Goal: Task Accomplishment & Management: Complete application form

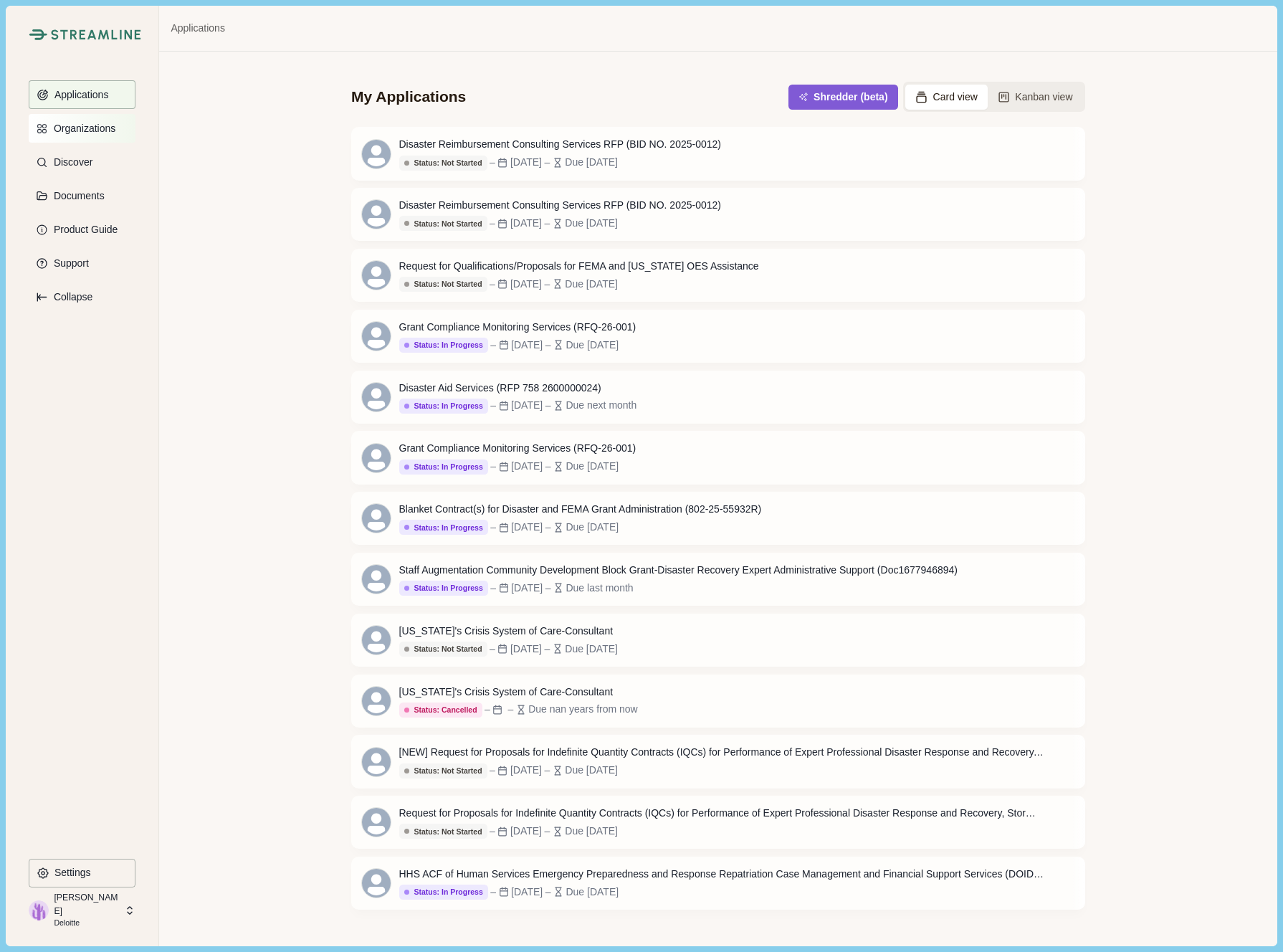
click at [84, 119] on button "Organizations" at bounding box center [82, 128] width 107 height 29
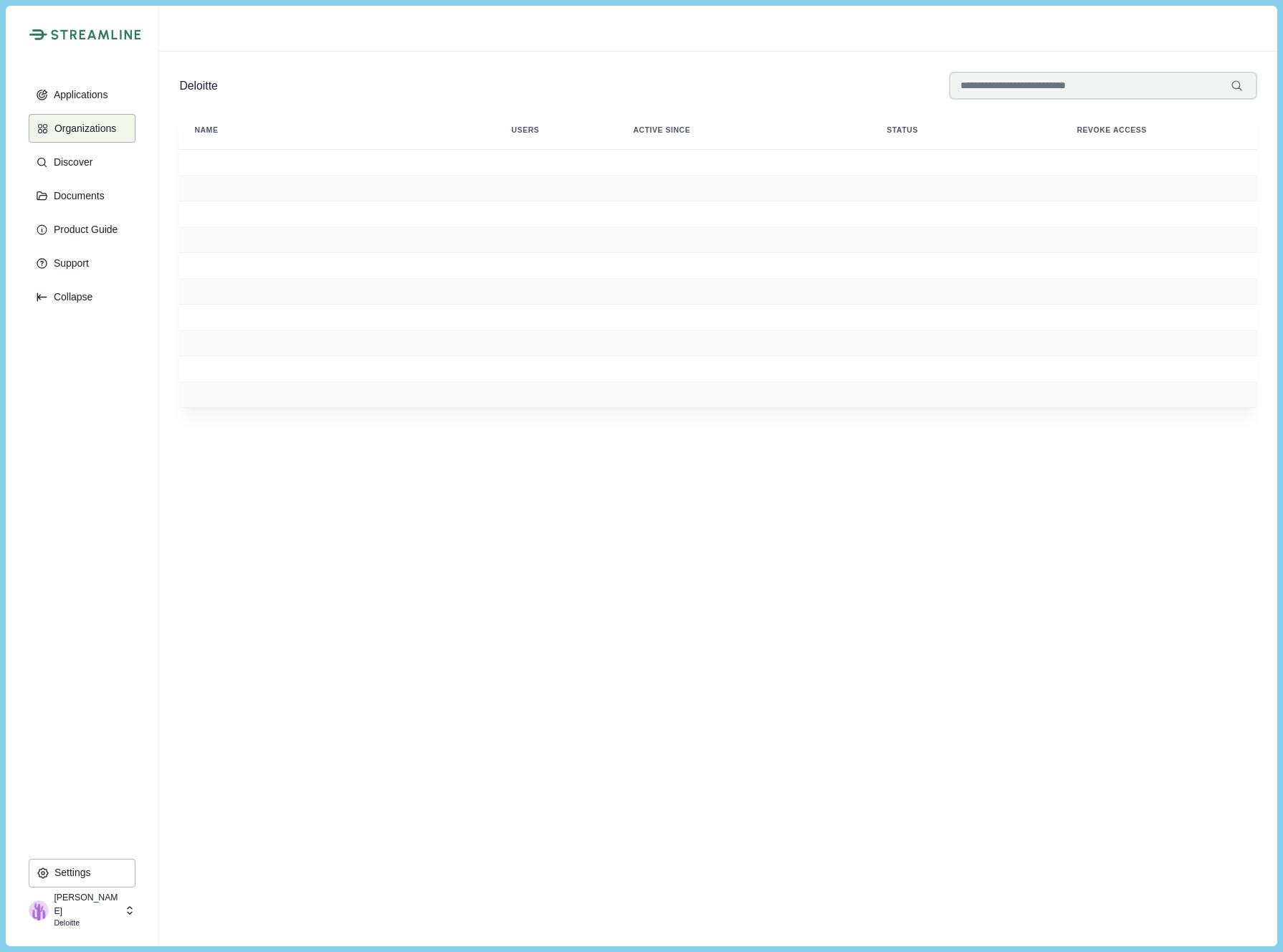
click at [75, 898] on p "[PERSON_NAME]" at bounding box center [87, 904] width 66 height 26
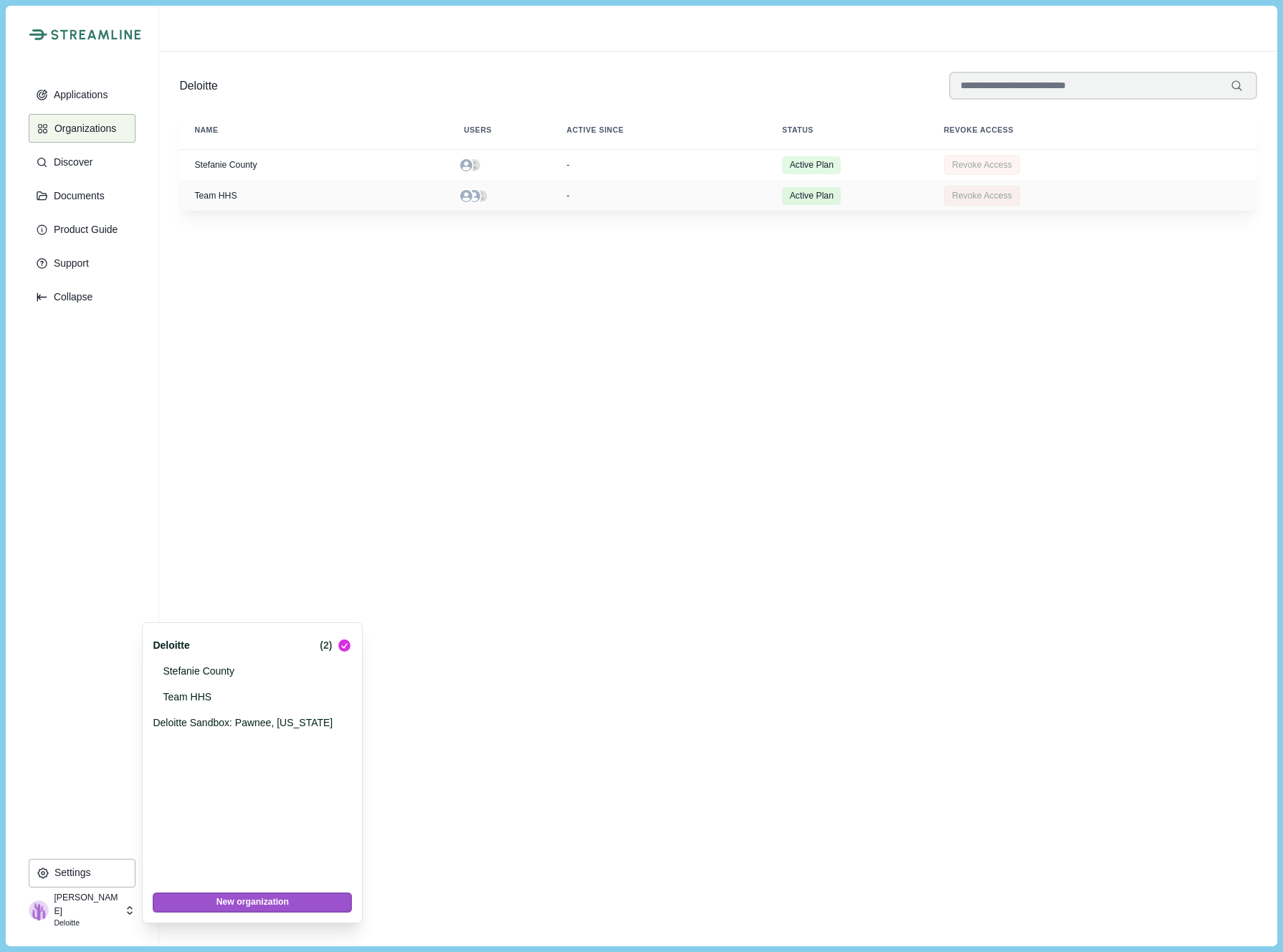
click at [237, 902] on button "New organization" at bounding box center [252, 902] width 200 height 20
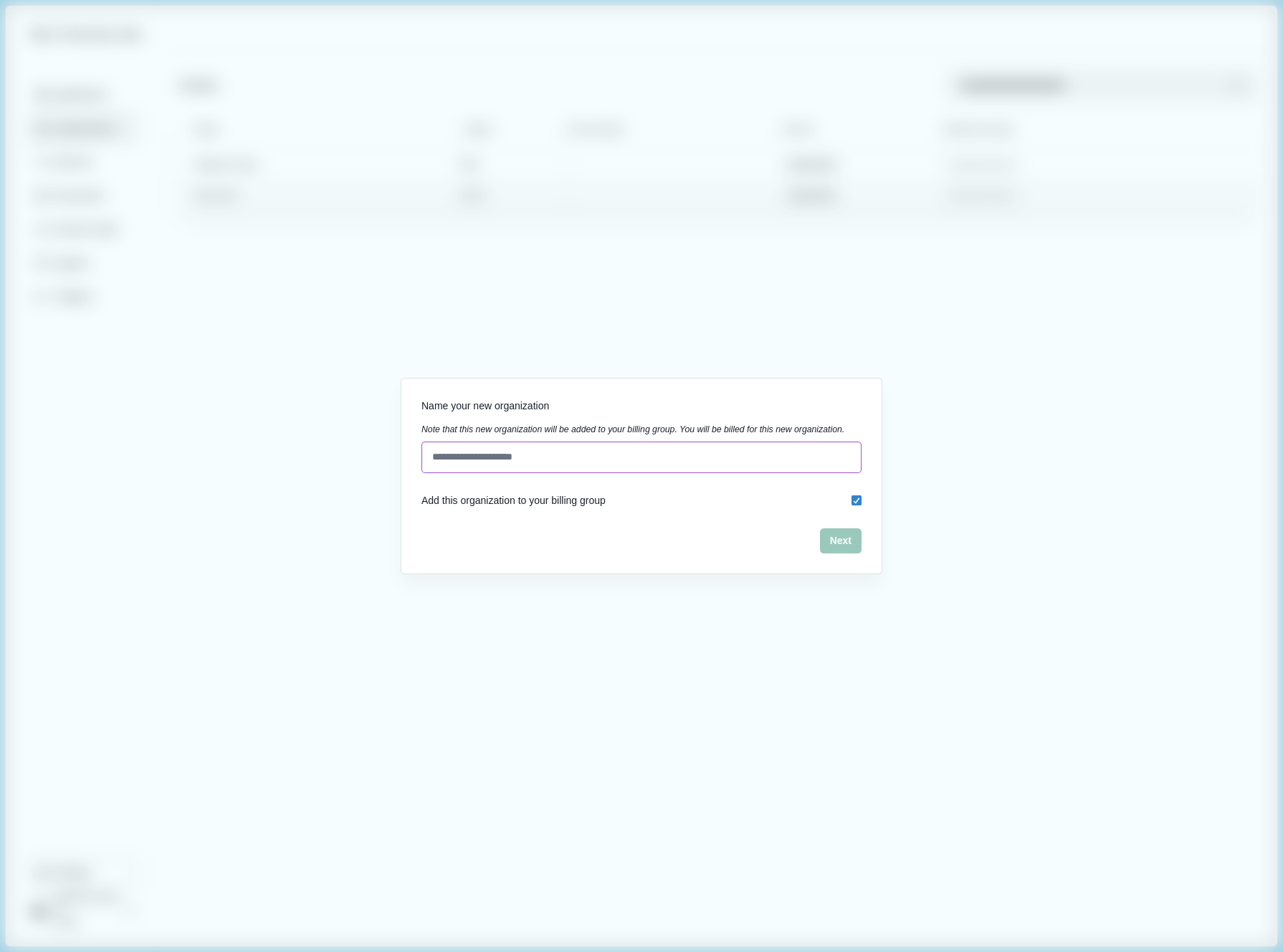
click at [469, 460] on input at bounding box center [642, 457] width 440 height 32
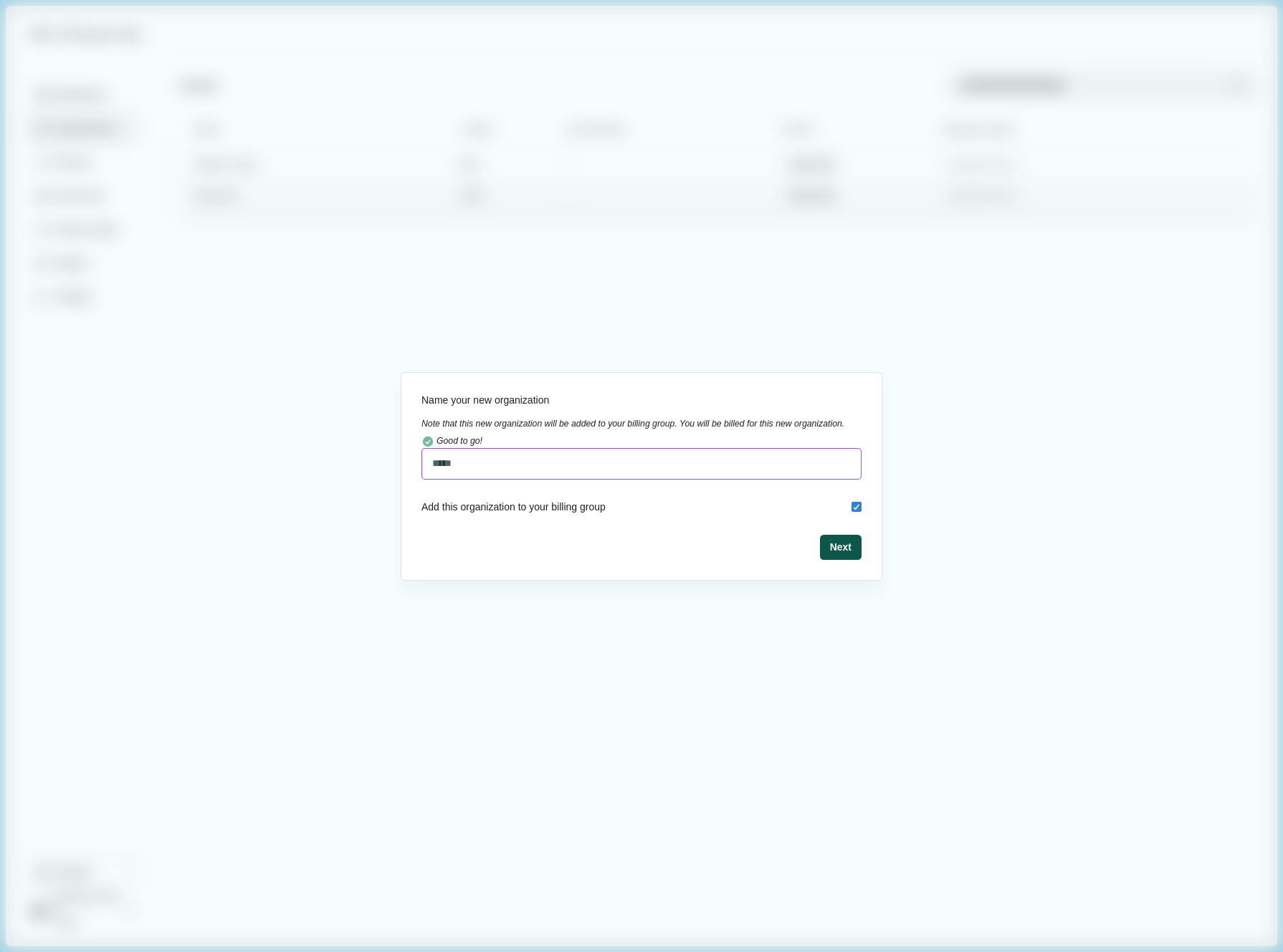
type input "*****"
click at [835, 557] on button "Next" at bounding box center [840, 547] width 41 height 25
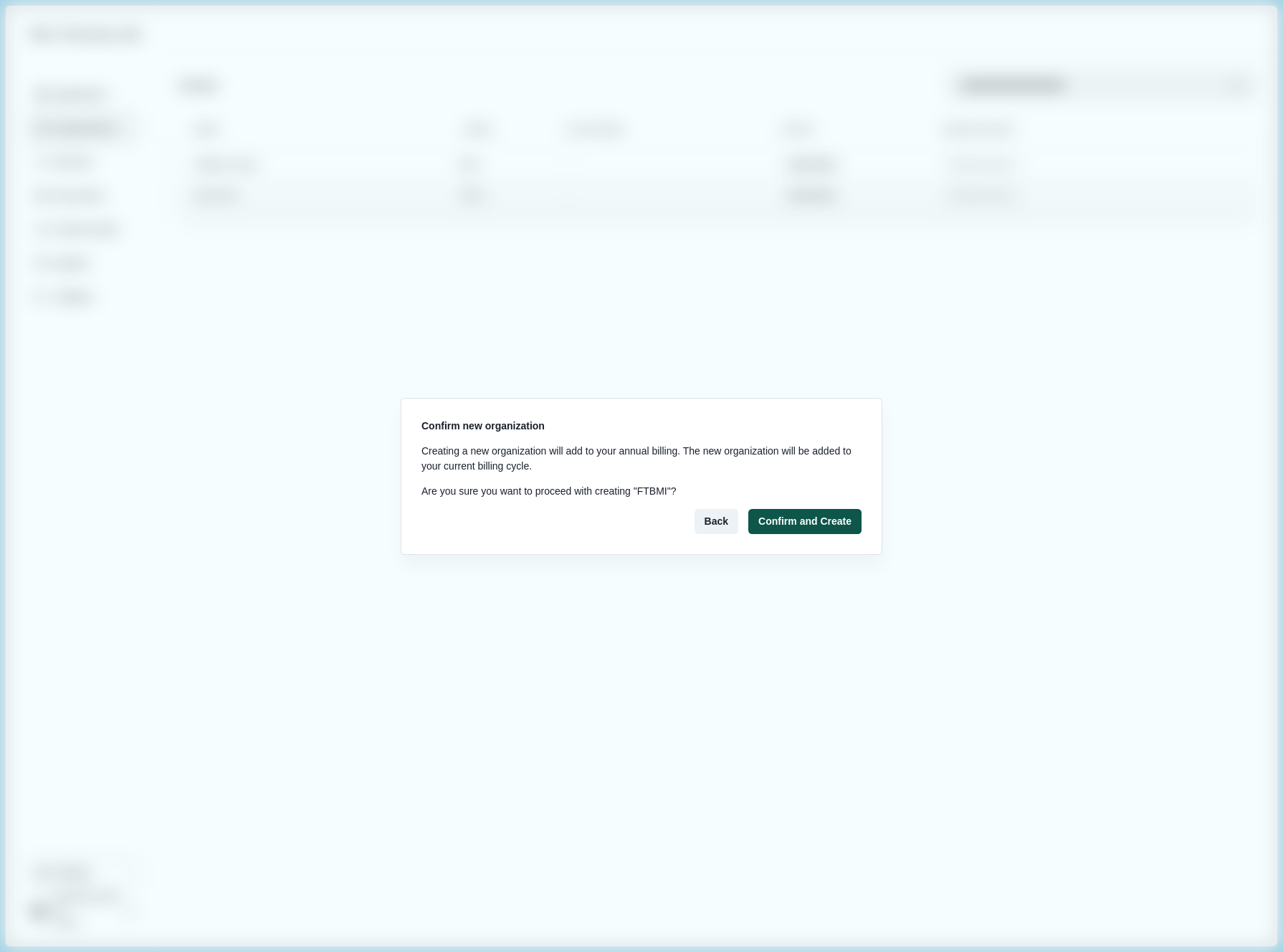
click at [806, 525] on button "Confirm and Create" at bounding box center [805, 522] width 113 height 25
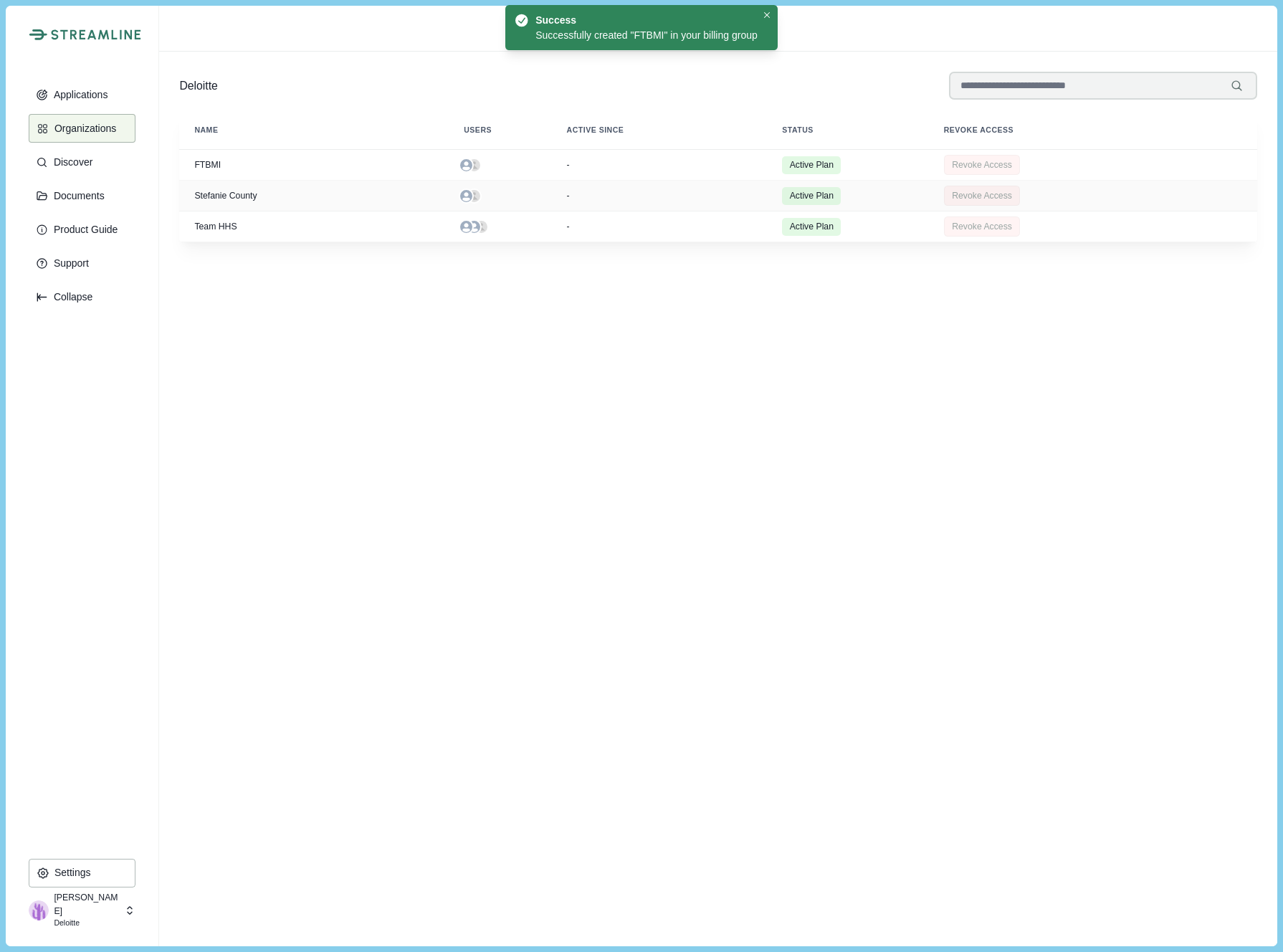
click at [790, 713] on div "Deloitte Name Users Active Since Status Revoke Access FTBMI - Active Plan Revok…" at bounding box center [718, 498] width 1078 height 854
click at [73, 921] on p "Deloitte" at bounding box center [87, 923] width 66 height 12
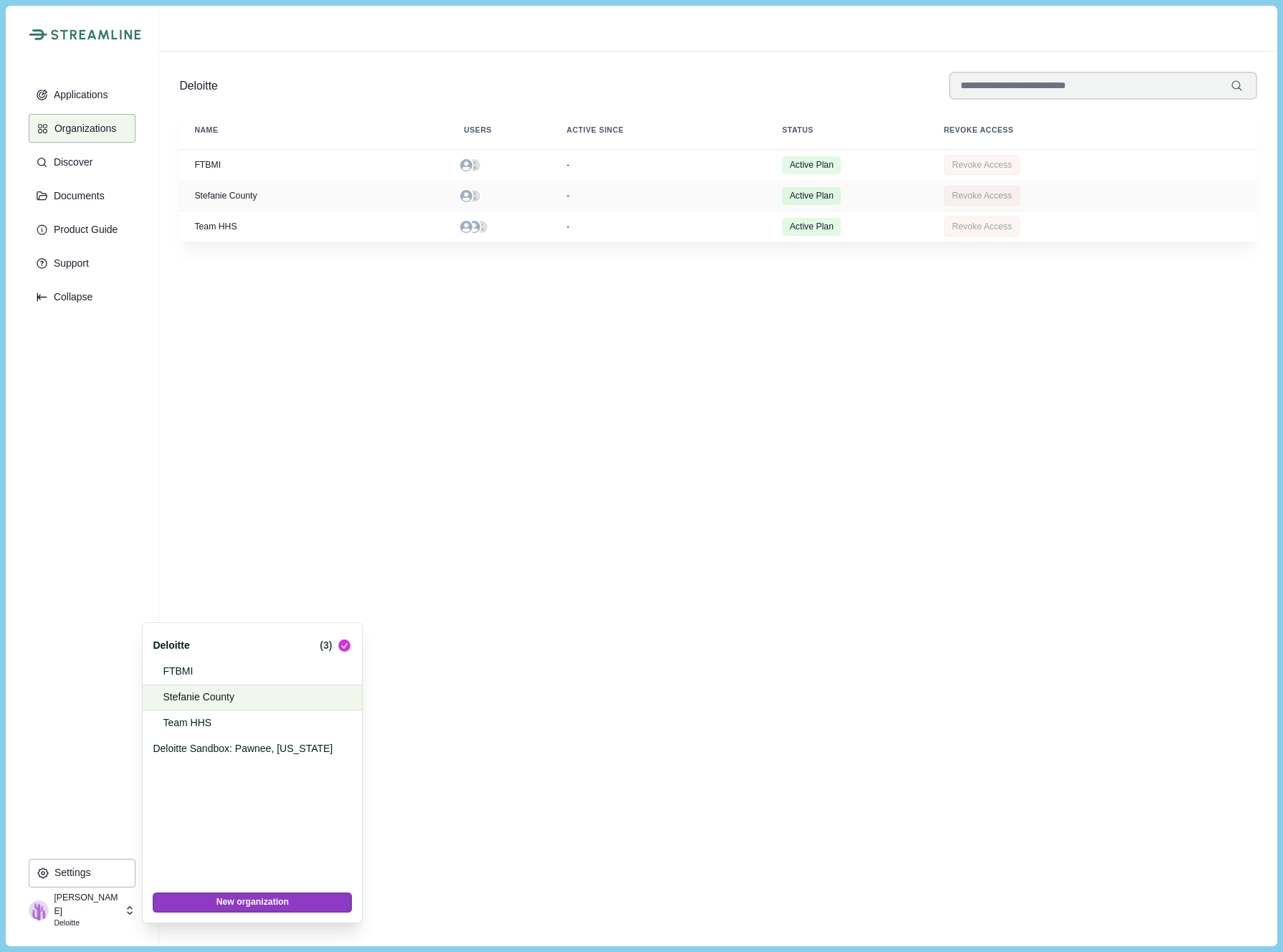
drag, startPoint x: 180, startPoint y: 676, endPoint x: 196, endPoint y: 684, distance: 17.9
click at [180, 676] on p "FTBMI" at bounding box center [250, 671] width 175 height 15
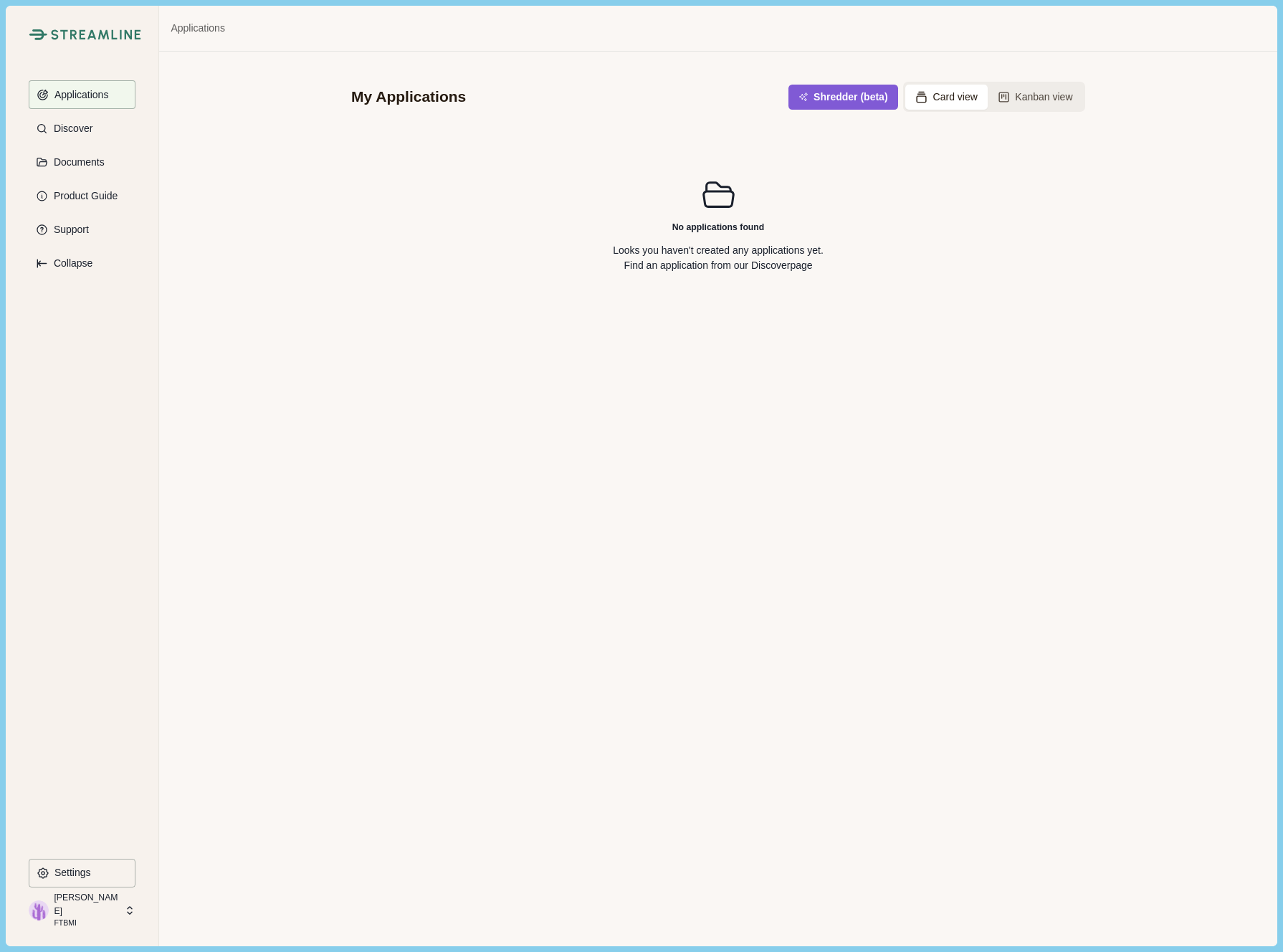
click at [564, 838] on div "My Applications Shredder (beta) Card view Kanban view No applications found Loo…" at bounding box center [718, 498] width 1117 height 894
click at [63, 455] on div "Applications Discover Documents Product Guide Support Collapse" at bounding box center [82, 469] width 107 height 777
click at [670, 281] on div "No applications found Looks you haven't created any applications yet. Find an a…" at bounding box center [718, 226] width 734 height 197
click at [235, 372] on div "My Applications Shredder (beta) Card view Kanban view No applications found Loo…" at bounding box center [718, 498] width 1117 height 894
click at [70, 899] on p "[PERSON_NAME]" at bounding box center [87, 904] width 66 height 26
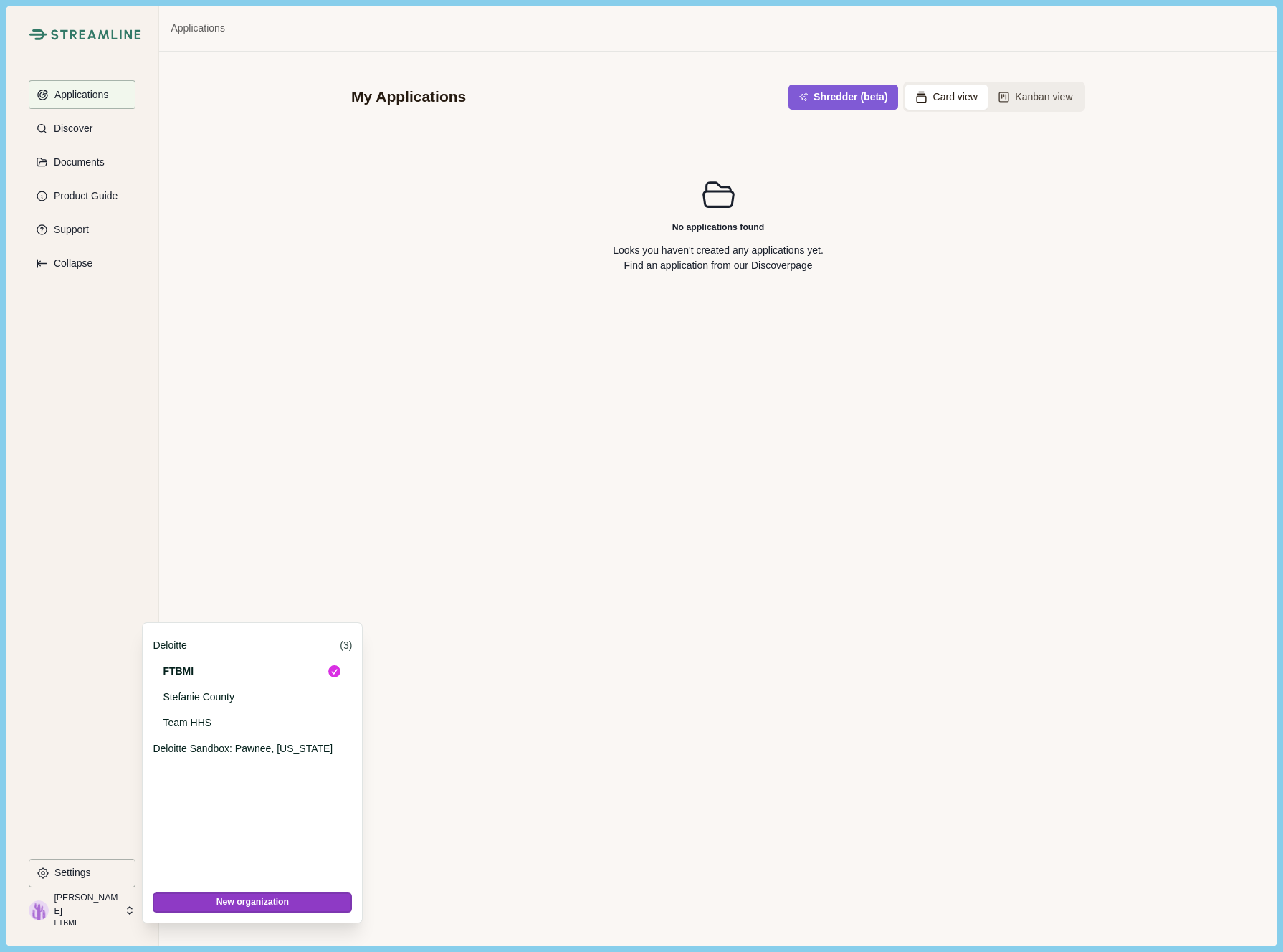
click at [70, 899] on p "[PERSON_NAME]" at bounding box center [87, 904] width 66 height 26
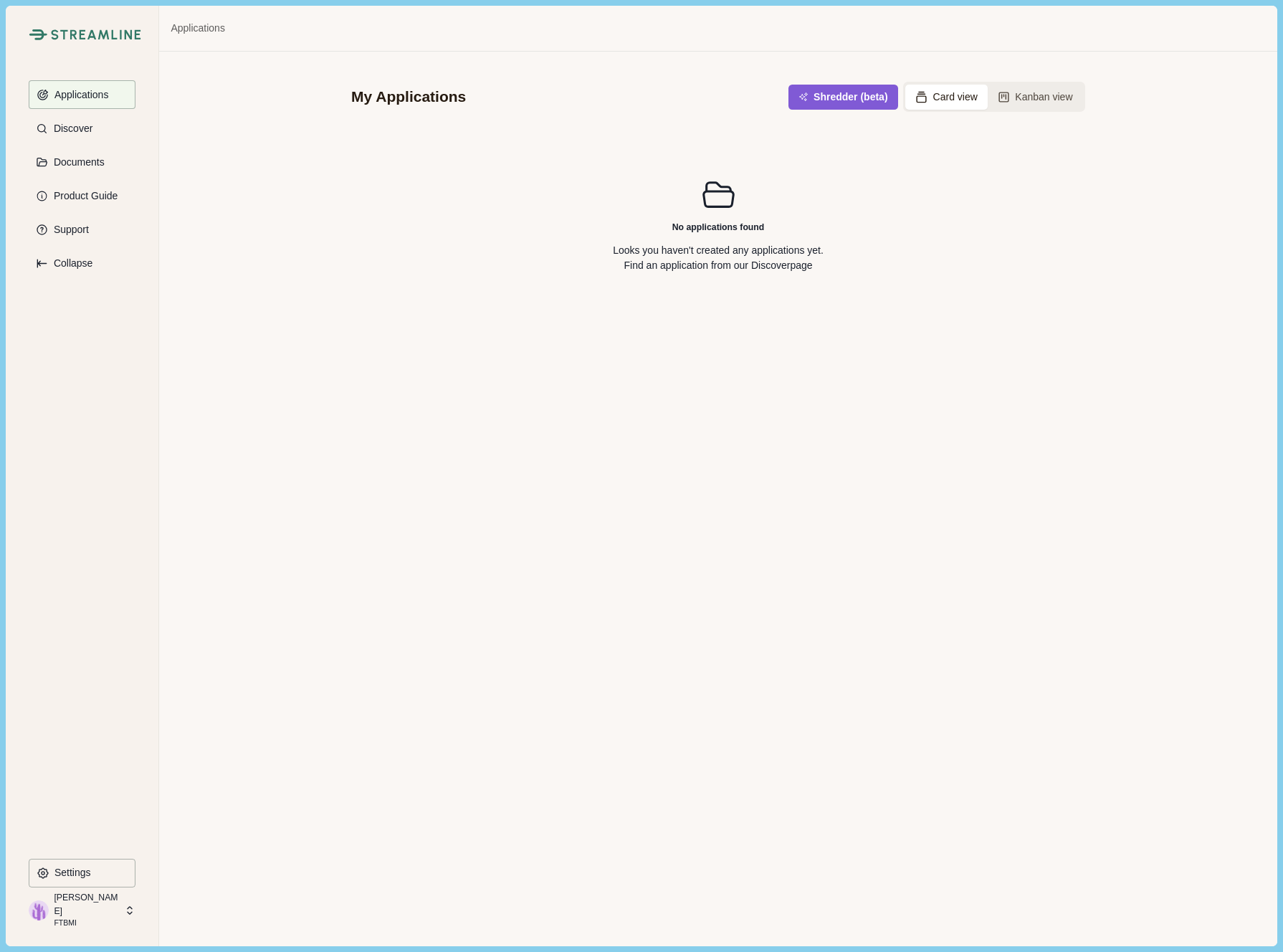
click at [99, 601] on div "Applications Discover Documents Product Guide Support Collapse" at bounding box center [82, 469] width 107 height 777
click at [68, 132] on p "Discover" at bounding box center [70, 128] width 43 height 13
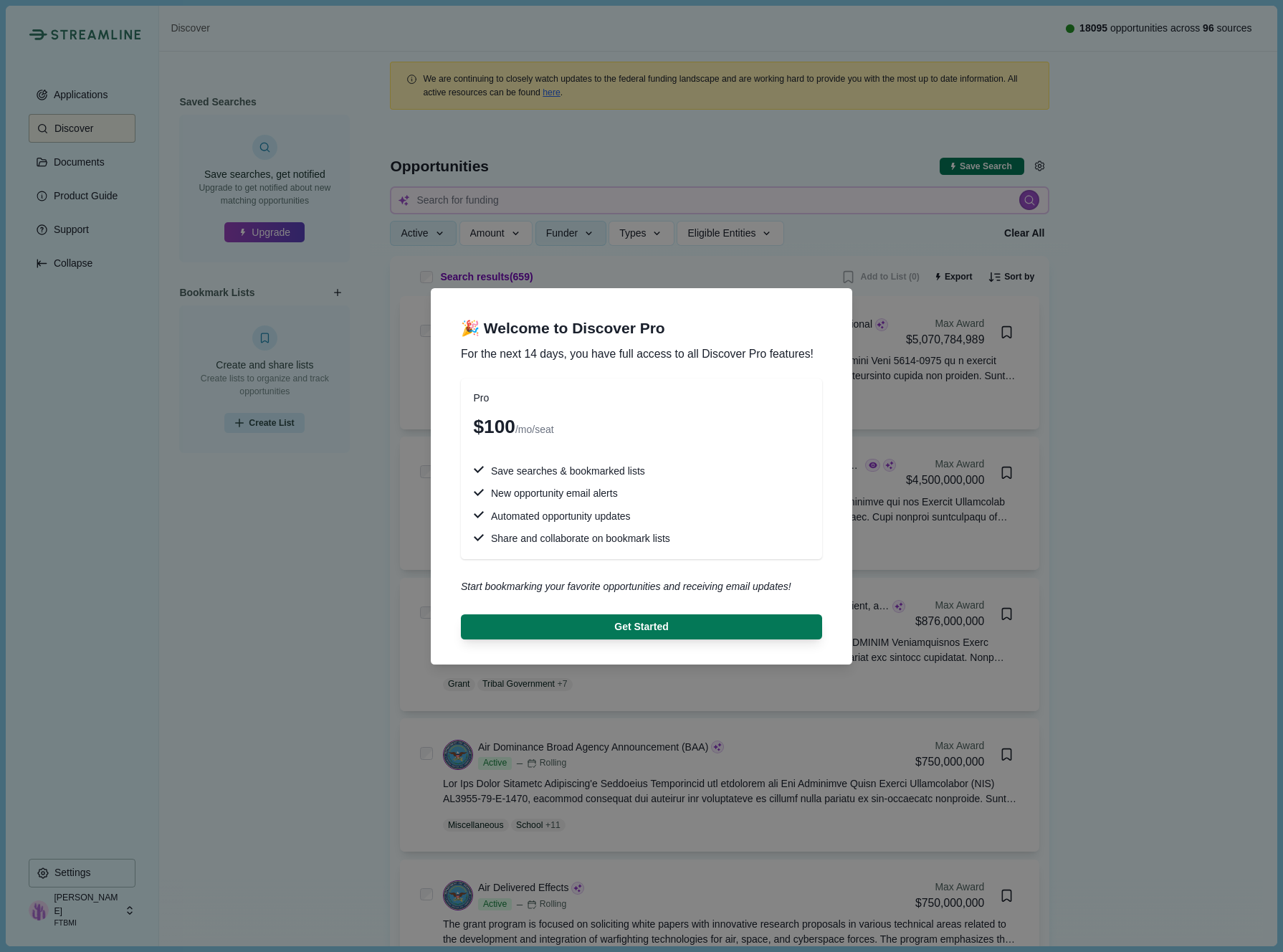
click at [944, 384] on div "🎉 Welcome to Discover Pro For the next 14 days, you have full access to all Dis…" at bounding box center [642, 476] width 1283 height 952
click at [657, 222] on div "🎉 Welcome to Discover Pro For the next 14 days, you have full access to all Dis…" at bounding box center [642, 476] width 1283 height 952
drag, startPoint x: 1269, startPoint y: 31, endPoint x: 1237, endPoint y: 71, distance: 51.2
click at [1269, 31] on div "🎉 Welcome to Discover Pro For the next 14 days, you have full access to all Dis…" at bounding box center [642, 476] width 1283 height 952
click at [670, 621] on button "Get Started" at bounding box center [642, 626] width 343 height 24
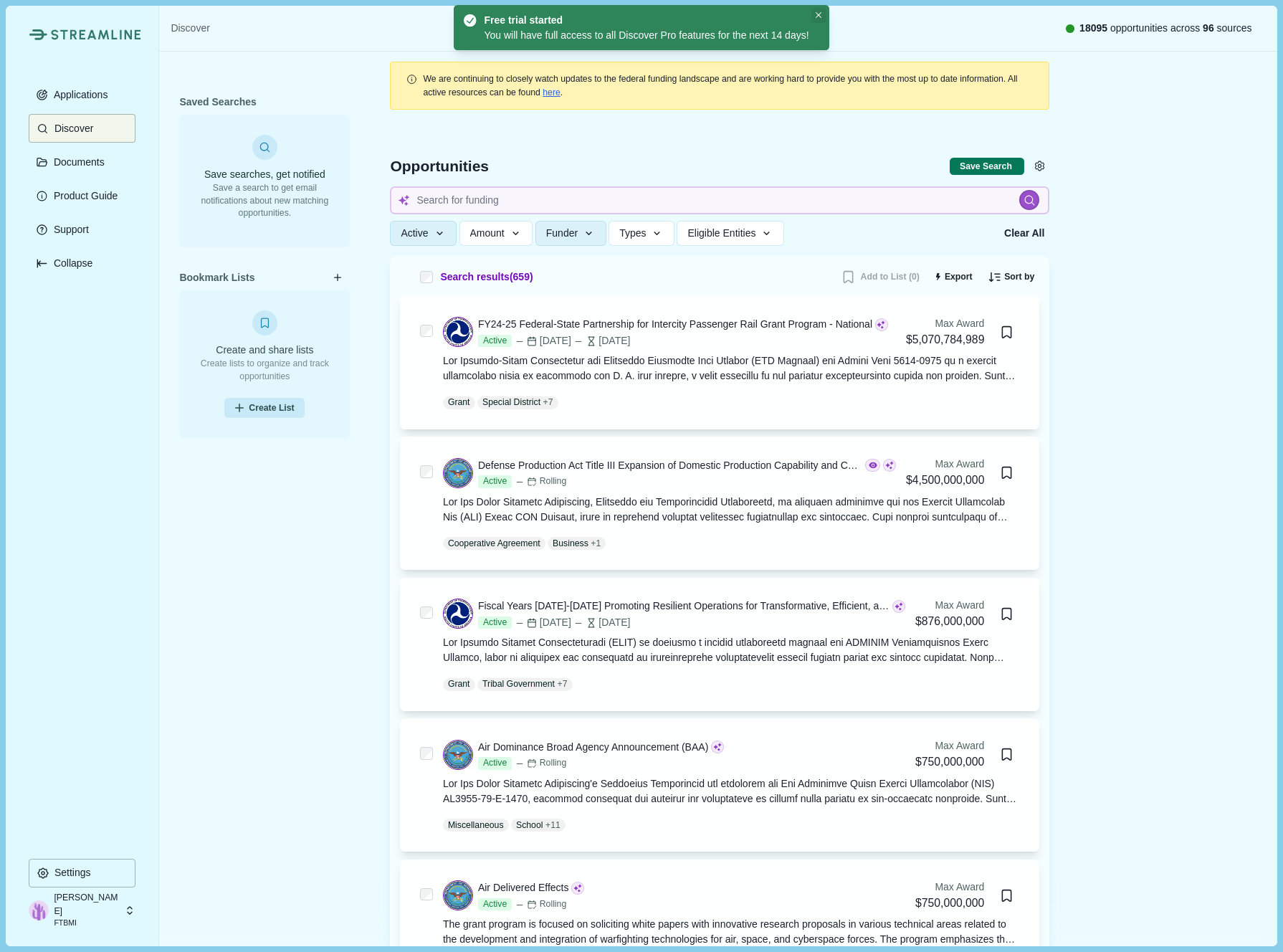
click at [822, 13] on icon "Close" at bounding box center [819, 15] width 7 height 7
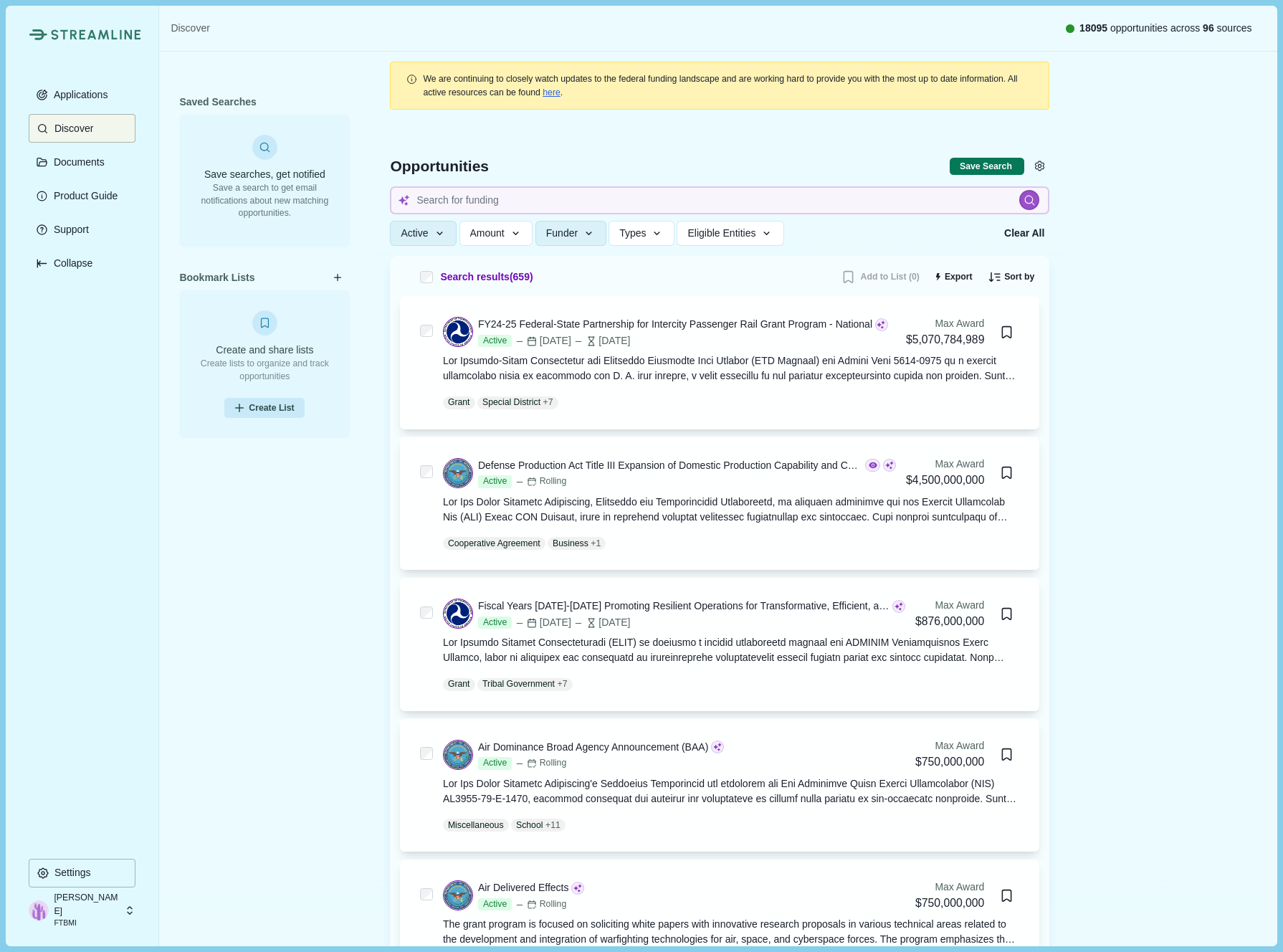
click at [269, 557] on div "Saved Searches Save searches, get notified Save a search to get email notificat…" at bounding box center [264, 472] width 171 height 761
click at [712, 241] on button "Eligible Entities" at bounding box center [729, 233] width 107 height 25
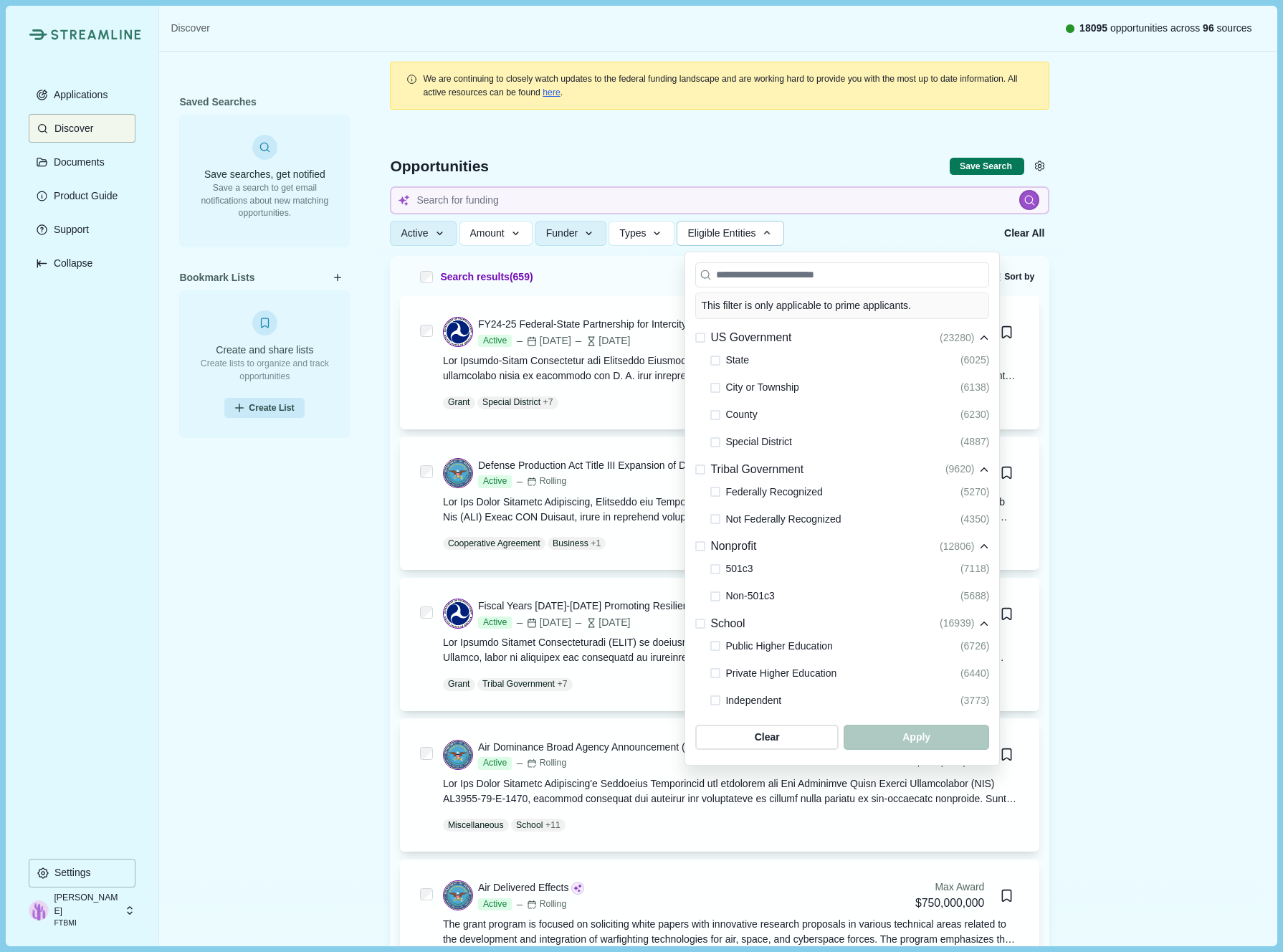
click at [720, 520] on span at bounding box center [715, 519] width 10 height 10
click at [888, 738] on span "button" at bounding box center [915, 737] width 138 height 24
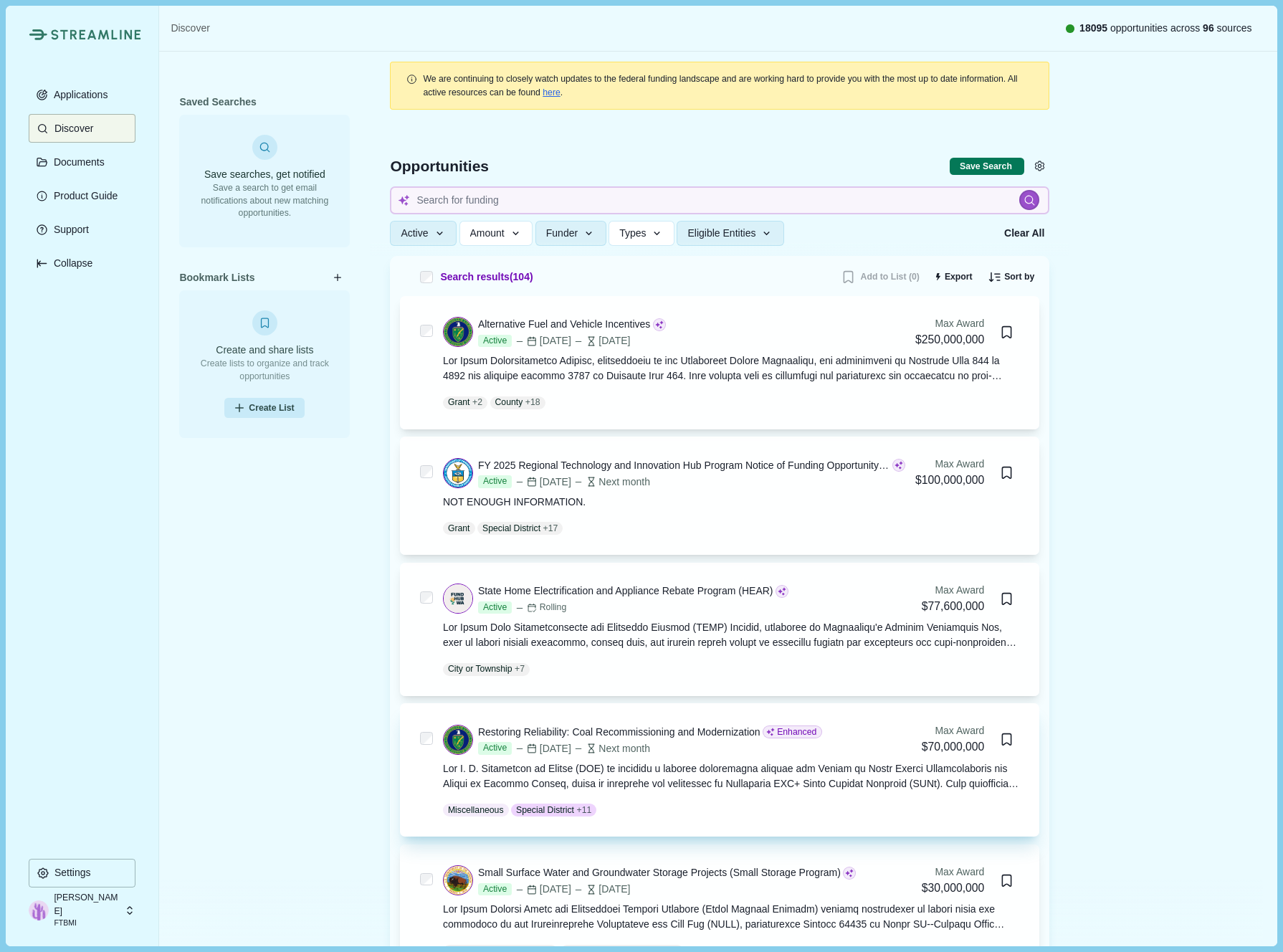
click at [593, 733] on div "Restoring Reliability: Coal Recommissioning and Modernization" at bounding box center [619, 732] width 283 height 15
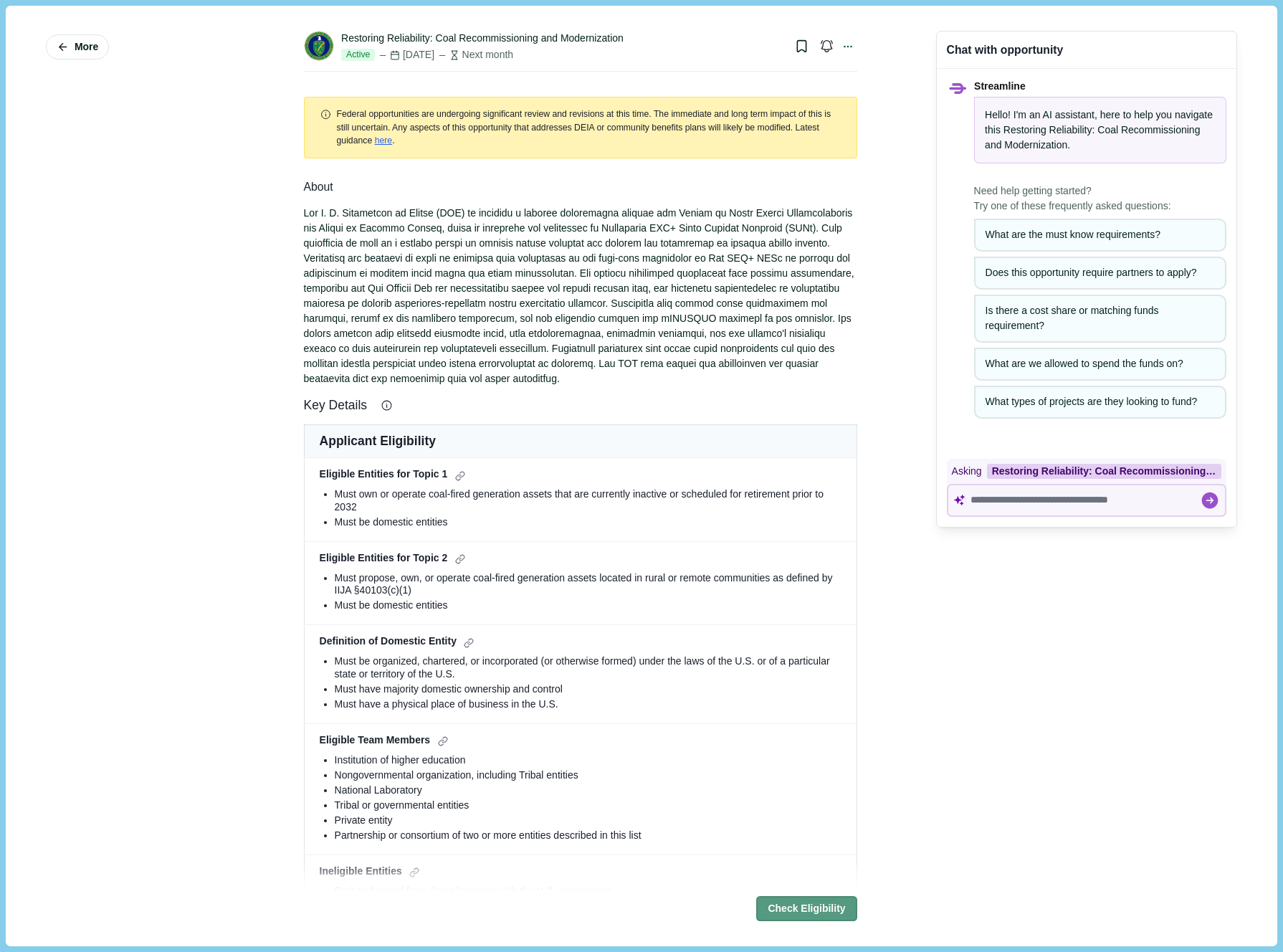
click at [805, 913] on button "Check Eligibility" at bounding box center [806, 909] width 100 height 25
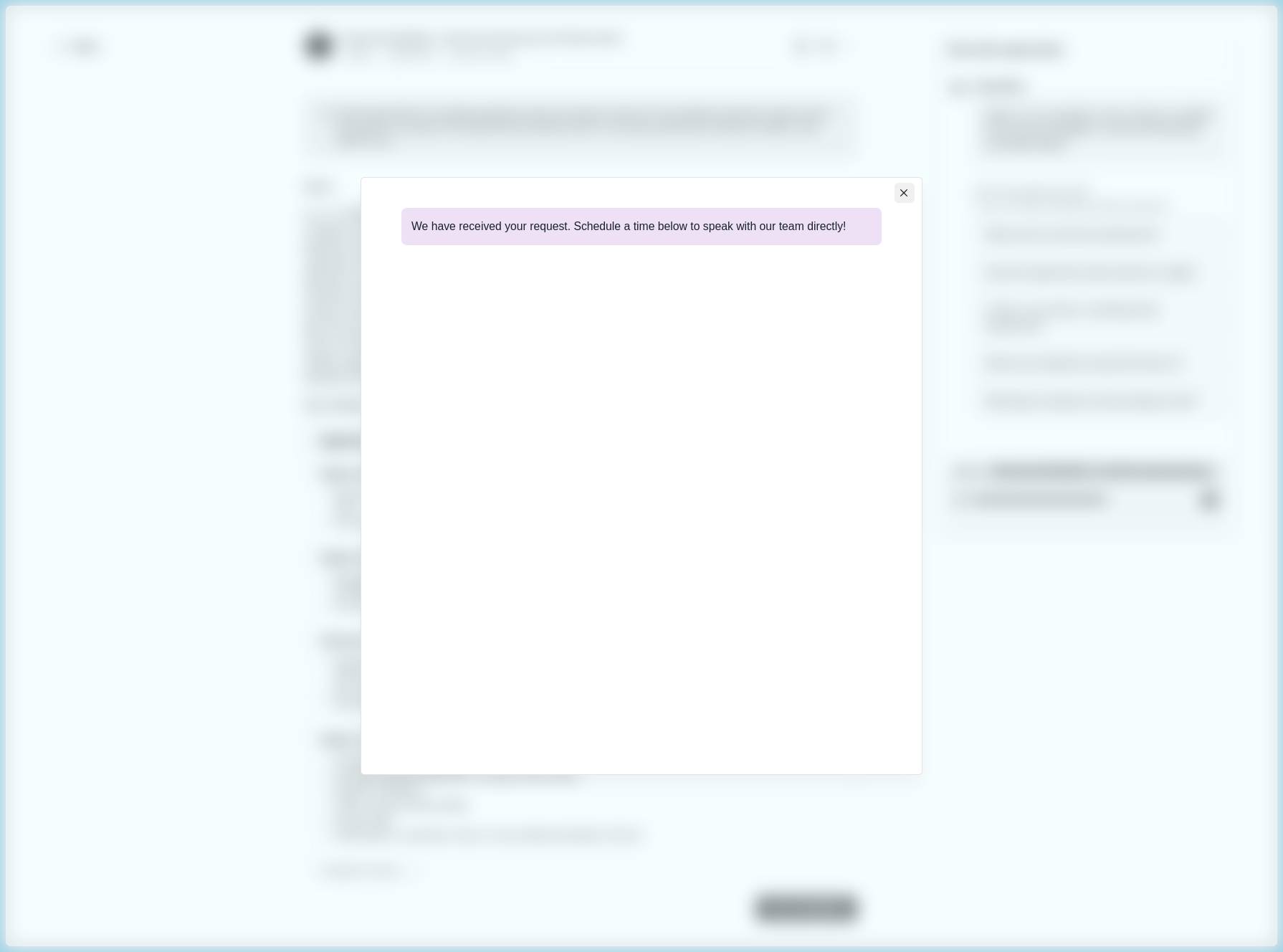
click at [909, 197] on button "Close" at bounding box center [904, 192] width 20 height 20
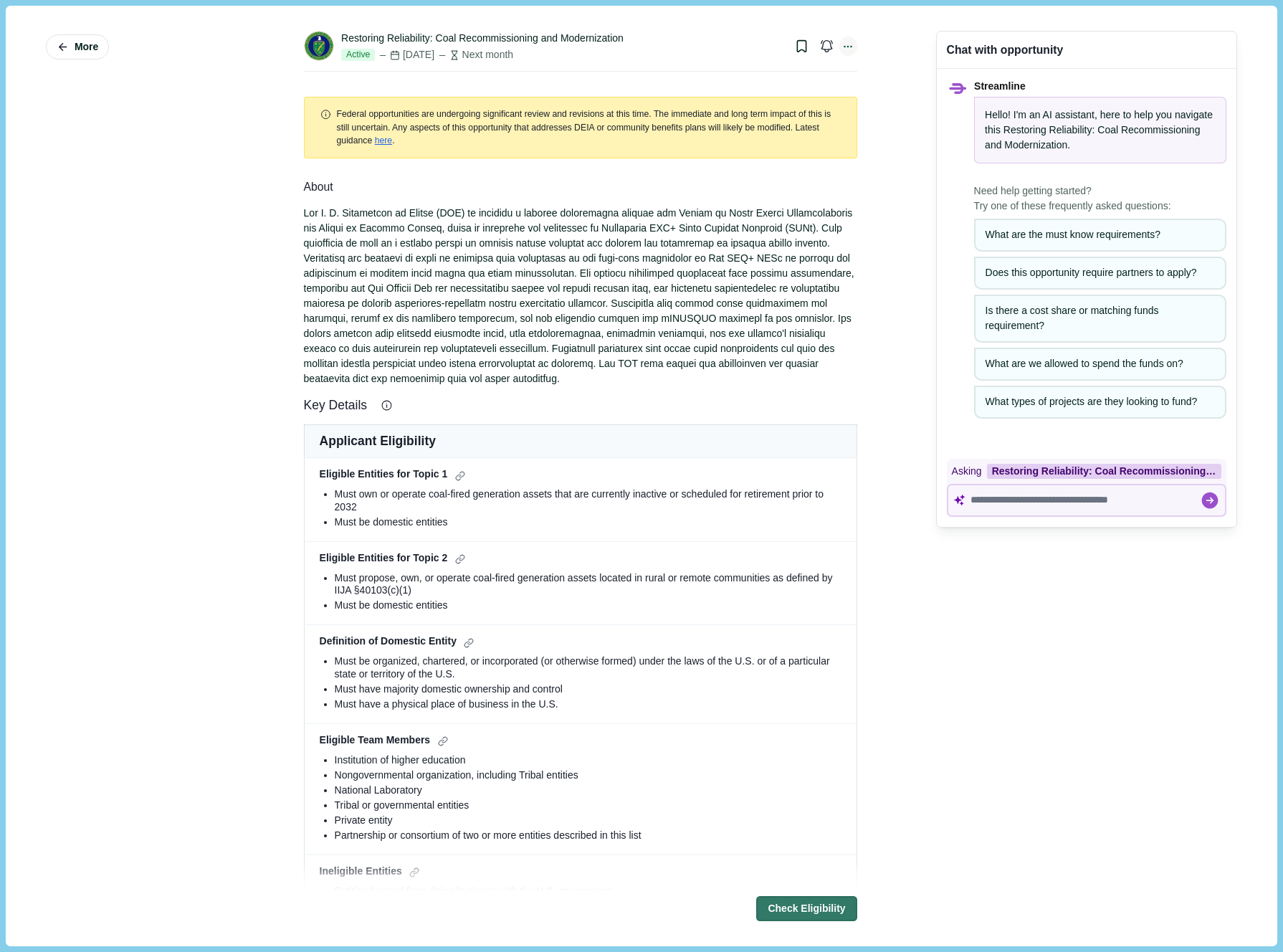
click at [847, 48] on icon at bounding box center [847, 46] width 13 height 13
click at [620, 25] on div "Restoring Reliability: Coal Recommissioning and Modernization Active Nov 13, 20…" at bounding box center [581, 51] width 554 height 71
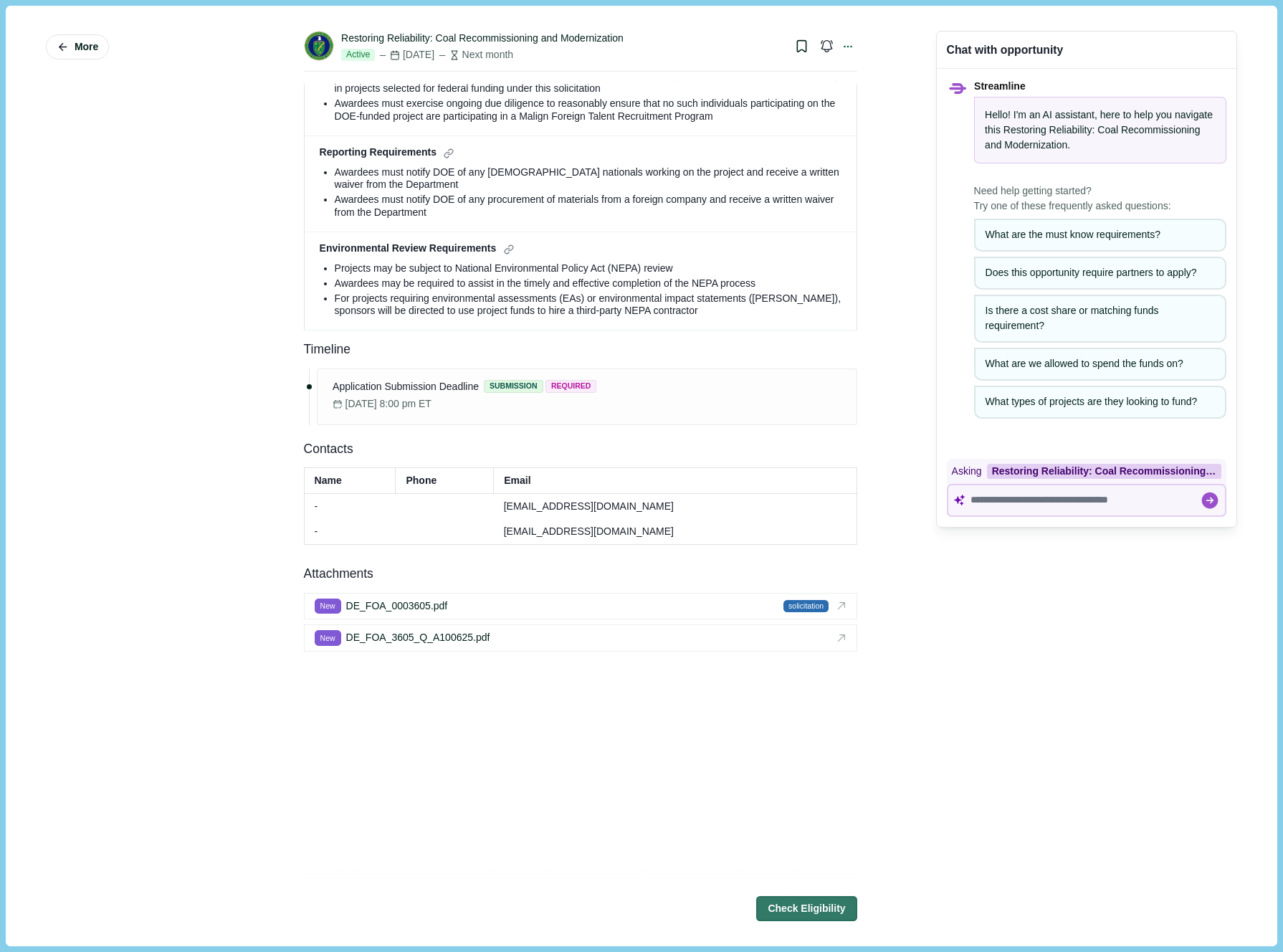
scroll to position [1843, 0]
click at [796, 604] on span "solicitation" at bounding box center [804, 605] width 45 height 13
click at [846, 49] on icon at bounding box center [847, 46] width 13 height 13
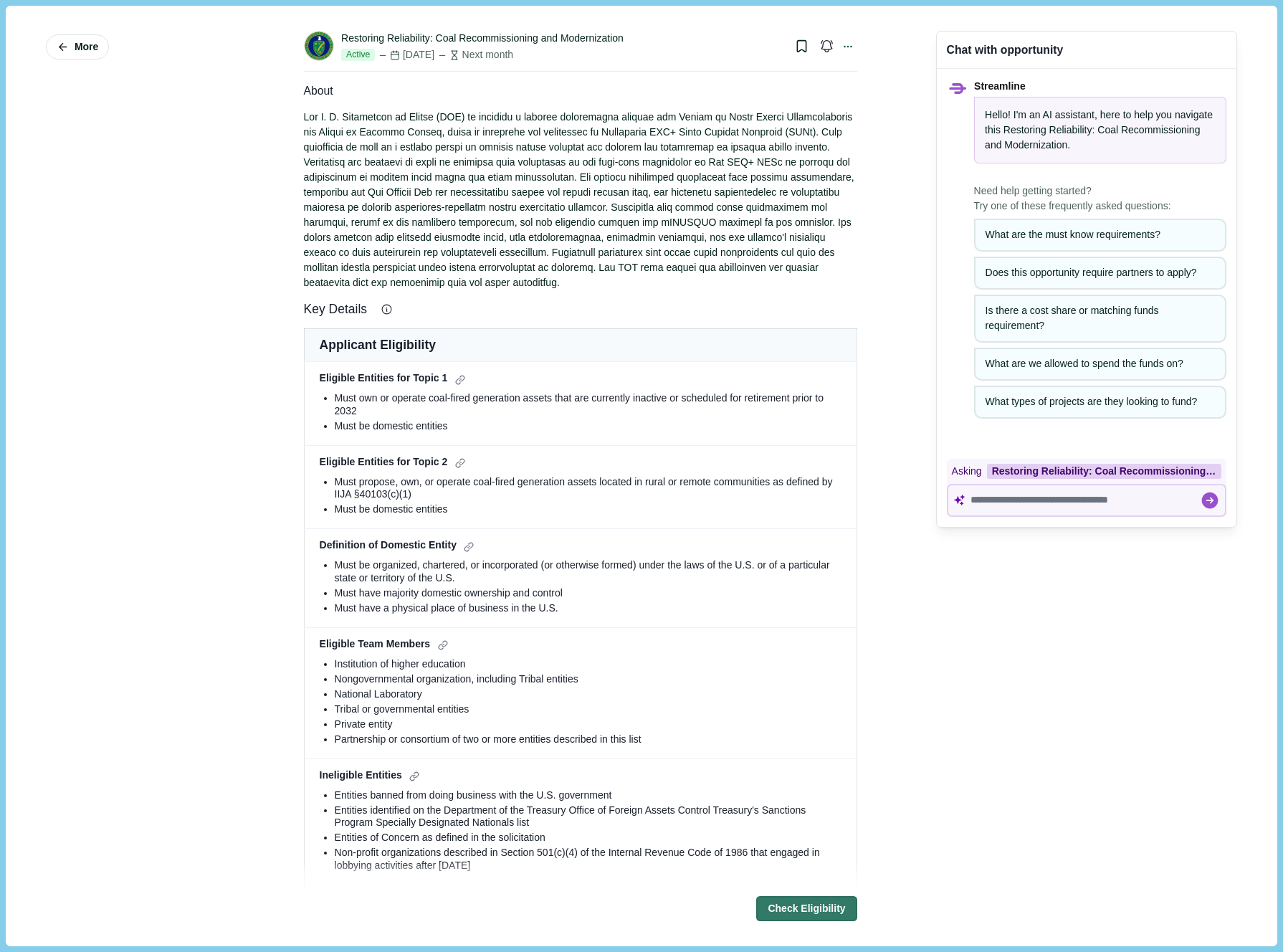
scroll to position [0, 0]
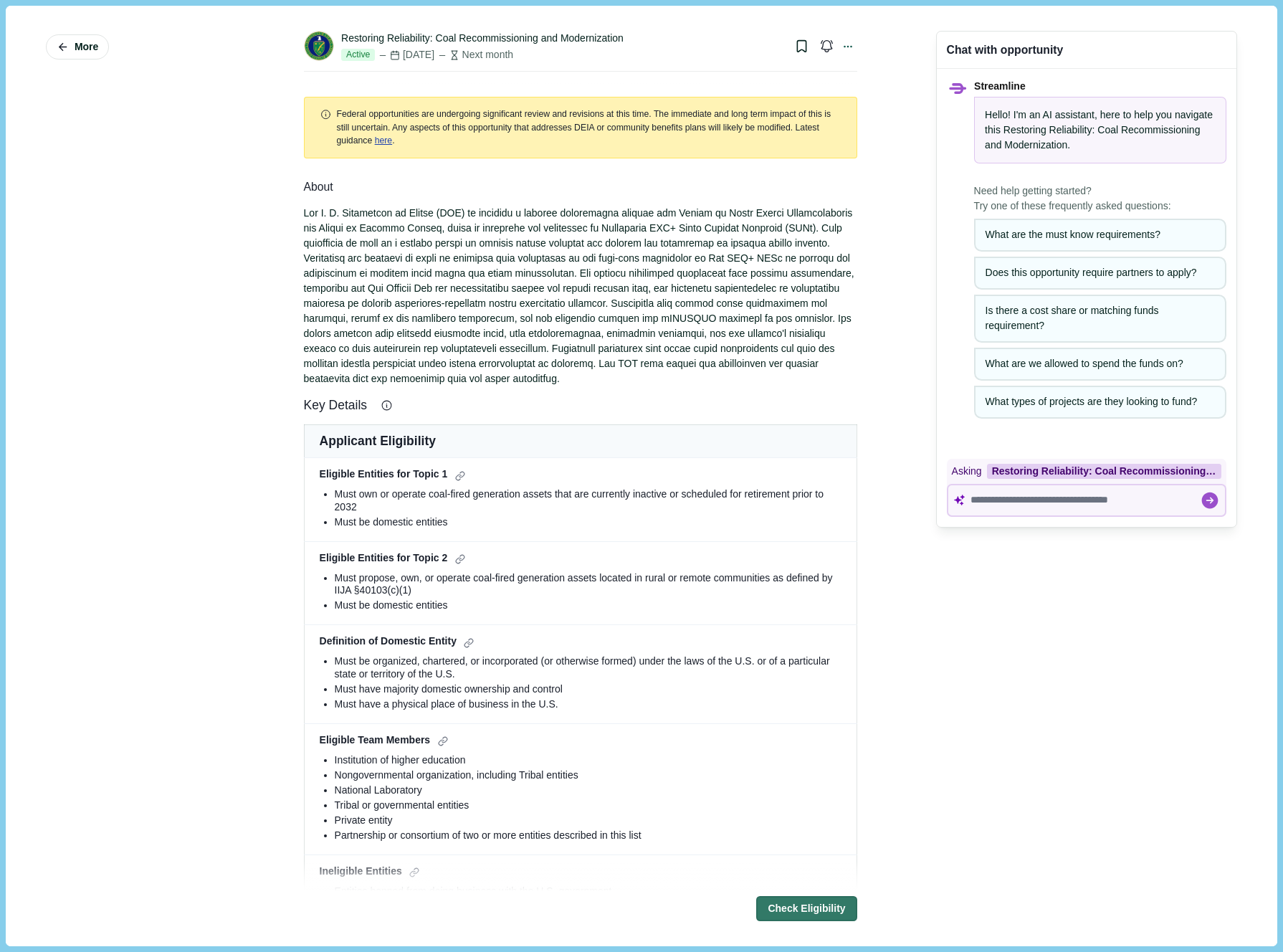
click at [393, 142] on link "here" at bounding box center [384, 140] width 18 height 10
click at [815, 49] on button "button" at bounding box center [827, 46] width 23 height 23
click at [829, 46] on icon "button" at bounding box center [827, 45] width 10 height 11
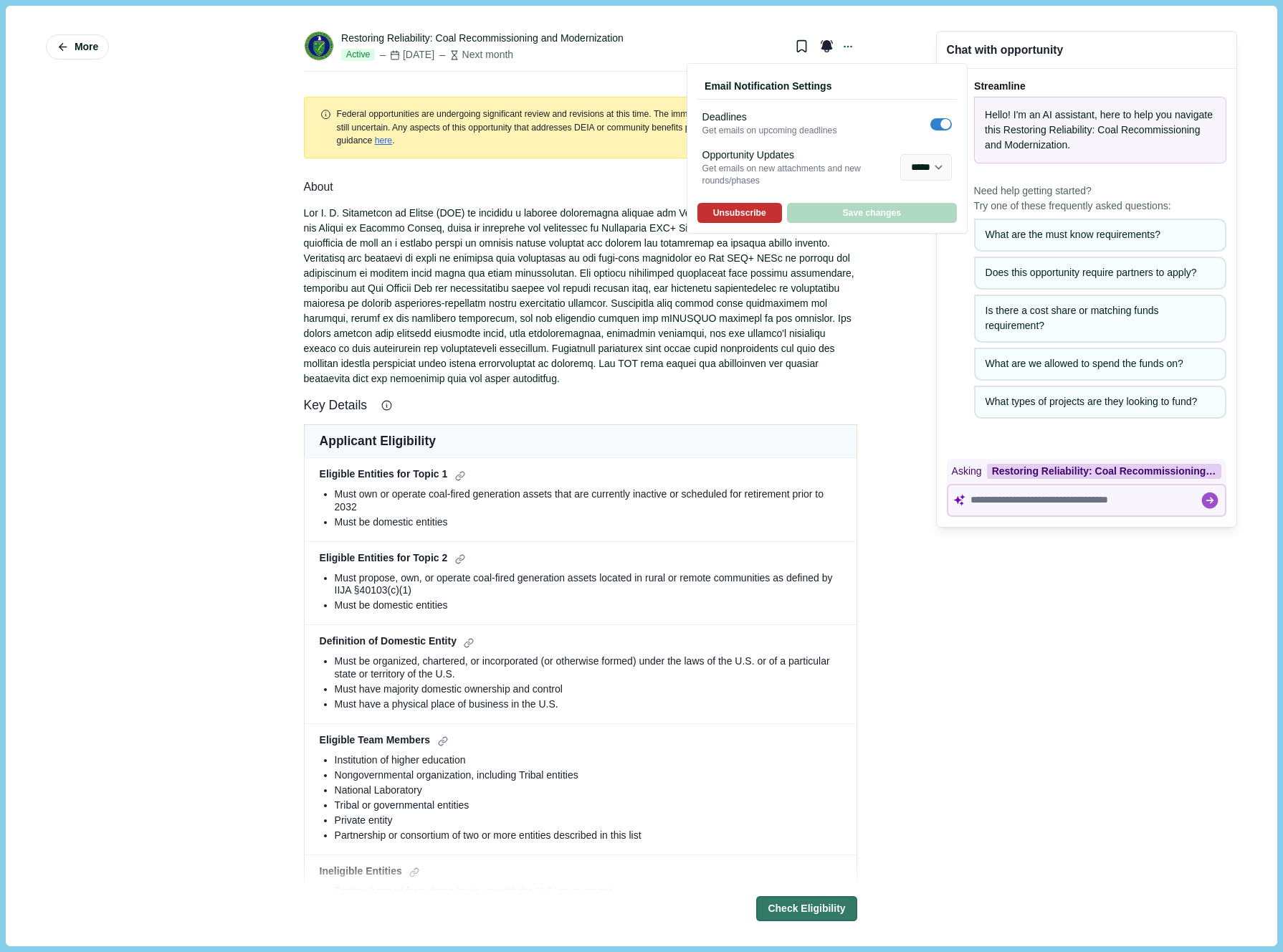
click at [763, 216] on button "Unsubscribe" at bounding box center [740, 212] width 85 height 20
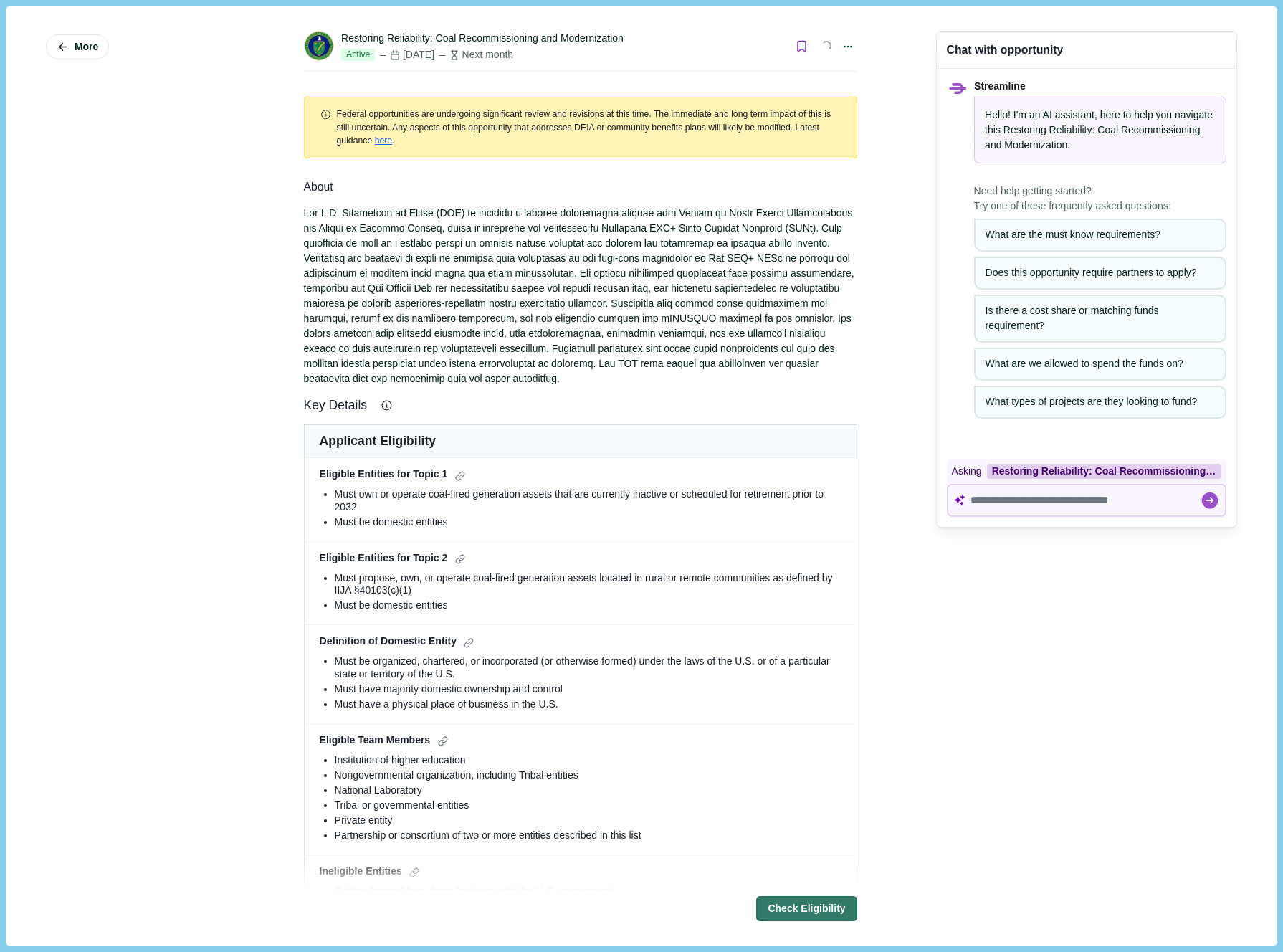
select select "****"
click at [802, 47] on icon "Bookmark this grant." at bounding box center [802, 46] width 14 height 14
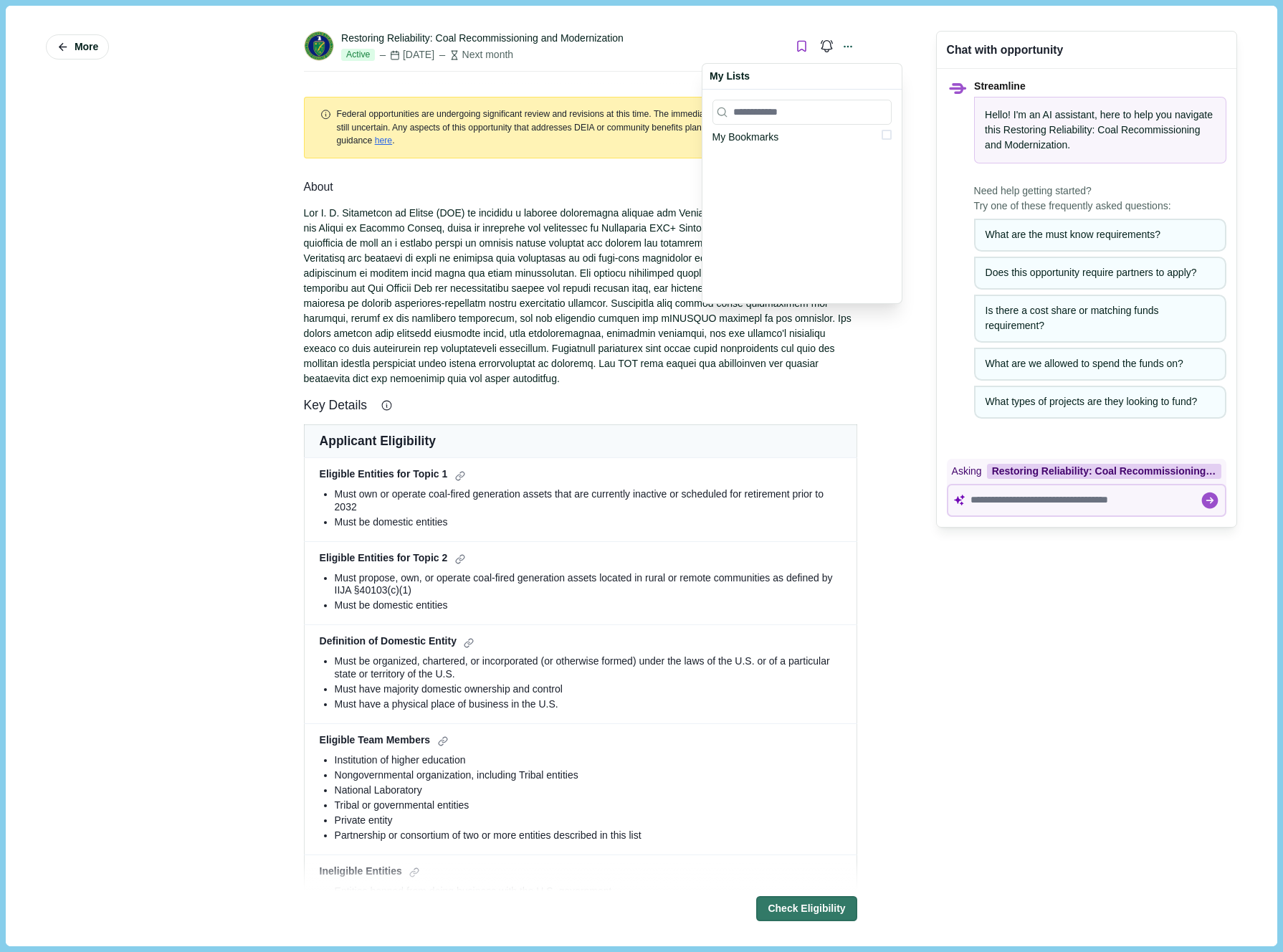
click at [889, 135] on span at bounding box center [887, 134] width 10 height 10
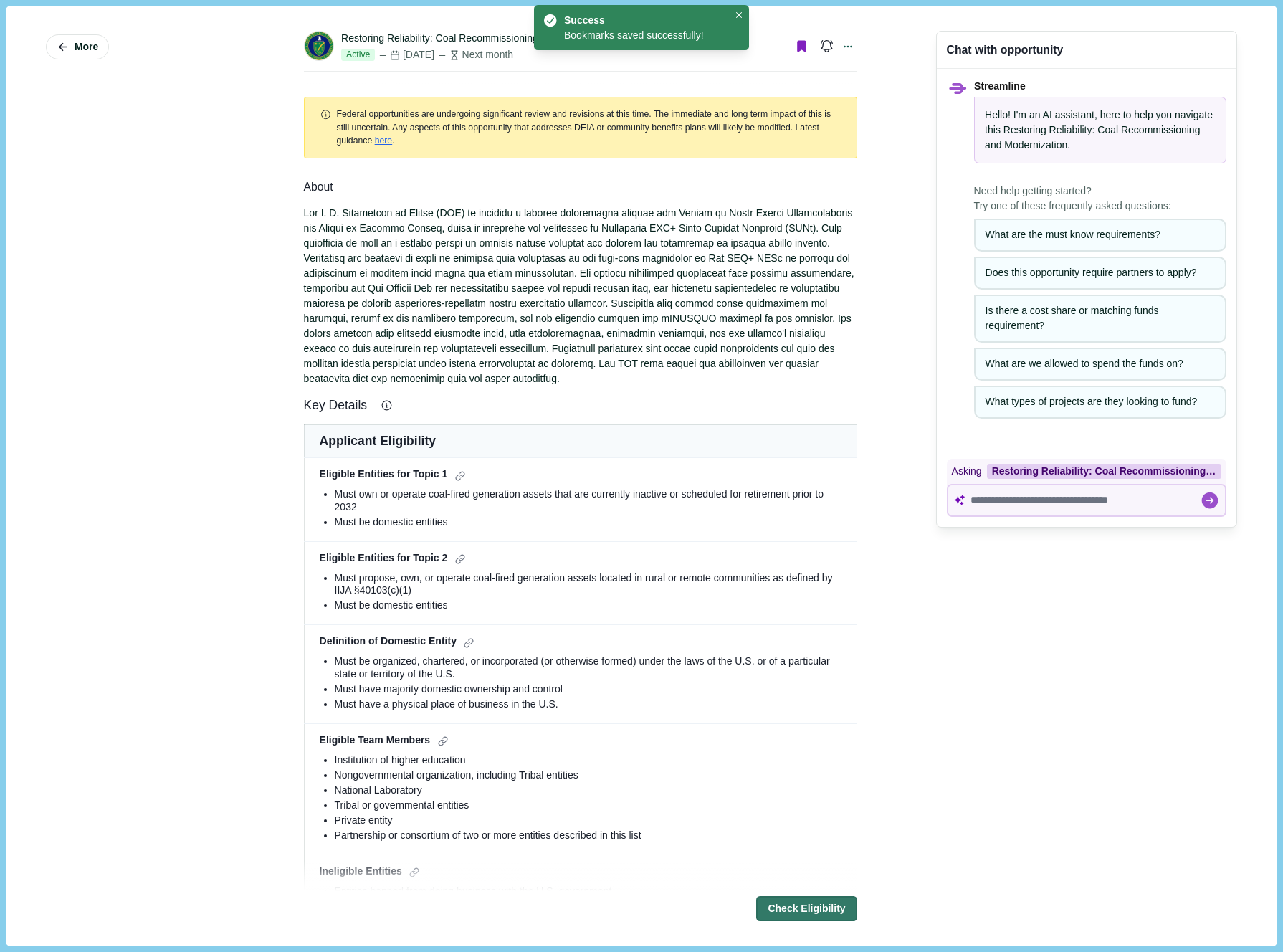
click at [540, 324] on div at bounding box center [581, 295] width 554 height 180
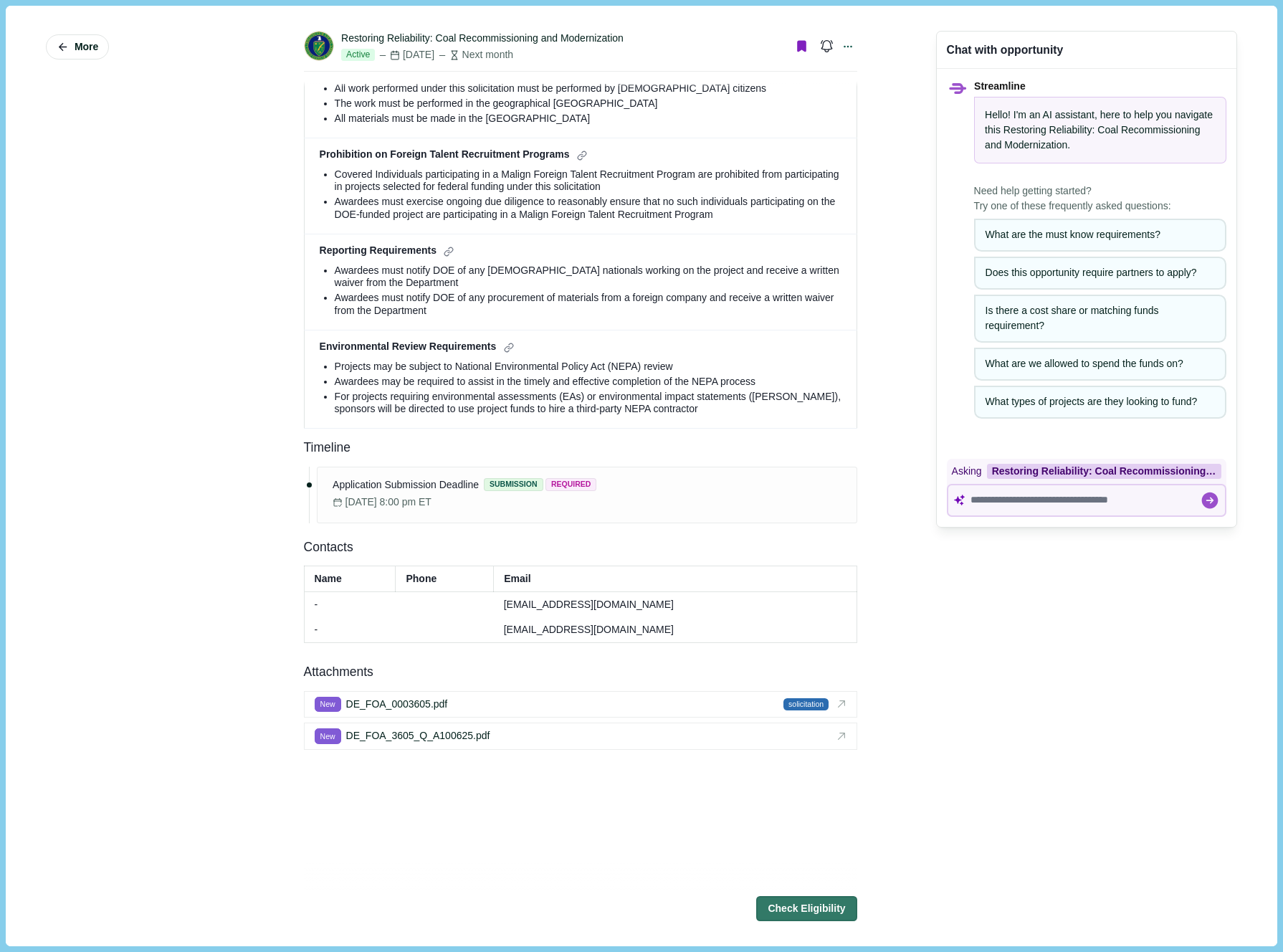
scroll to position [1755, 0]
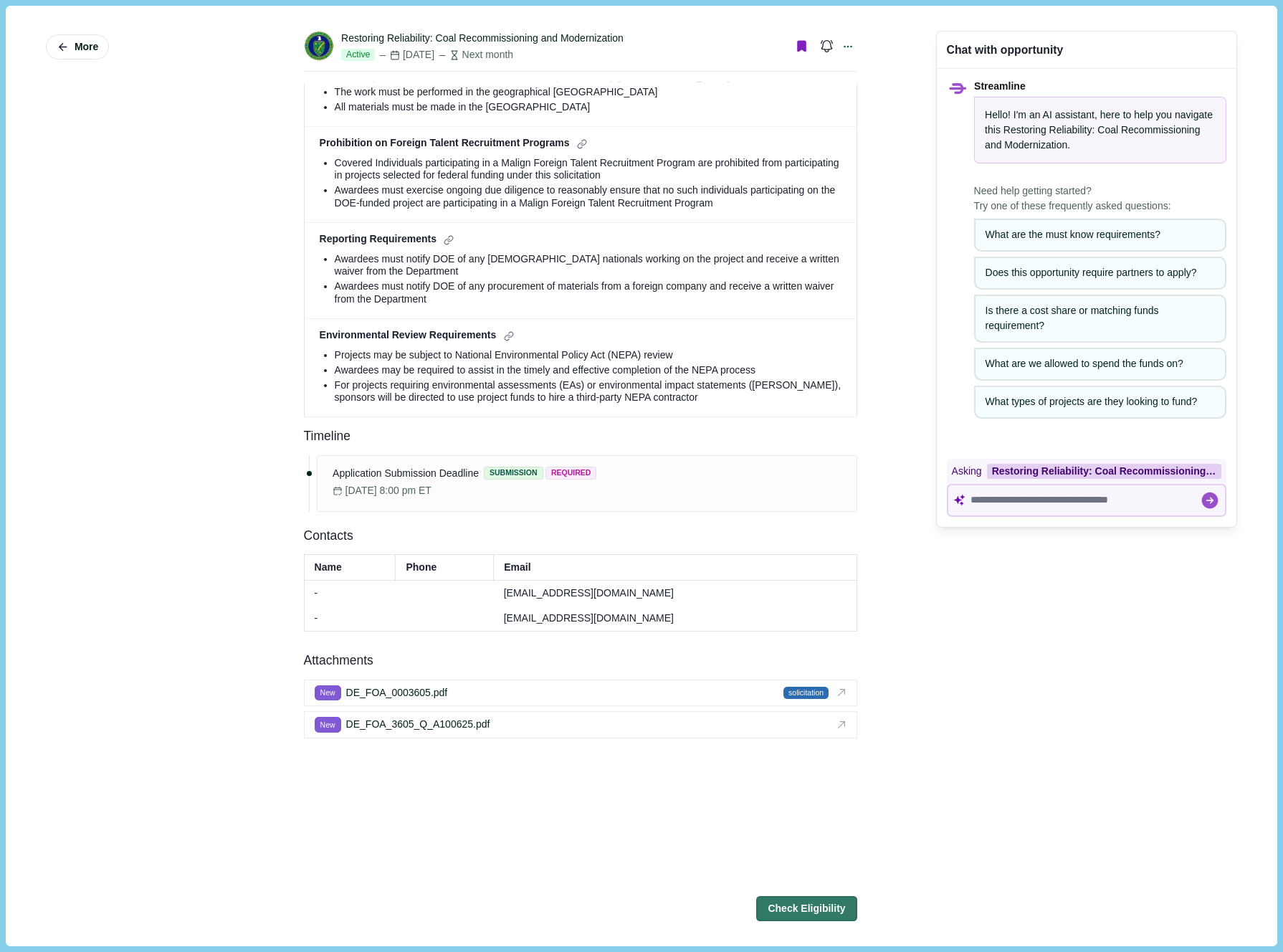
click at [596, 486] on div "November 13, 2025 at 8:00 pm ET" at bounding box center [462, 491] width 269 height 15
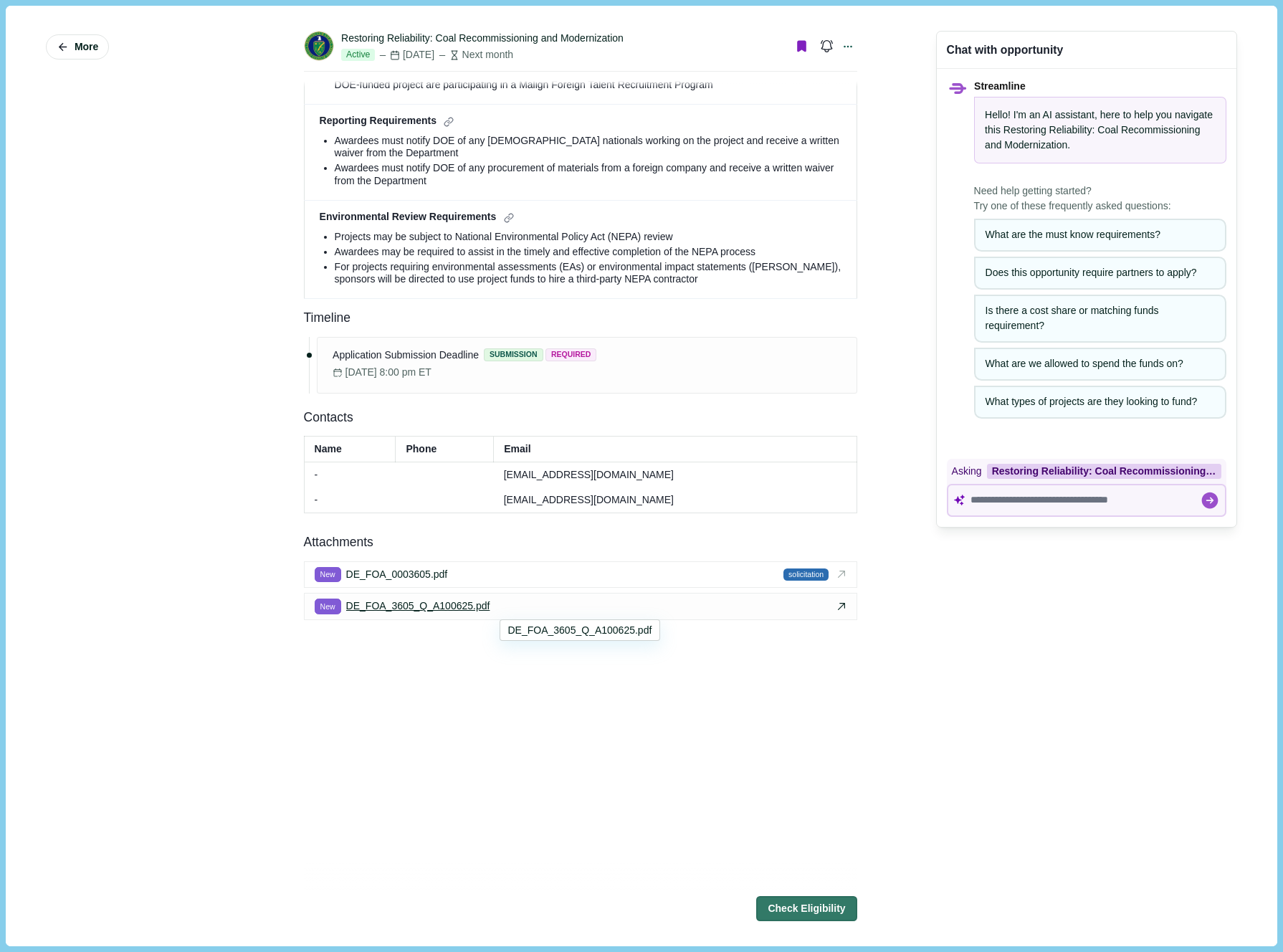
click at [486, 610] on span "DE_FOA_3605_Q_A100625.pdf" at bounding box center [418, 606] width 144 height 15
click at [790, 905] on button "Check Eligibility" at bounding box center [806, 909] width 100 height 25
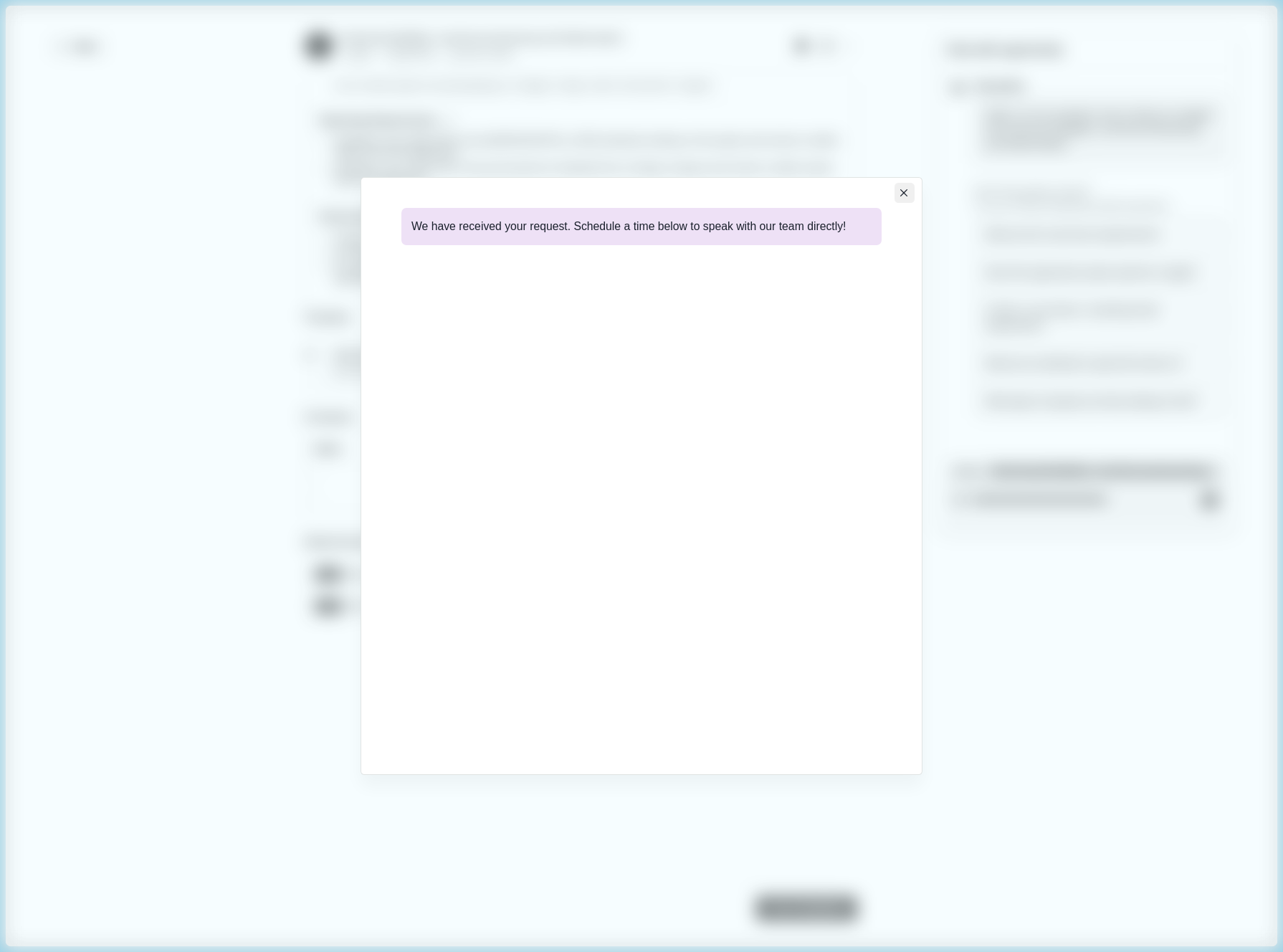
click at [906, 191] on icon "Close" at bounding box center [904, 193] width 8 height 8
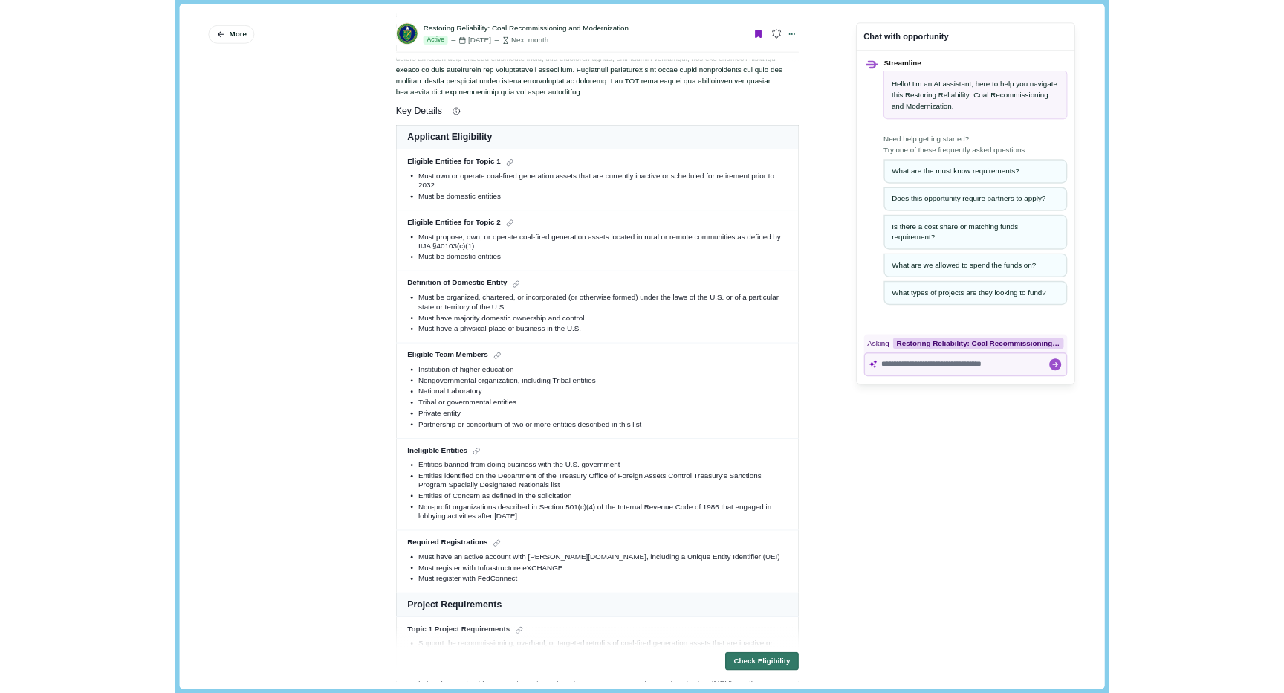
scroll to position [0, 0]
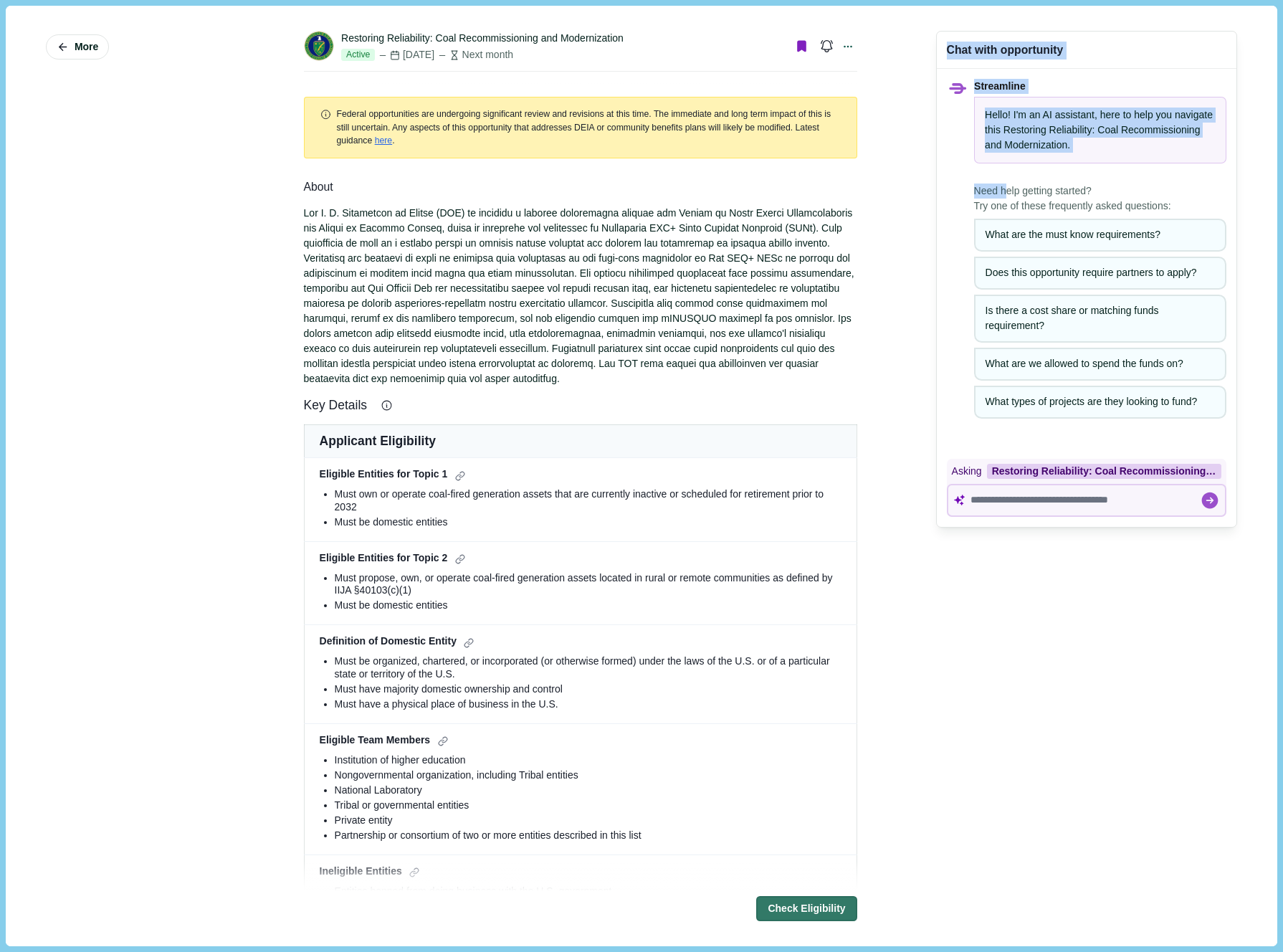
drag, startPoint x: 1027, startPoint y: 38, endPoint x: 1005, endPoint y: 193, distance: 156.6
click at [1005, 194] on div "Chat with opportunity Streamline Hello! I'm an AI assistant, here to help you n…" at bounding box center [1086, 279] width 301 height 497
drag, startPoint x: 1086, startPoint y: 190, endPoint x: 1100, endPoint y: 211, distance: 25.2
click at [1087, 190] on span "Need help getting started? Try one of these frequently asked questions:" at bounding box center [1101, 198] width 253 height 30
click at [1215, 499] on icon at bounding box center [1209, 500] width 16 height 16
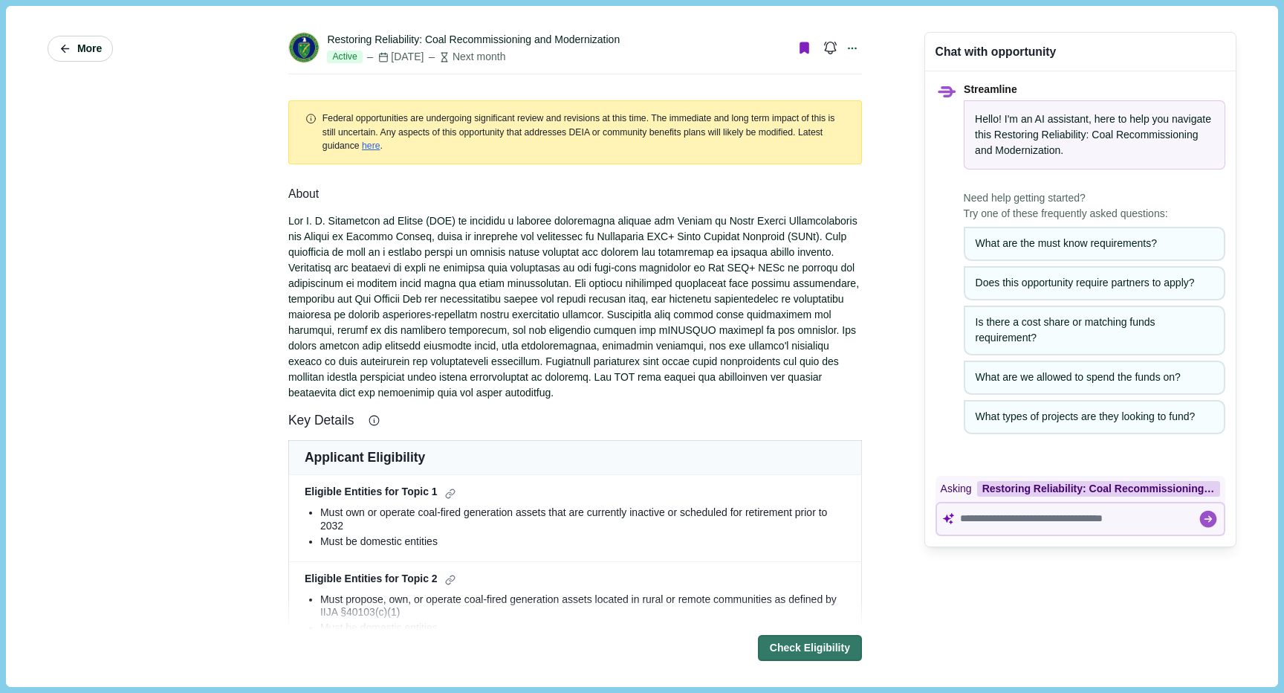
click at [82, 44] on span "More" at bounding box center [89, 48] width 25 height 13
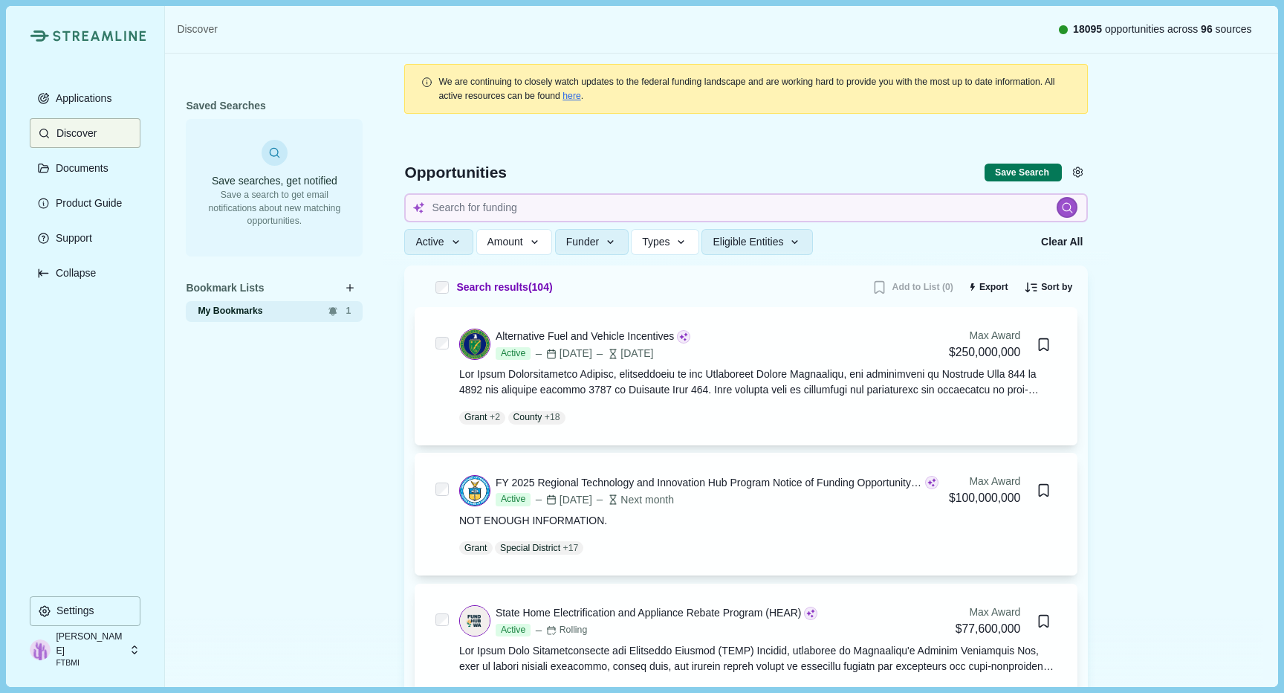
click at [267, 311] on span "My Bookmarks" at bounding box center [256, 311] width 117 height 13
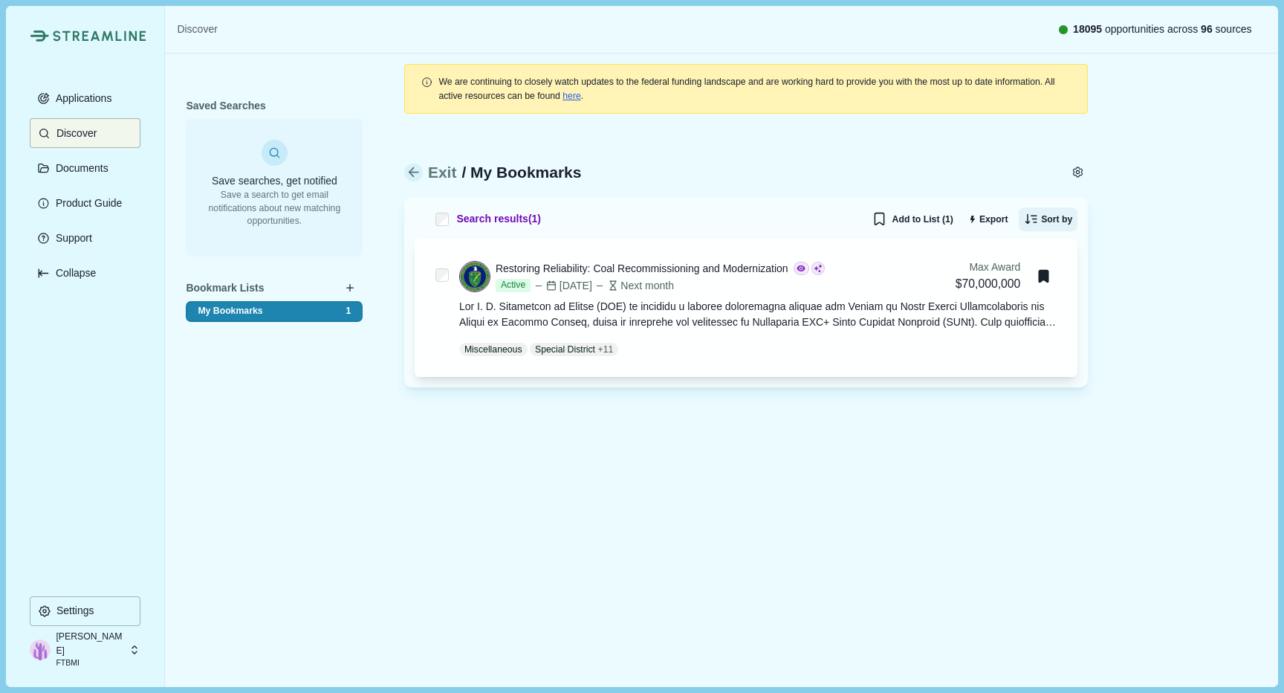
click at [1024, 221] on icon "button" at bounding box center [1031, 219] width 15 height 16
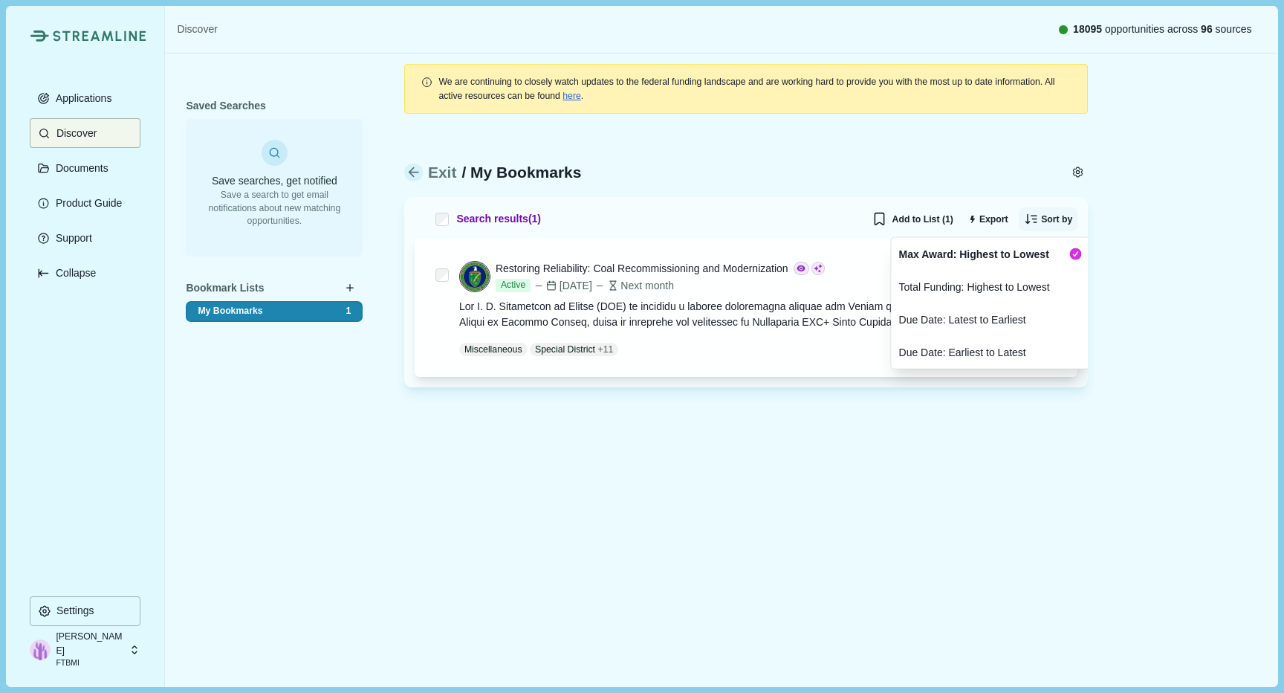
click at [1024, 221] on icon "button" at bounding box center [1031, 219] width 15 height 16
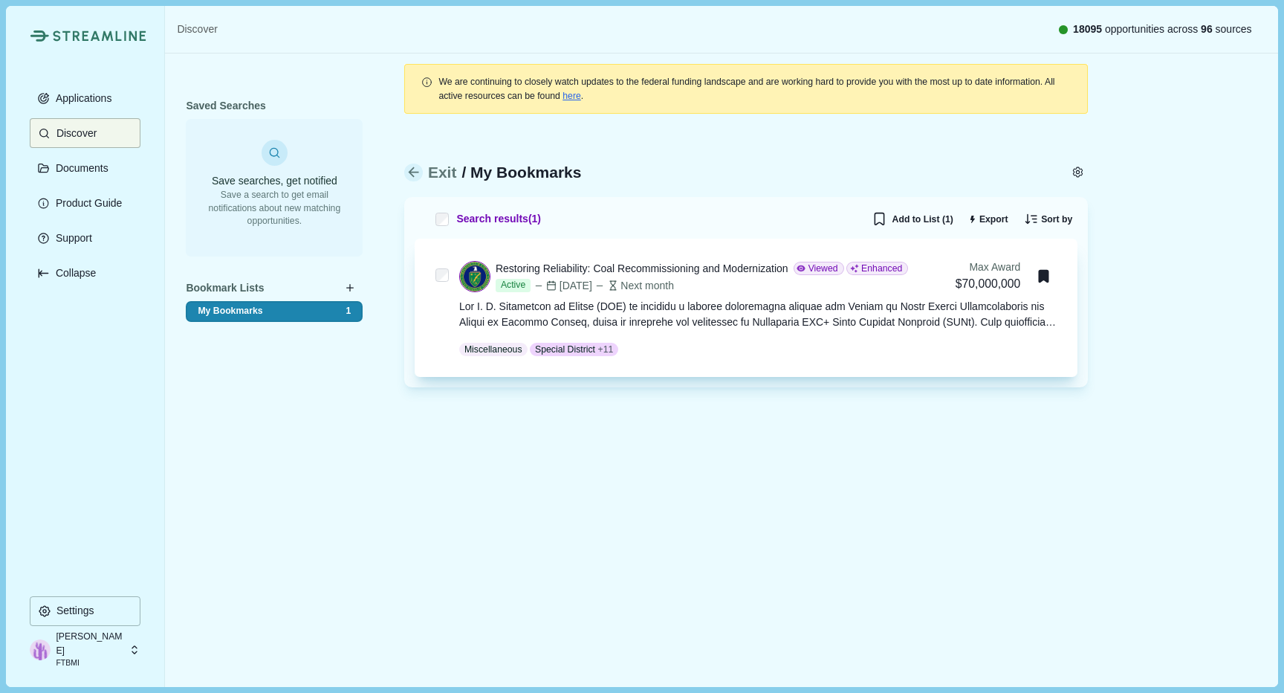
click at [958, 343] on div "Miscellaneous Special District + 11" at bounding box center [758, 349] width 598 height 13
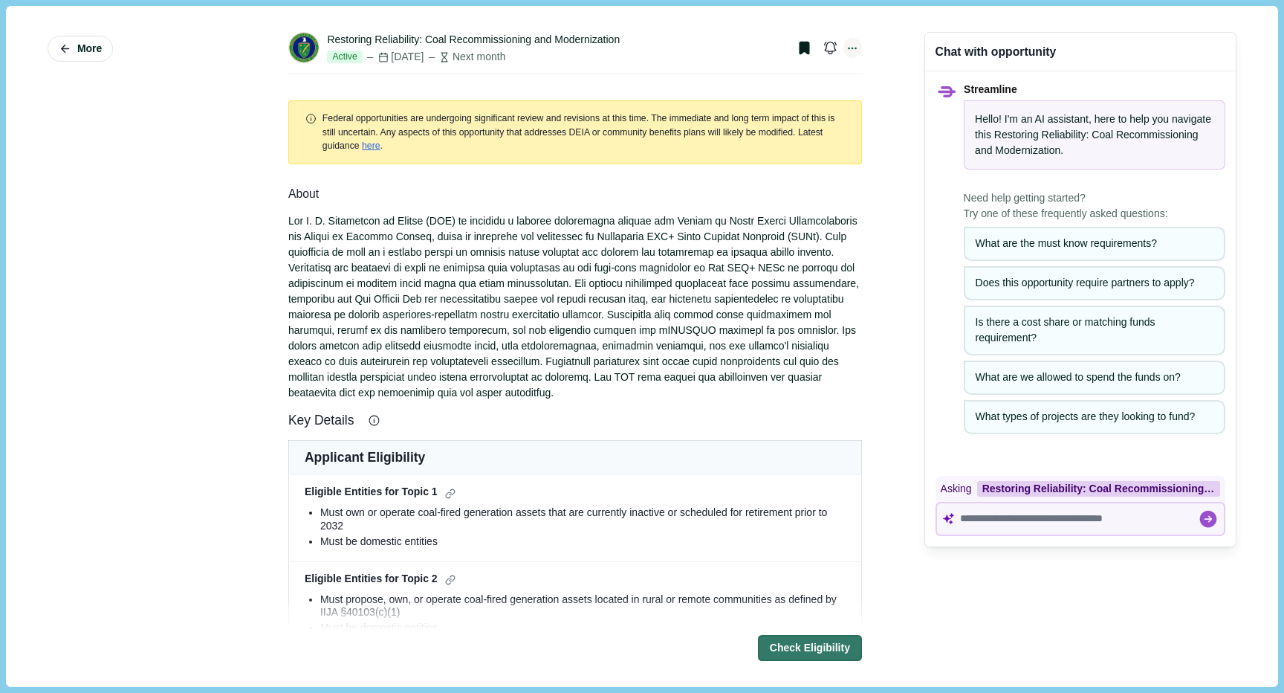
click at [853, 49] on icon at bounding box center [852, 48] width 13 height 13
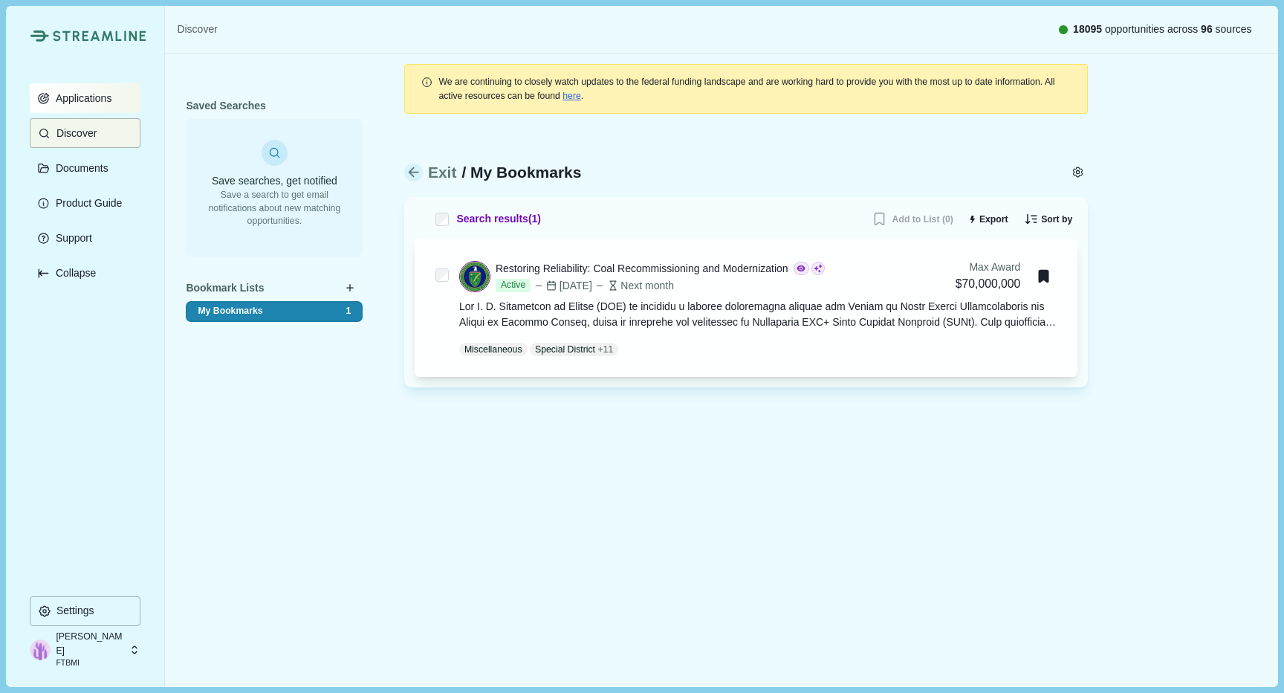
click at [98, 104] on p "Applications" at bounding box center [82, 98] width 62 height 13
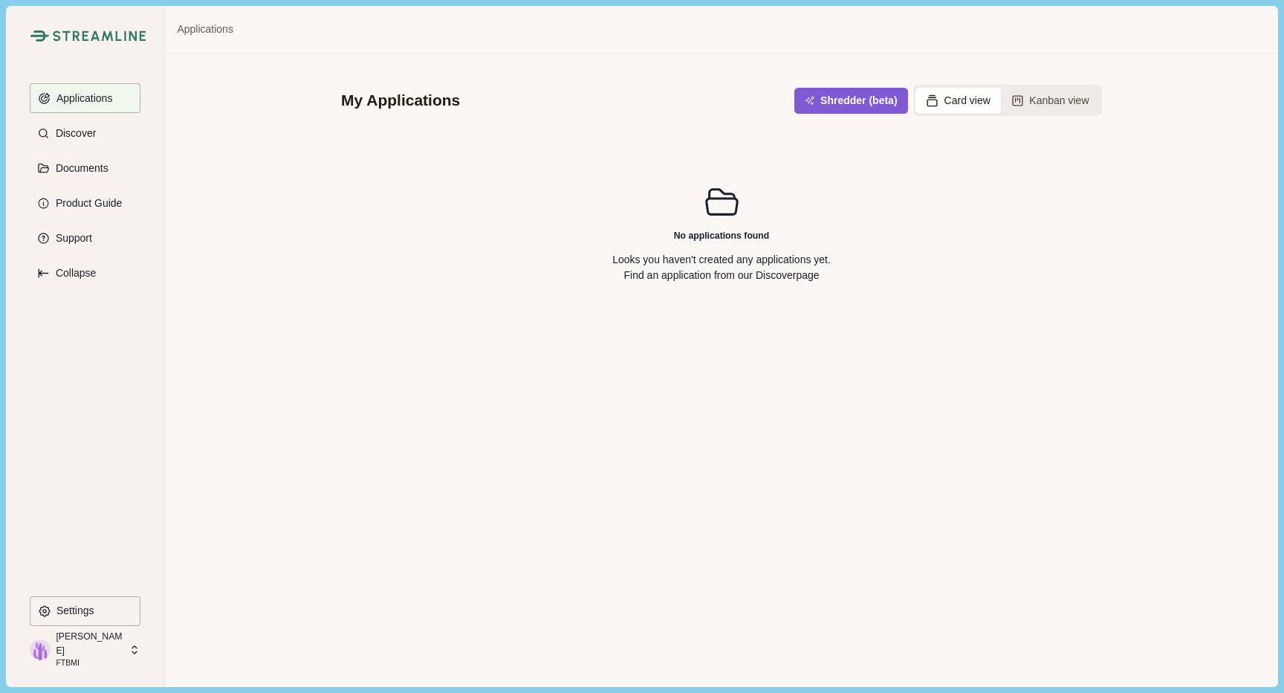
click at [962, 98] on button "Card view" at bounding box center [957, 101] width 85 height 26
click at [1065, 105] on button "Kanban view" at bounding box center [1050, 101] width 99 height 26
click at [825, 100] on button "Shredder (beta)" at bounding box center [851, 100] width 108 height 25
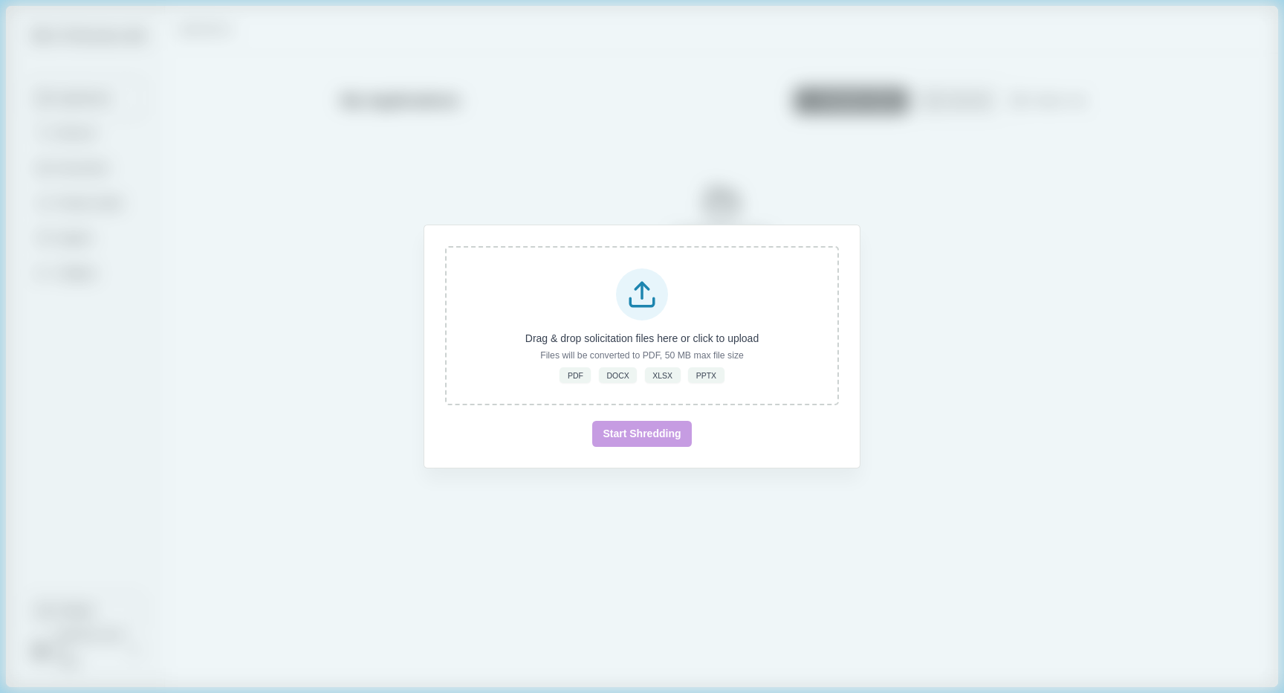
click at [1138, 413] on div "Drag & drop solicitation files here or click to upload Files will be converted …" at bounding box center [642, 346] width 1284 height 693
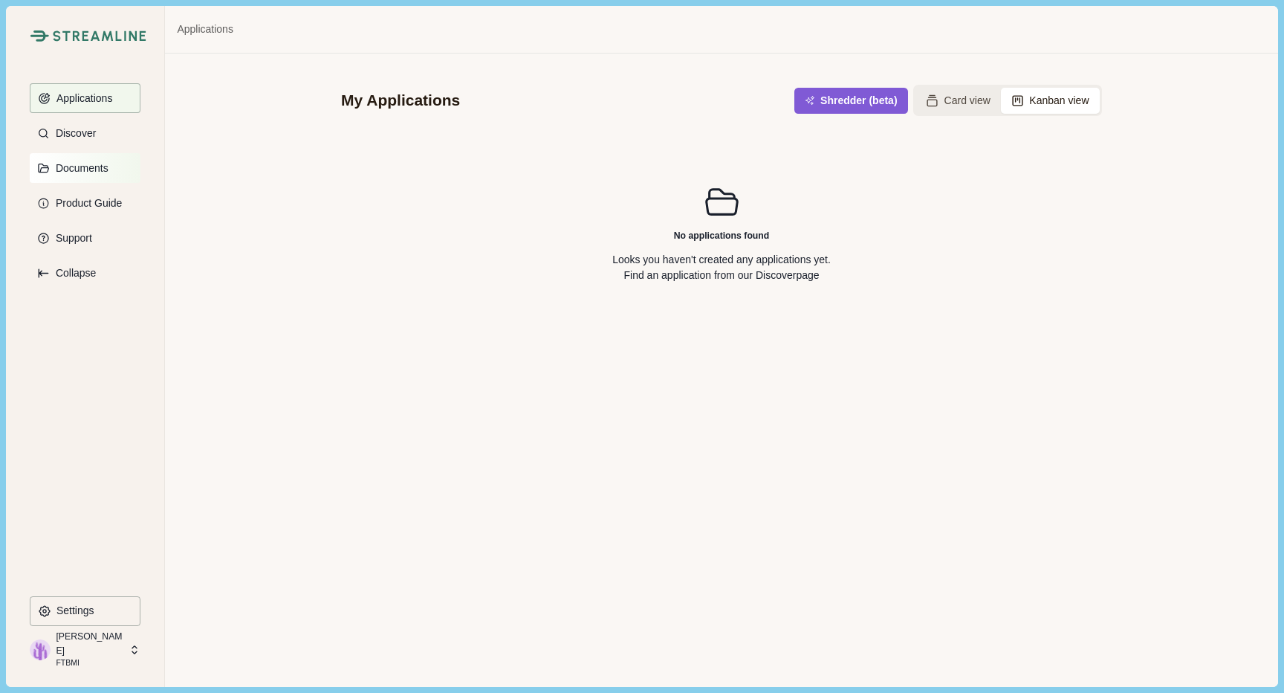
click at [94, 173] on p "Documents" at bounding box center [80, 168] width 58 height 13
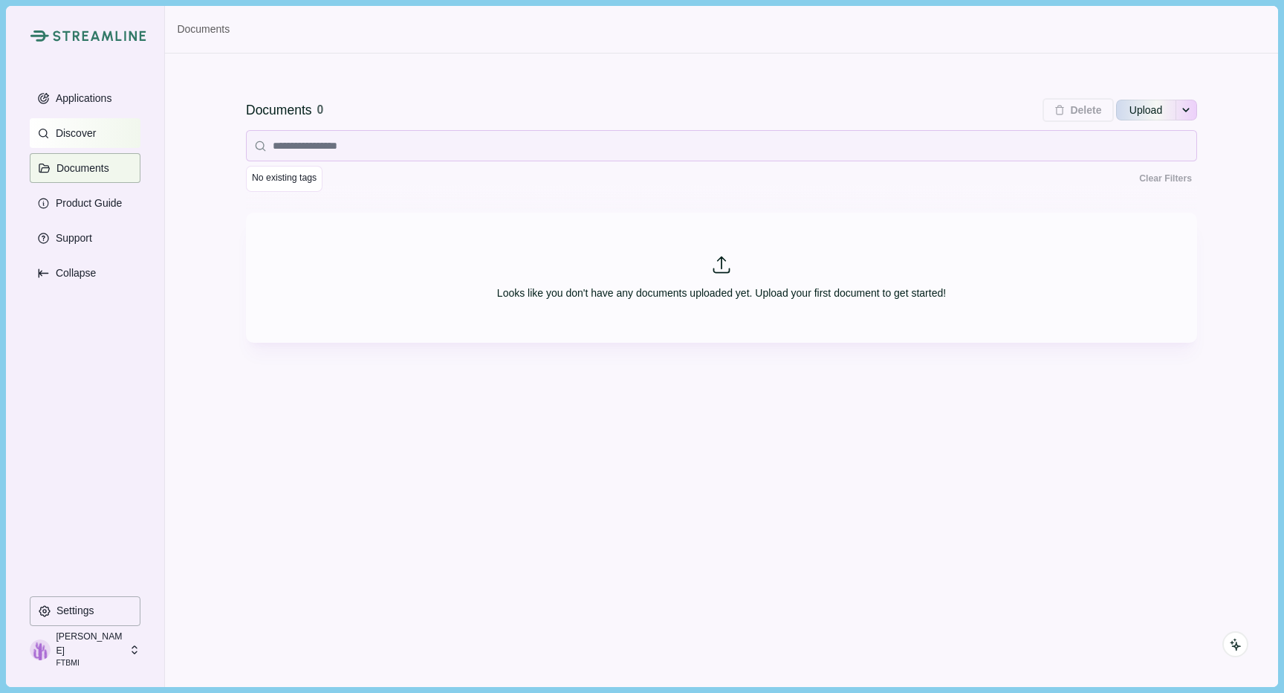
click at [88, 144] on button "Discover" at bounding box center [85, 133] width 111 height 30
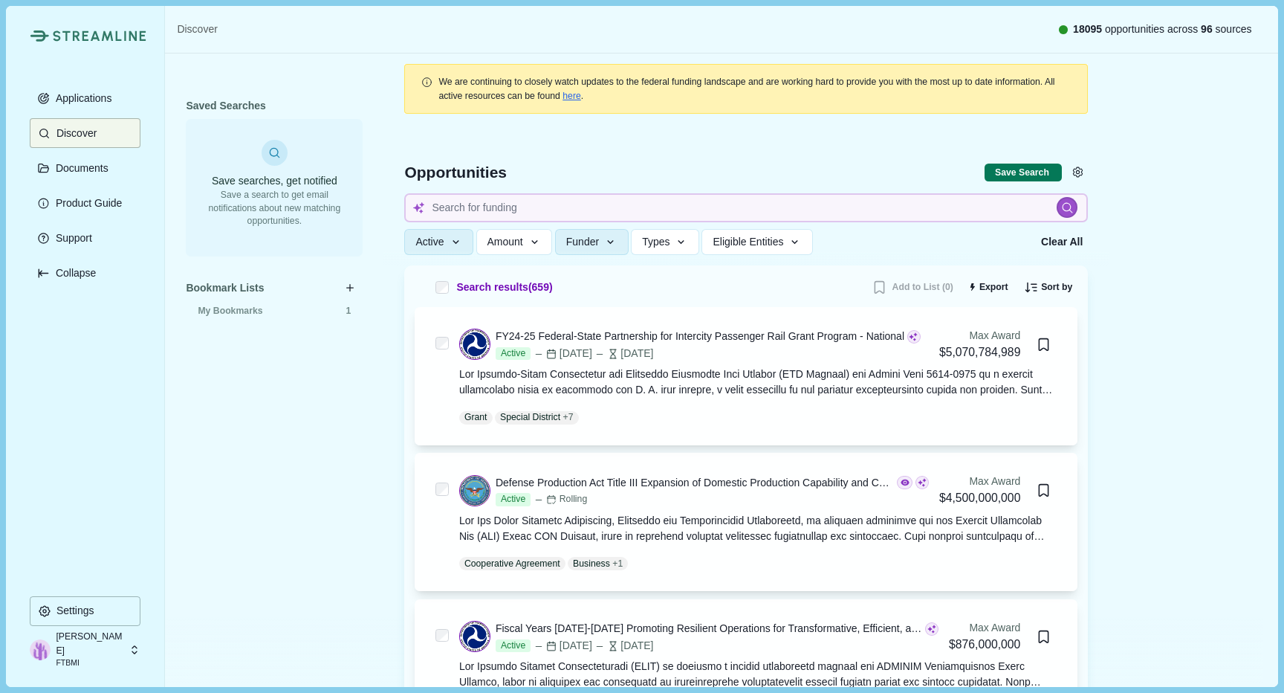
click at [71, 650] on p "[PERSON_NAME]" at bounding box center [90, 642] width 68 height 27
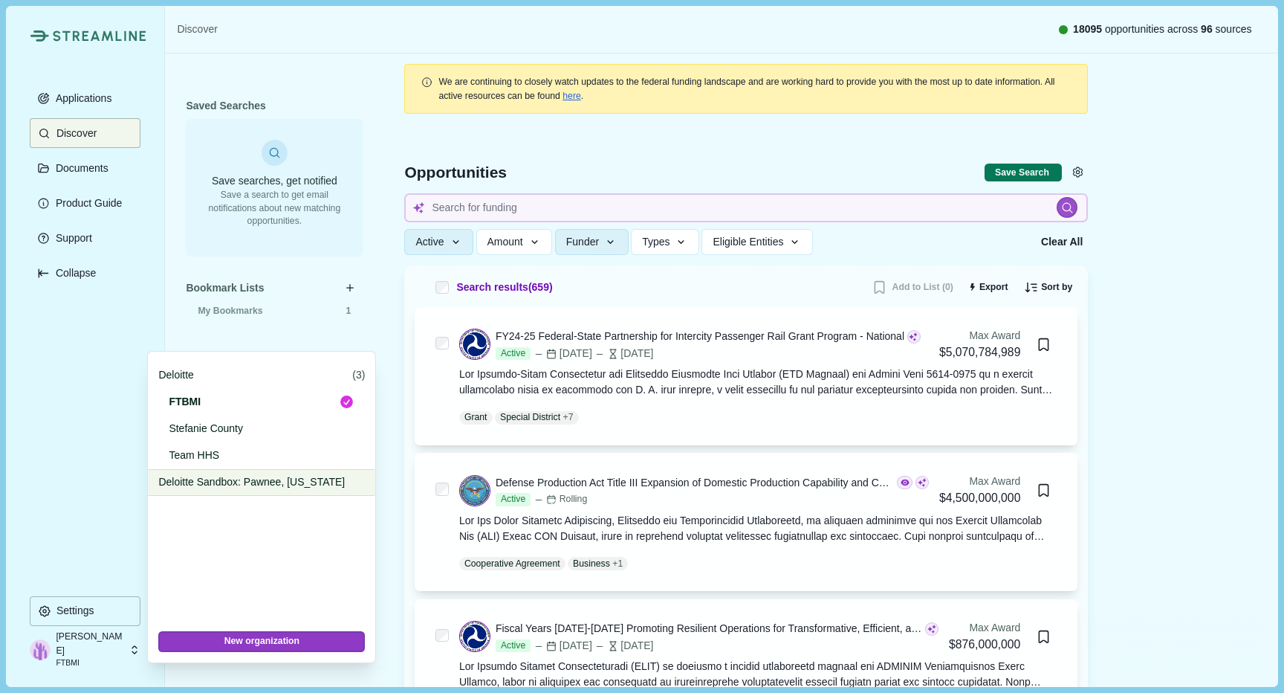
click at [206, 488] on p "Deloitte Sandbox: Pawnee, [US_STATE]" at bounding box center [258, 482] width 201 height 16
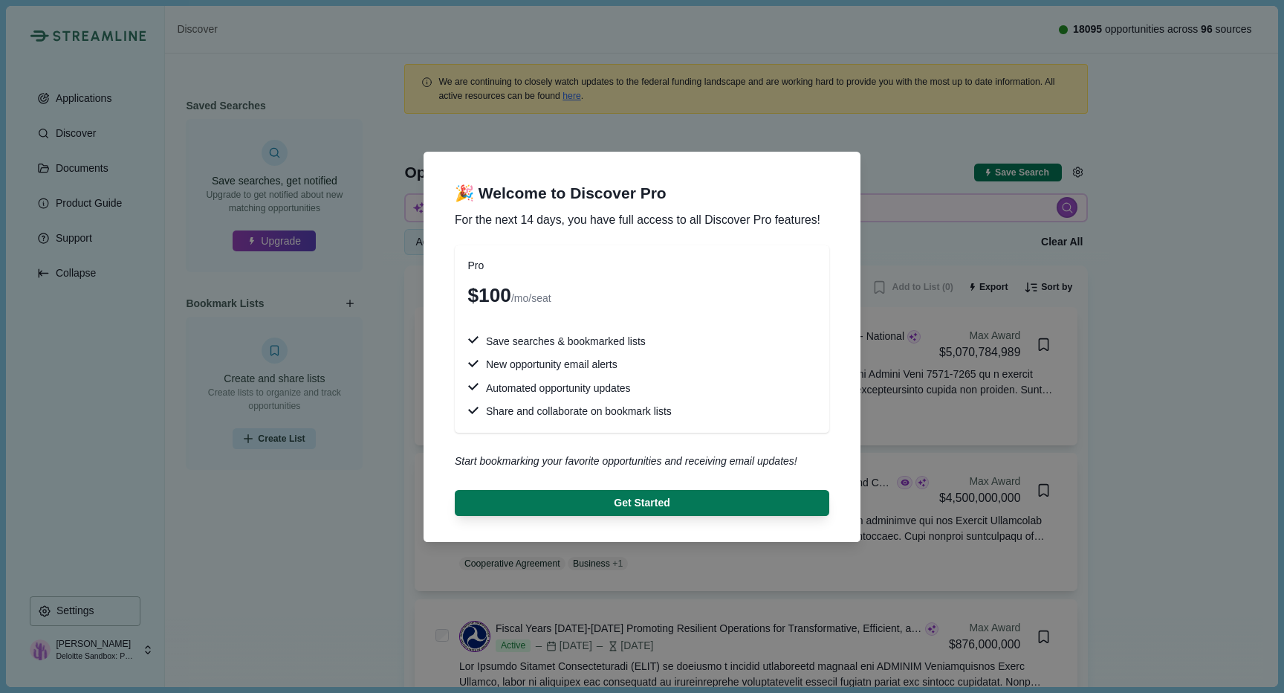
click at [977, 294] on div "🎉 Welcome to Discover Pro For the next 14 days, you have full access to all Dis…" at bounding box center [642, 346] width 1284 height 693
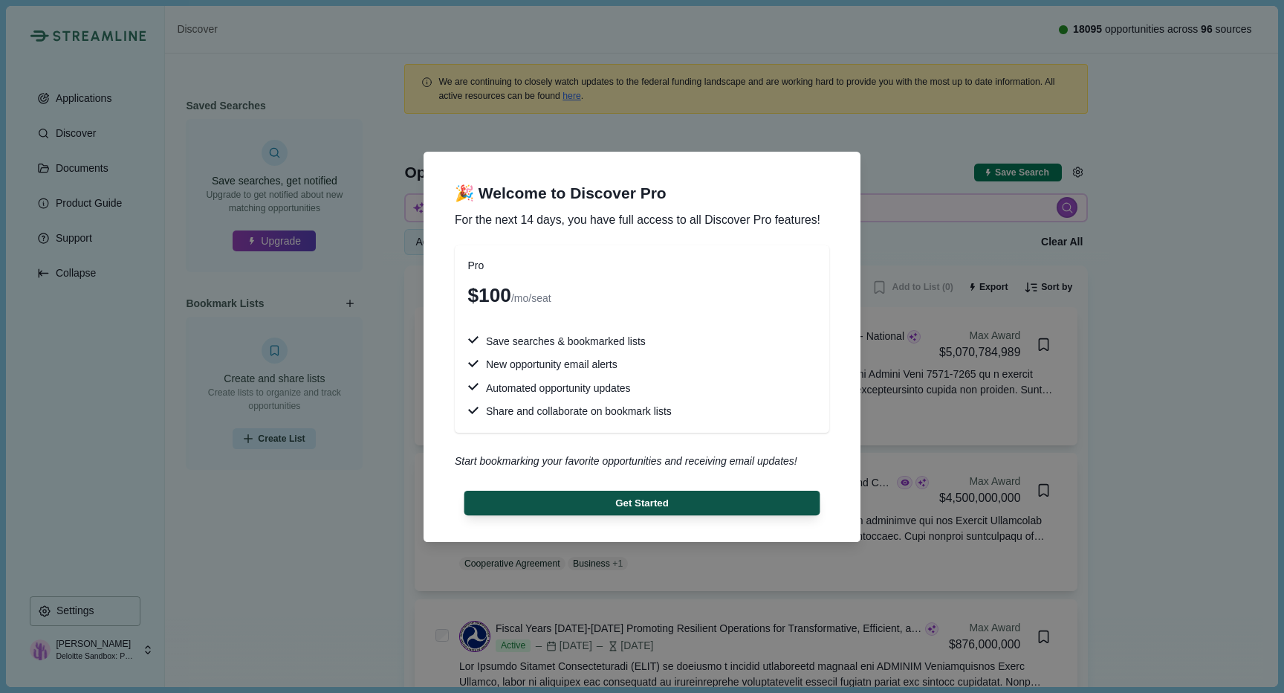
click at [542, 500] on button "Get Started" at bounding box center [642, 502] width 356 height 25
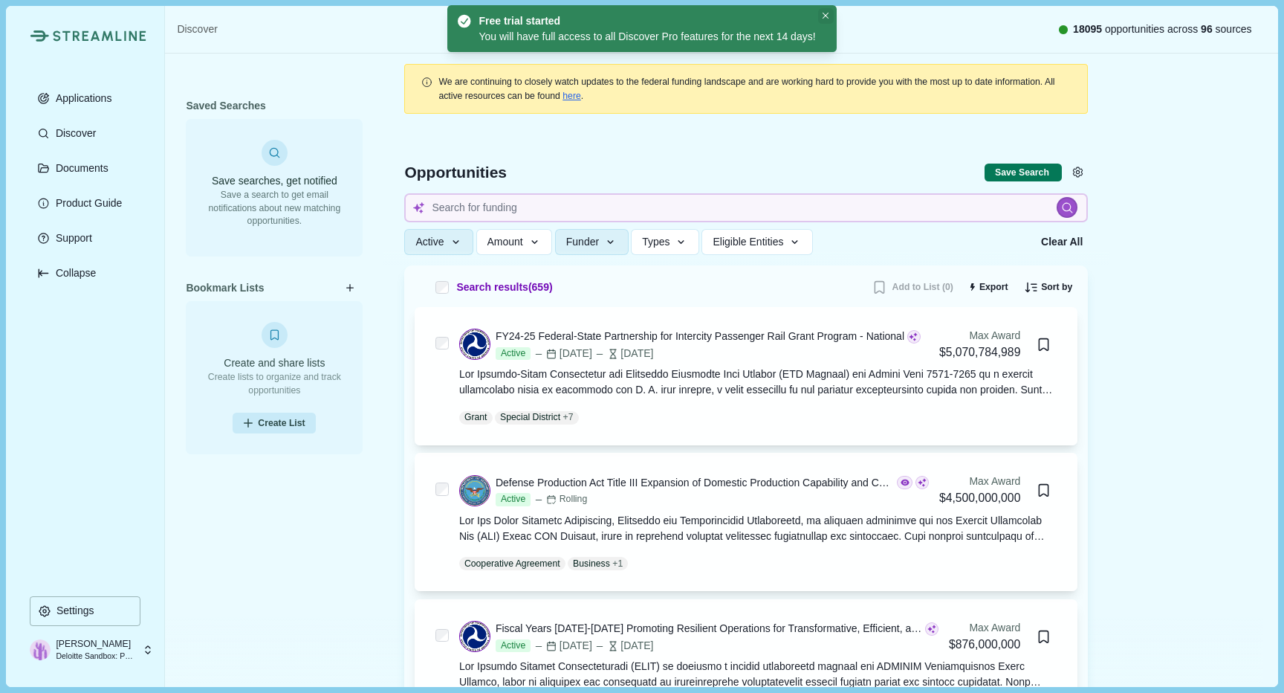
click at [829, 16] on icon "Close" at bounding box center [826, 16] width 7 height 7
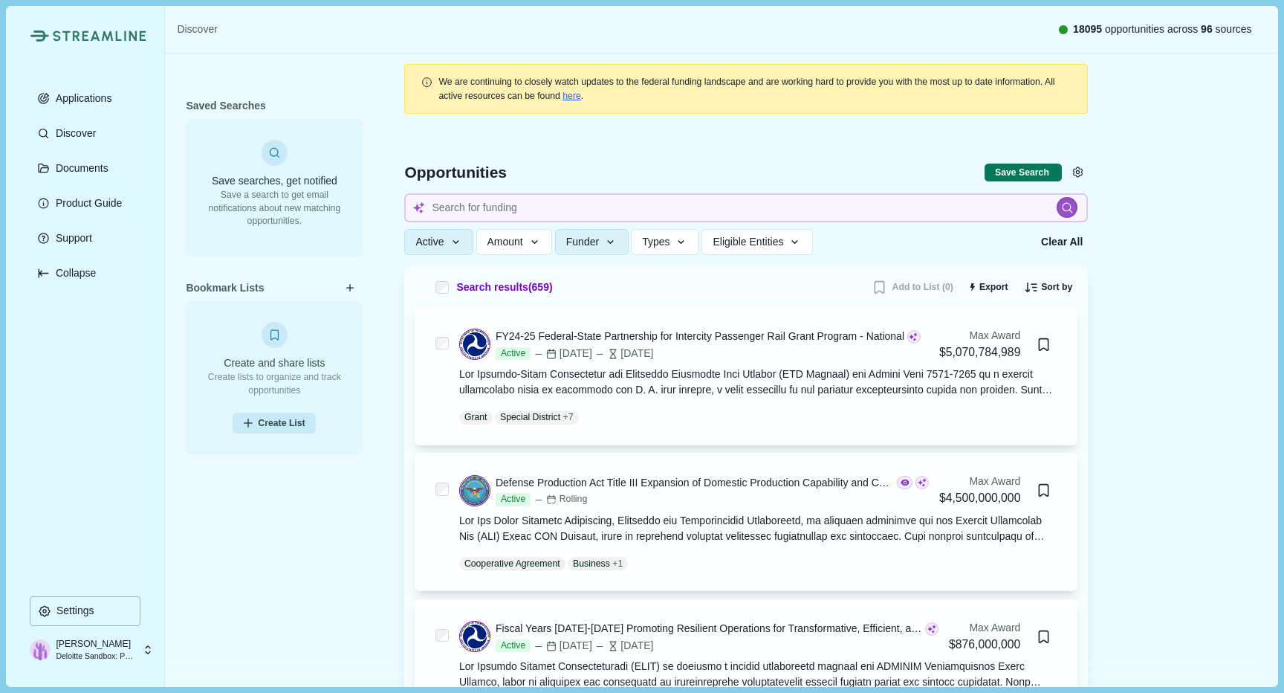
click at [324, 74] on div "Saved Searches Save searches, get notified Save a search to get email notificat…" at bounding box center [274, 351] width 218 height 596
click at [88, 169] on p "Documents" at bounding box center [80, 168] width 58 height 13
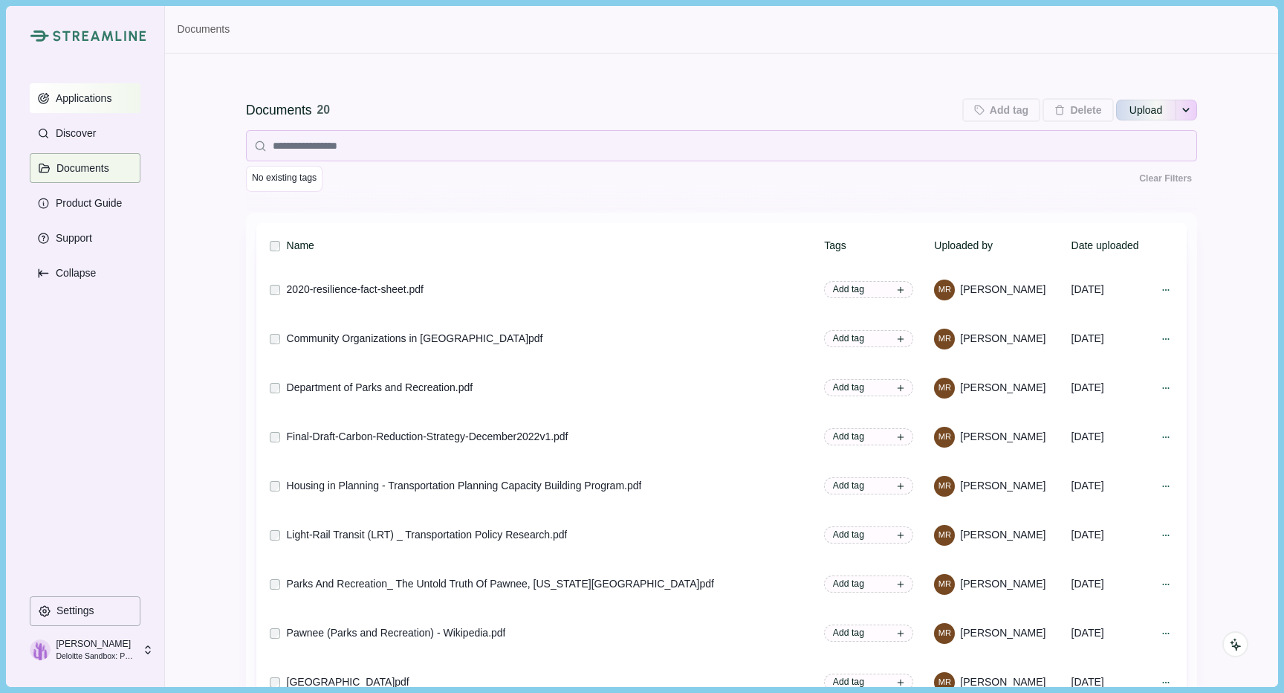
click at [80, 102] on p "Applications" at bounding box center [82, 98] width 62 height 13
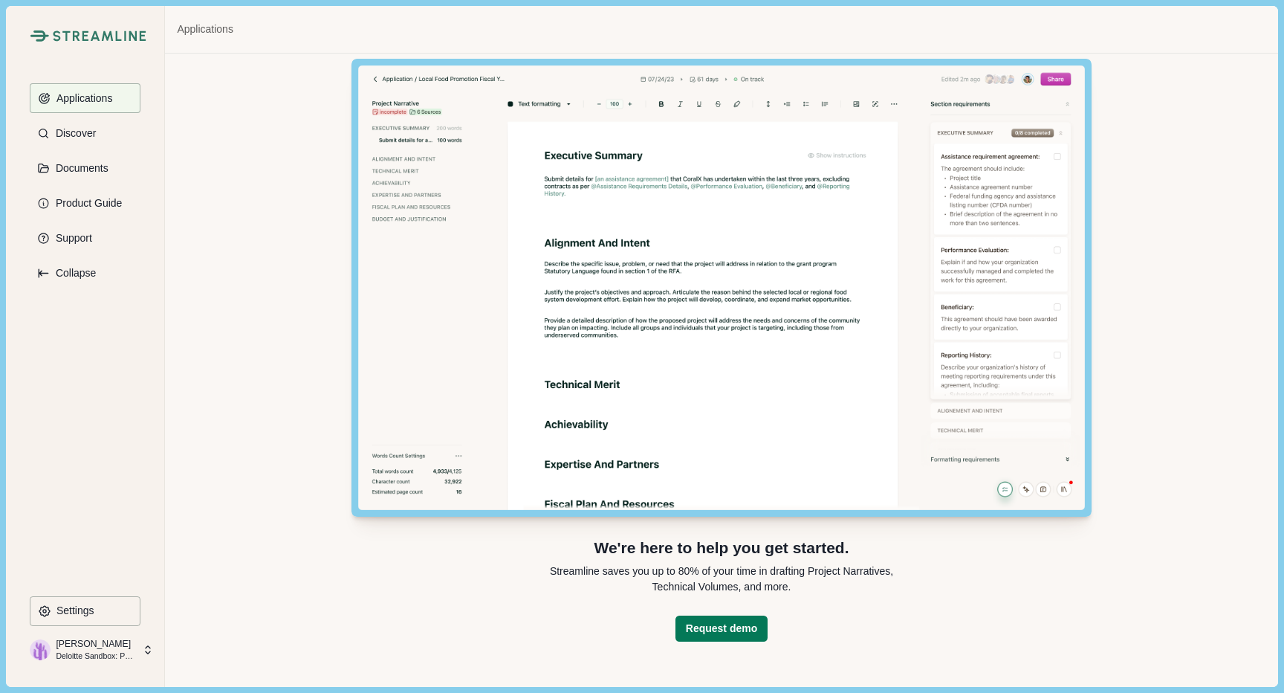
click at [588, 224] on img at bounding box center [721, 288] width 740 height 458
click at [82, 91] on button "Applications" at bounding box center [85, 98] width 111 height 30
click at [80, 140] on button "Discover" at bounding box center [85, 133] width 111 height 30
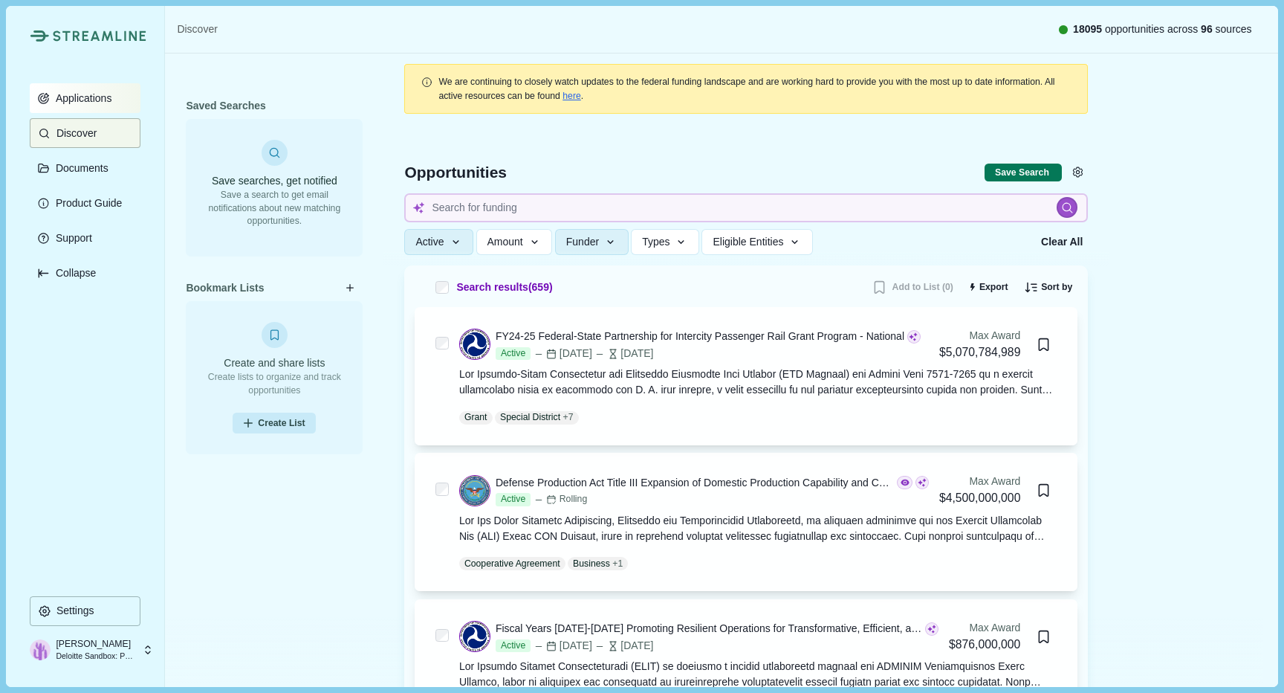
click at [80, 114] on div "Applications Discover Documents Product Guide Support Collapse" at bounding box center [85, 339] width 111 height 512
click at [77, 103] on p "Applications" at bounding box center [82, 98] width 62 height 13
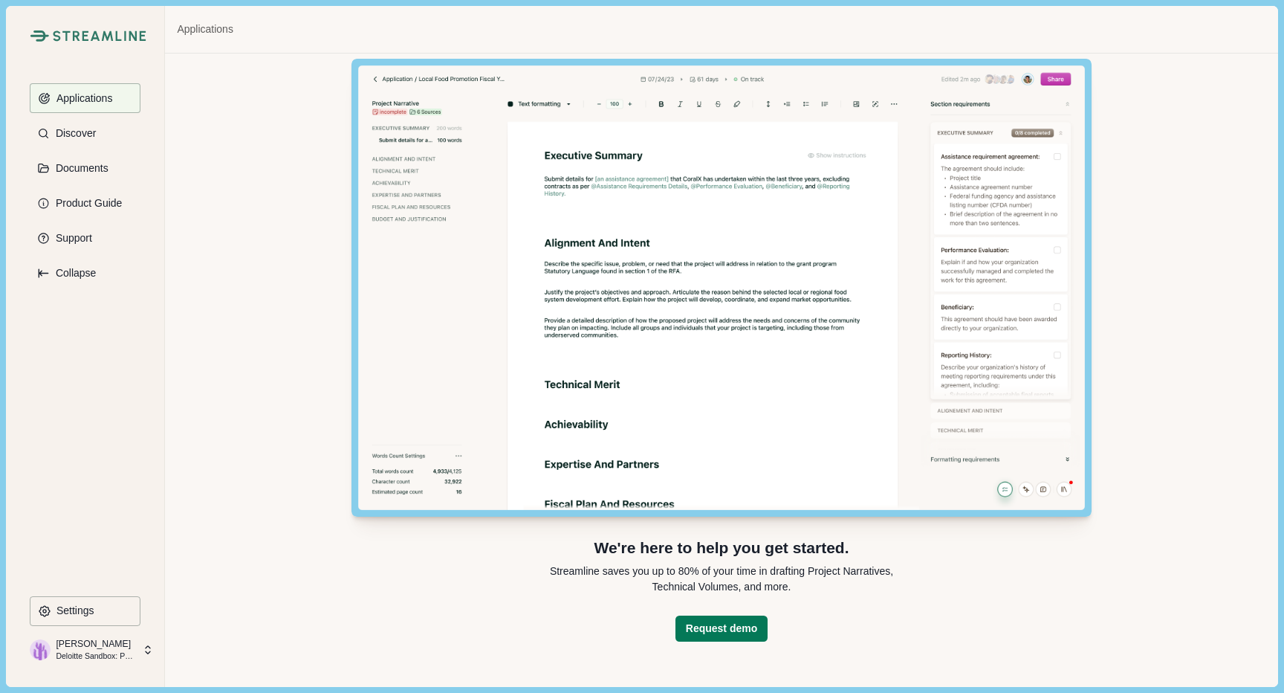
click at [418, 232] on img at bounding box center [721, 288] width 740 height 458
click at [78, 650] on p "[PERSON_NAME]" at bounding box center [95, 643] width 78 height 13
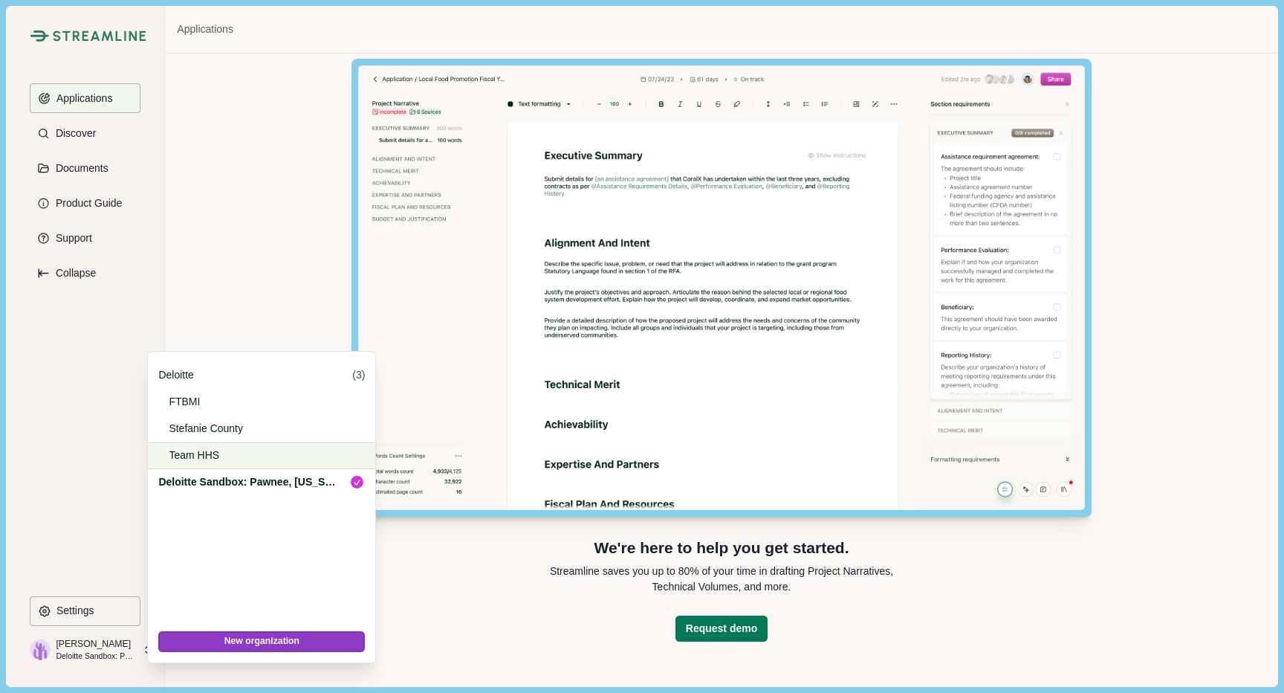
click at [196, 455] on p "Team HHS" at bounding box center [259, 455] width 181 height 16
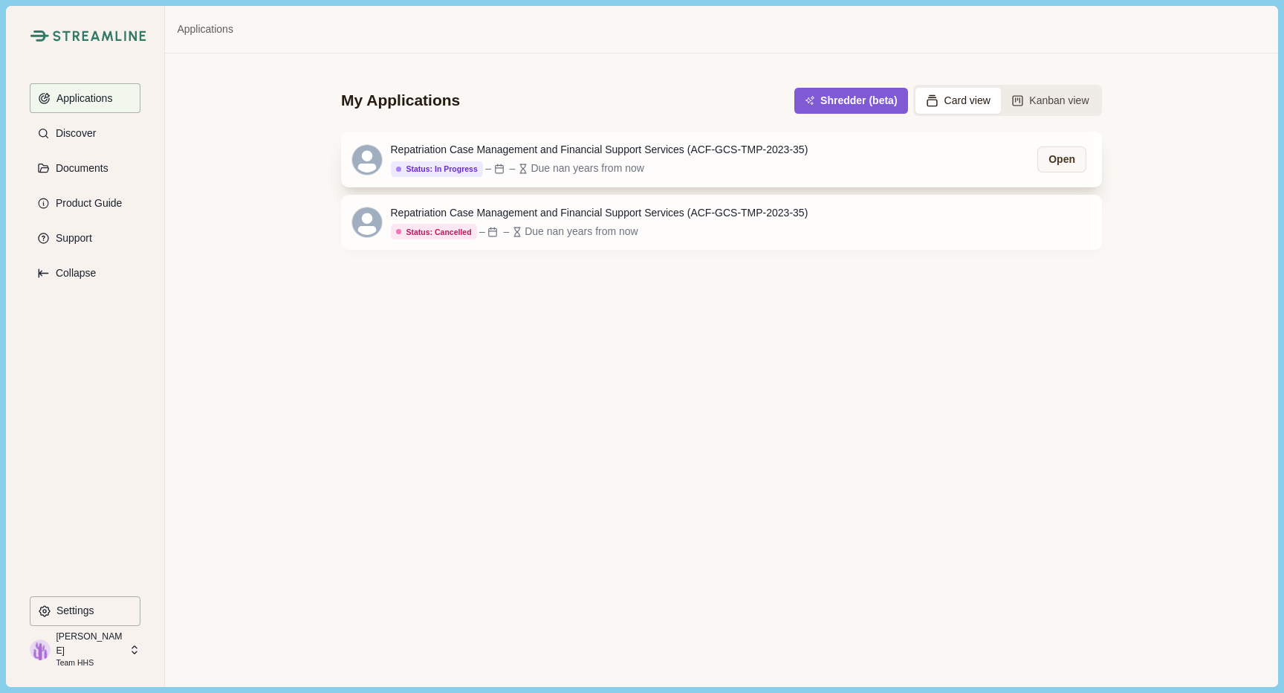
click at [542, 162] on div "Due nan years from now" at bounding box center [588, 168] width 114 height 16
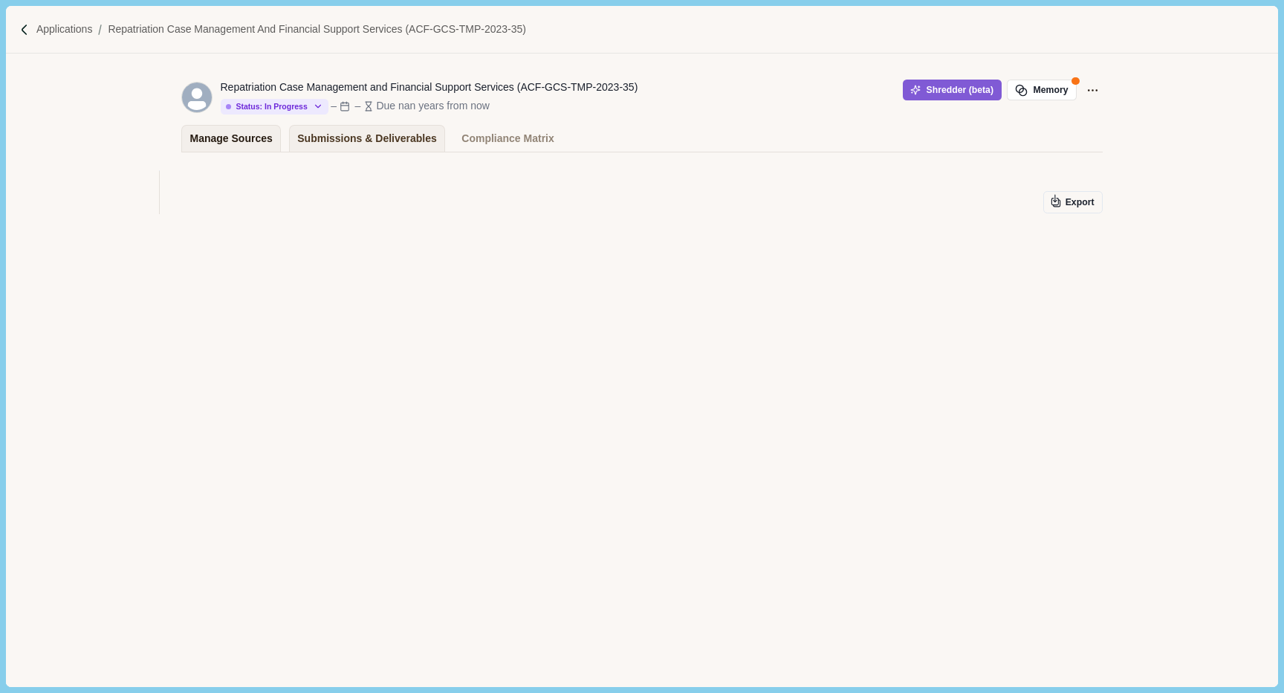
click at [221, 140] on div "Manage Sources" at bounding box center [231, 139] width 82 height 26
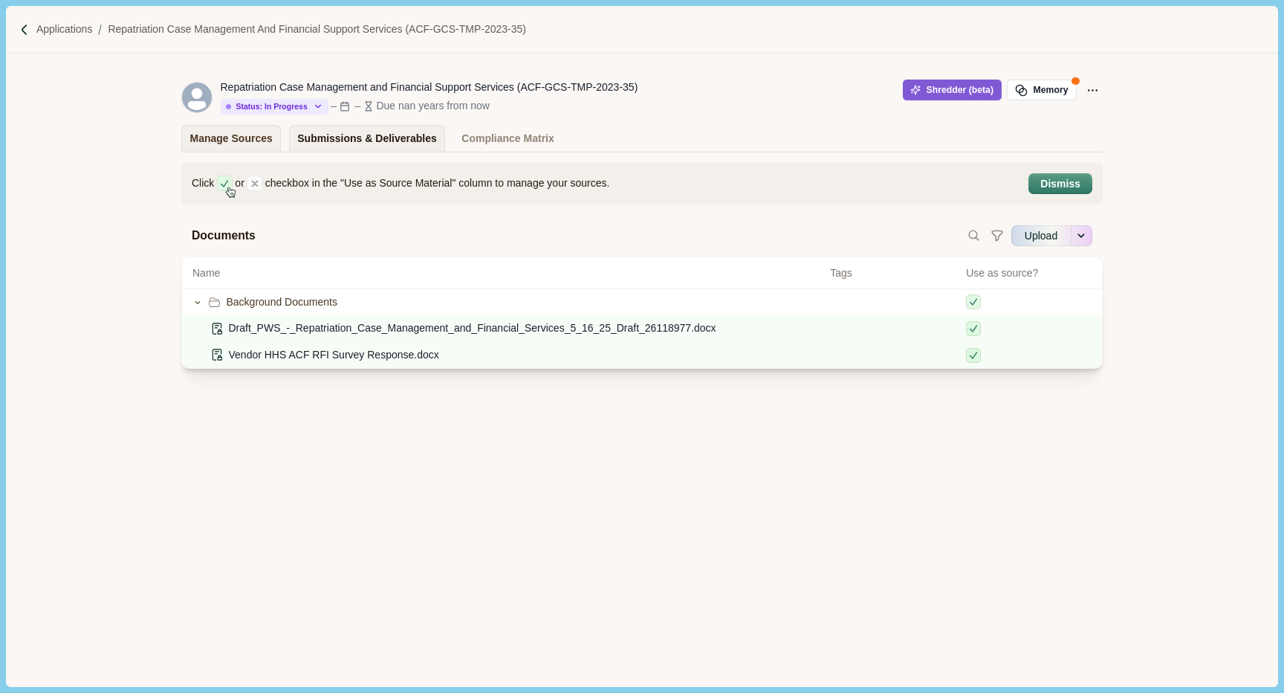
click at [374, 138] on div "Submissions & Deliverables" at bounding box center [367, 139] width 140 height 26
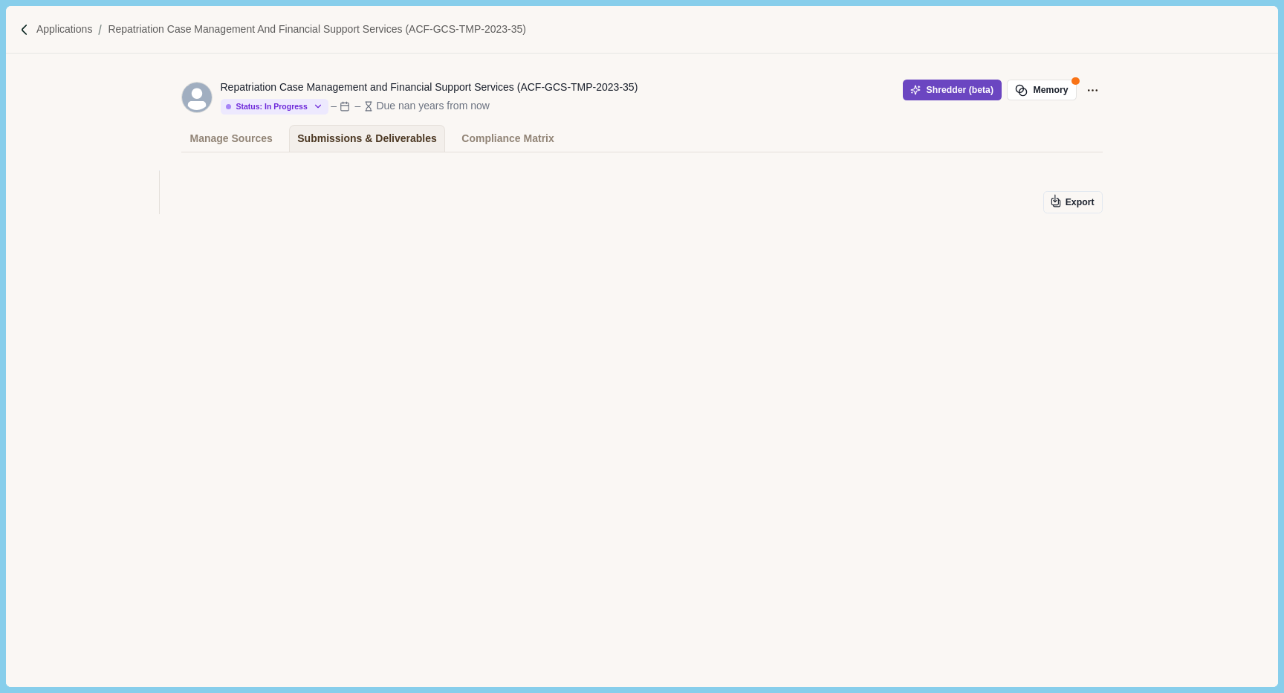
click at [946, 92] on button "Shredder (beta)" at bounding box center [952, 90] width 99 height 21
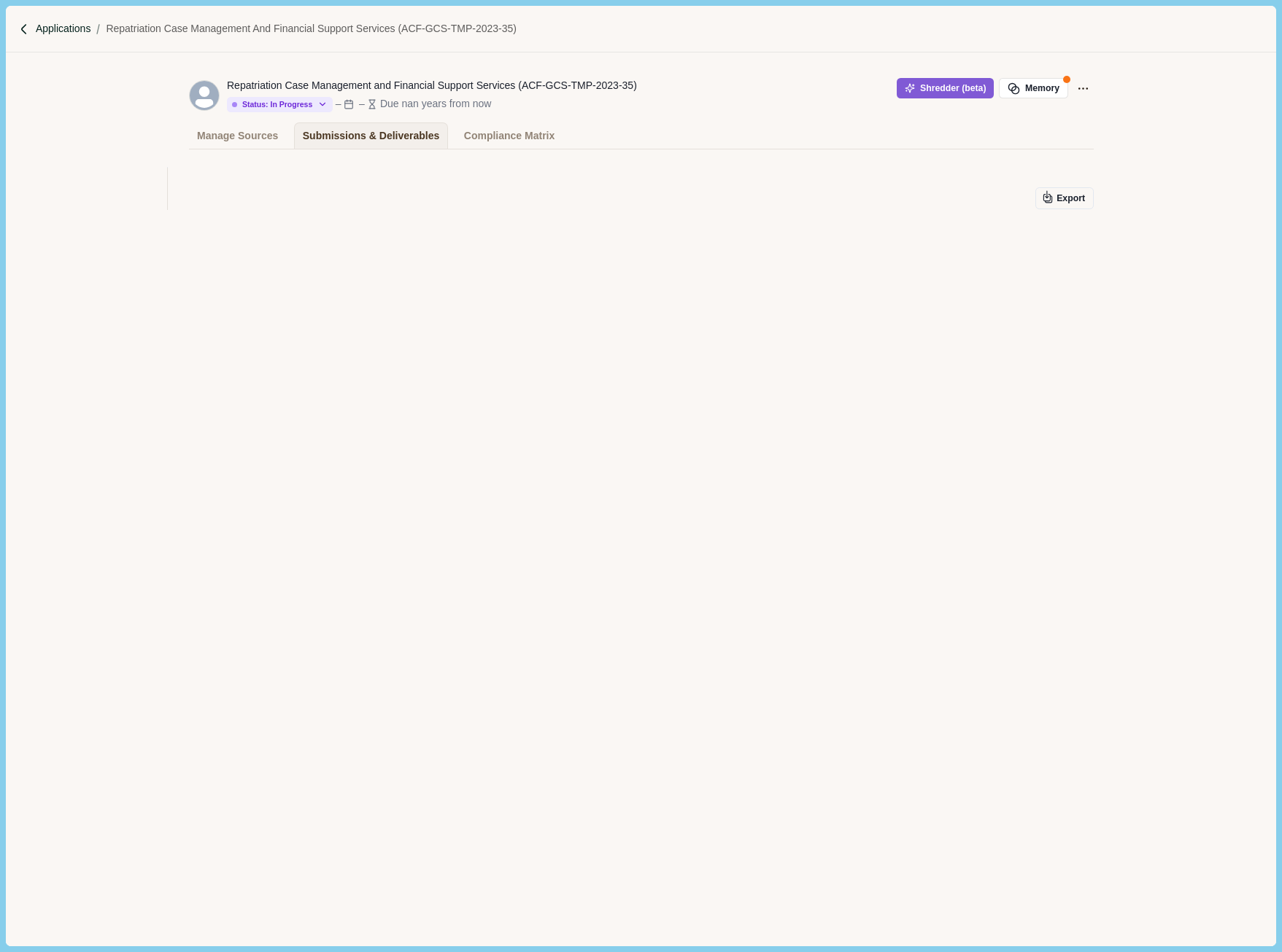
click at [59, 26] on p "Applications" at bounding box center [63, 29] width 55 height 16
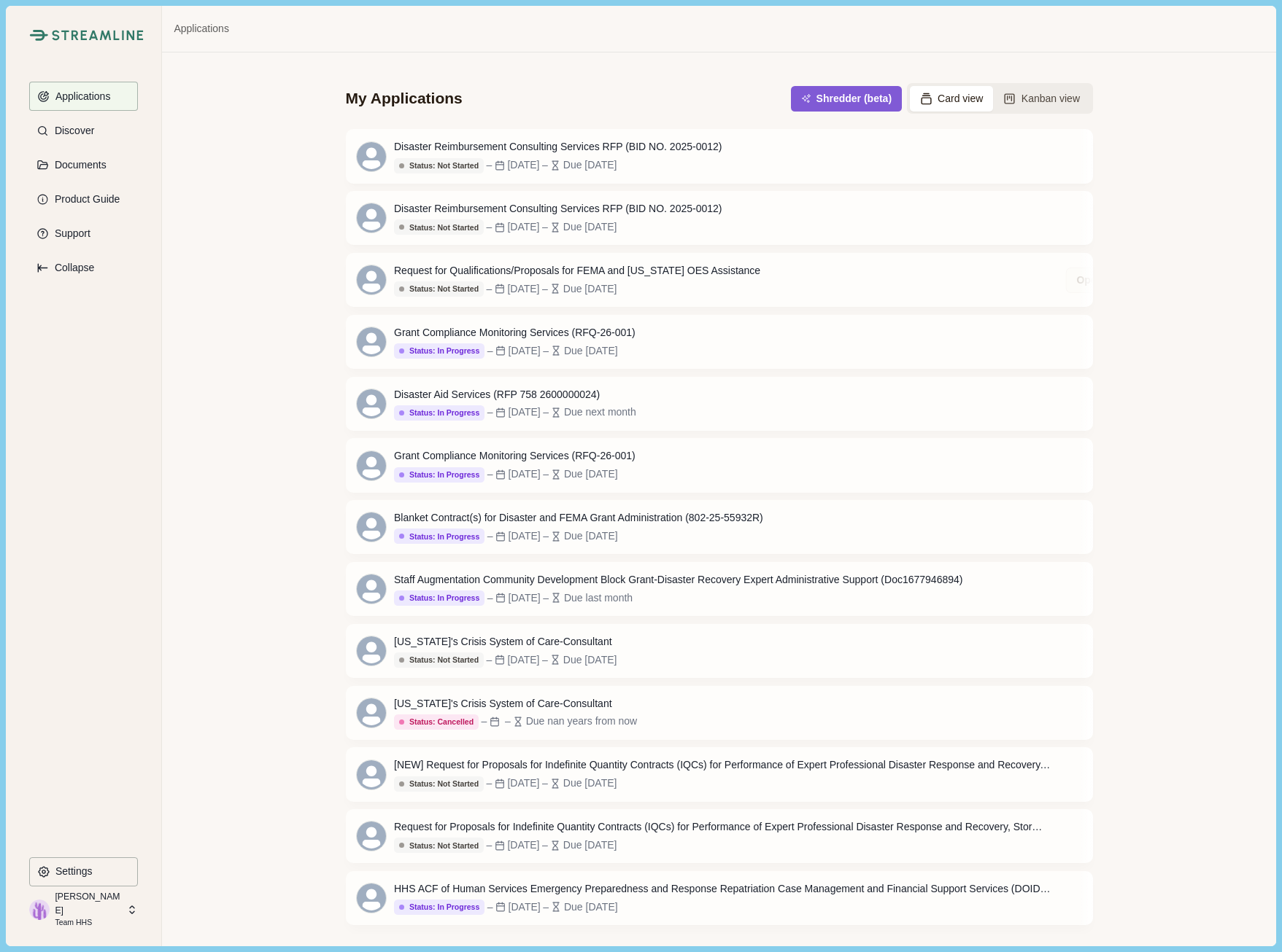
click at [242, 233] on div "My Applications Shredder (beta) Card view Kanban view Disaster Reimbursement Co…" at bounding box center [719, 499] width 1113 height 893
click at [133, 679] on icon at bounding box center [132, 910] width 13 height 13
click at [233, 538] on div "My Applications Shredder (beta) Card view Kanban view Disaster Reimbursement Co…" at bounding box center [719, 499] width 1113 height 893
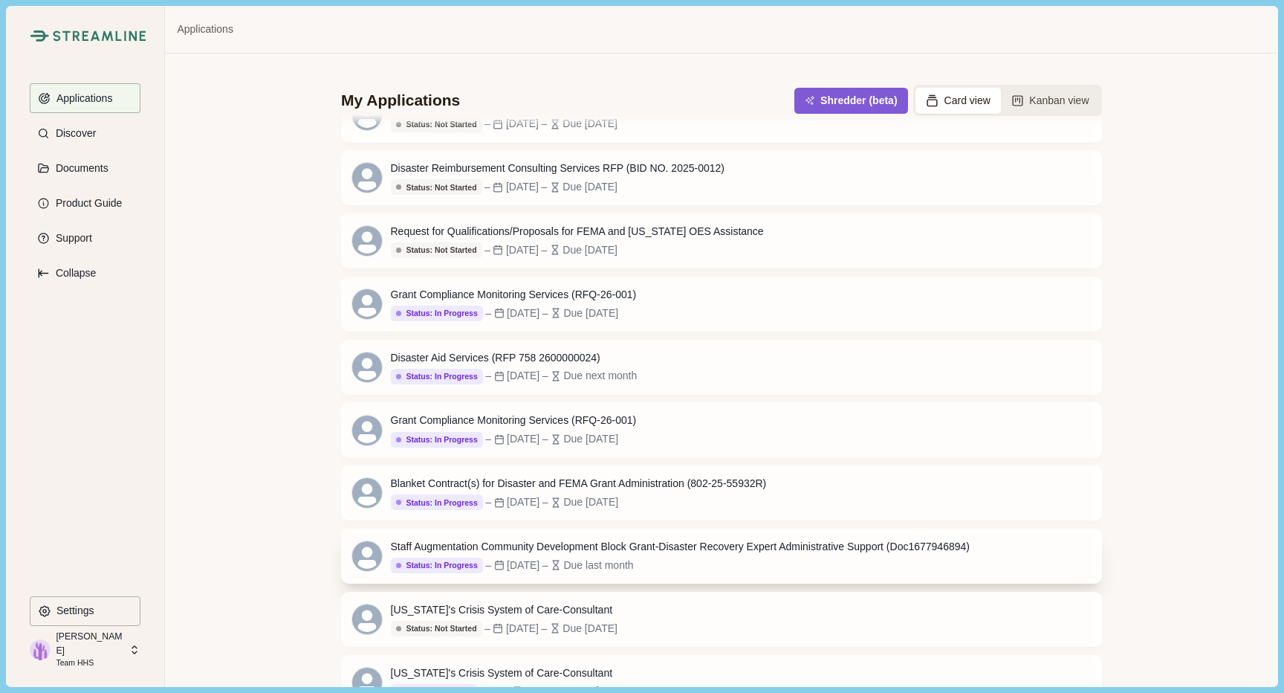
scroll to position [53, 0]
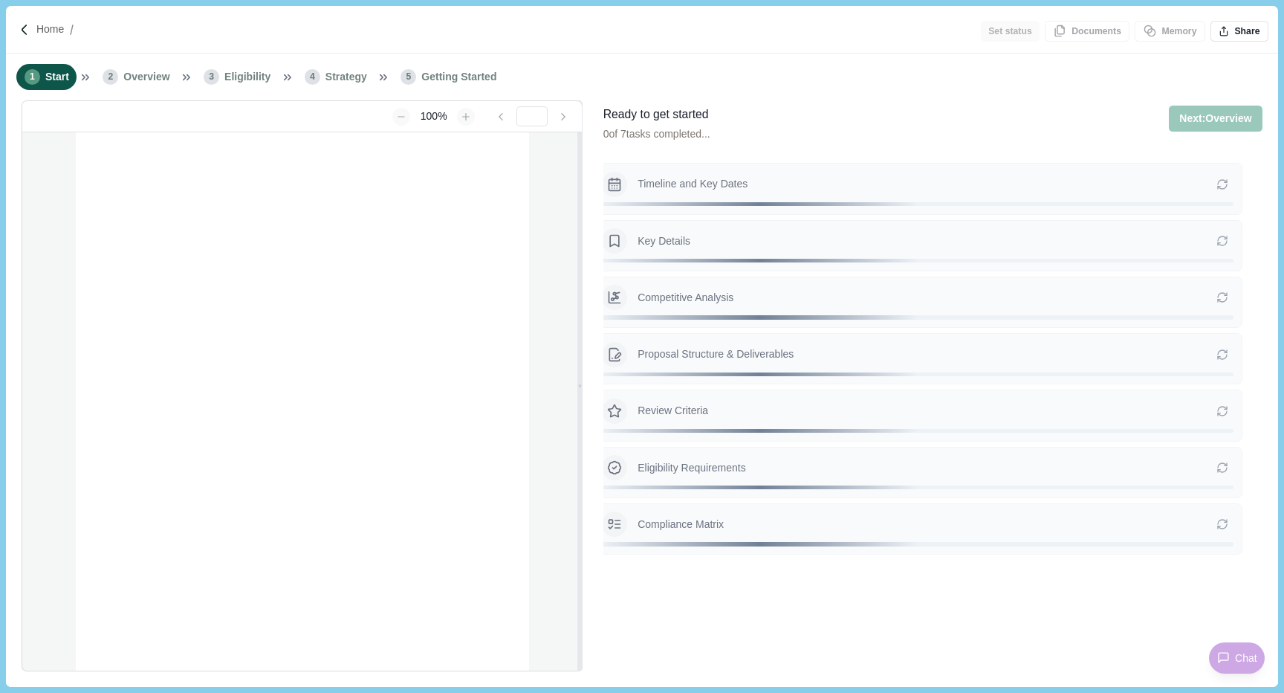
type input "**********"
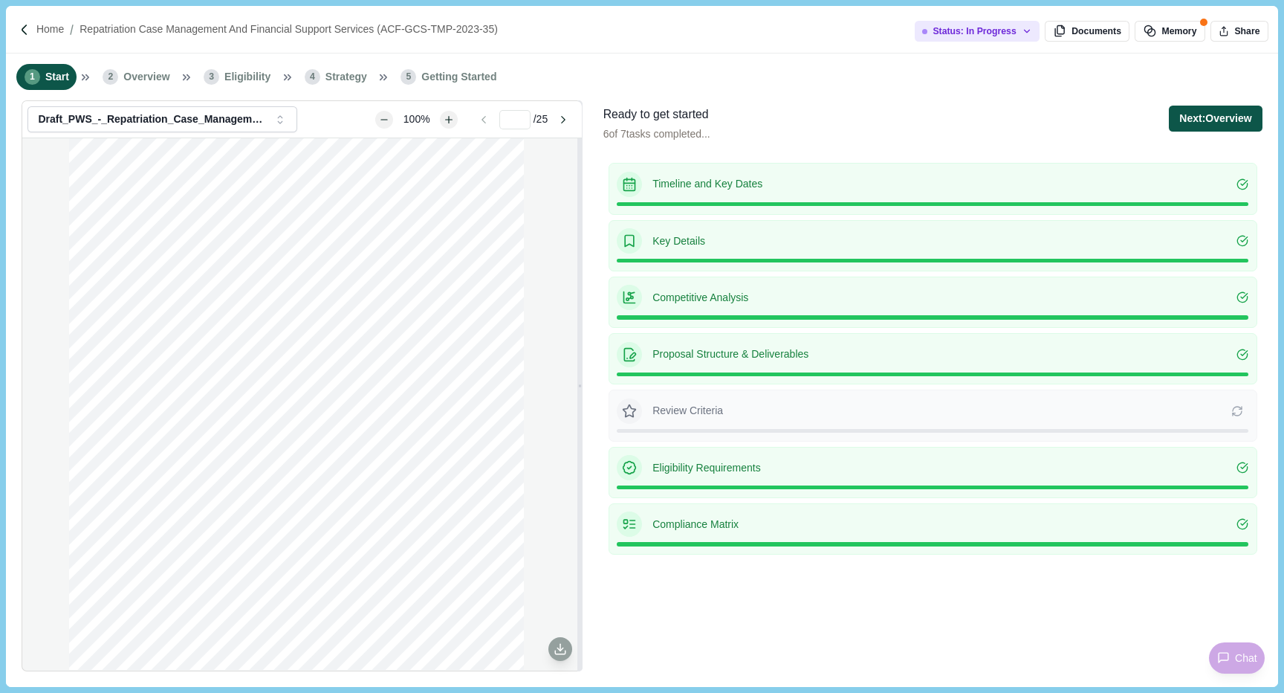
click at [1210, 120] on button "Next: Overview" at bounding box center [1215, 119] width 93 height 26
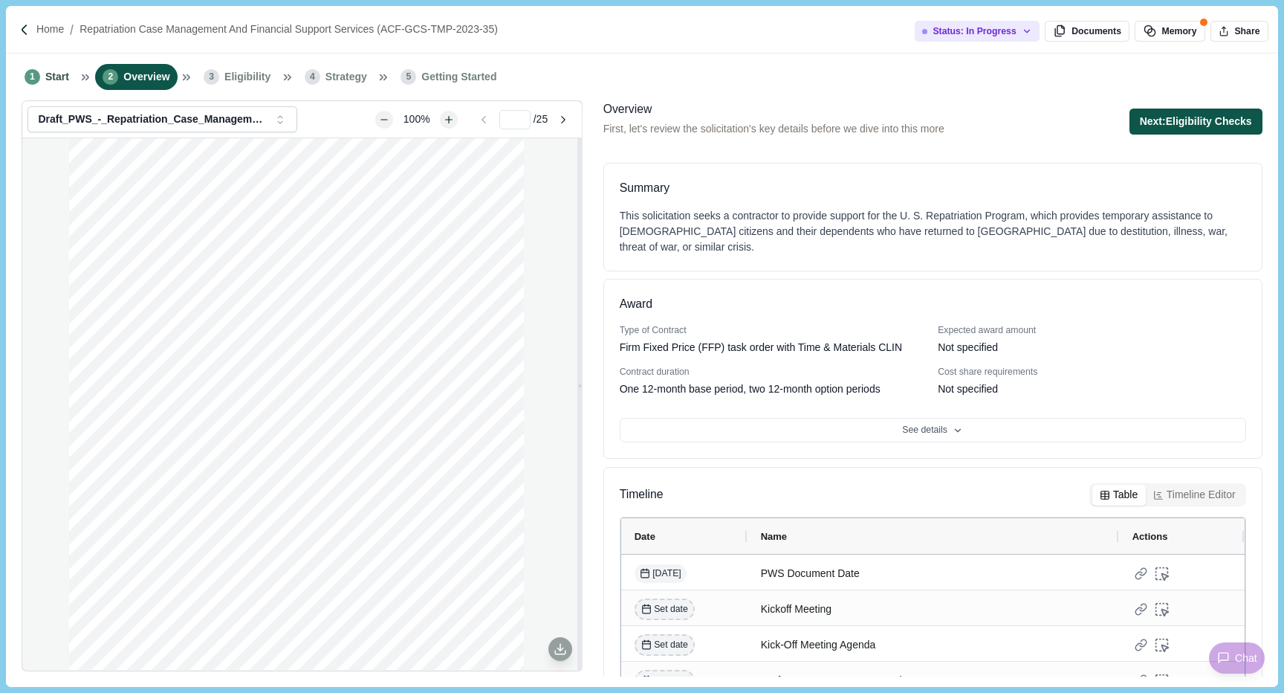
click at [1177, 119] on button "Next: Eligibility Checks" at bounding box center [1195, 121] width 133 height 26
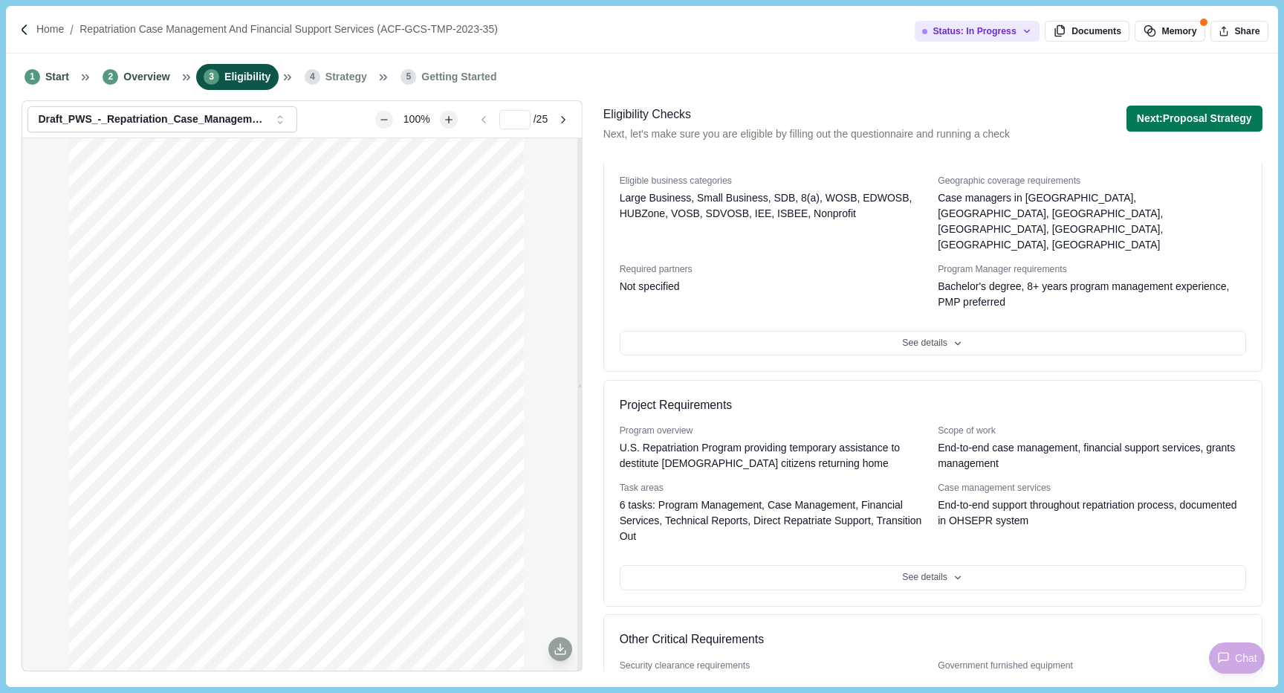
scroll to position [325, 0]
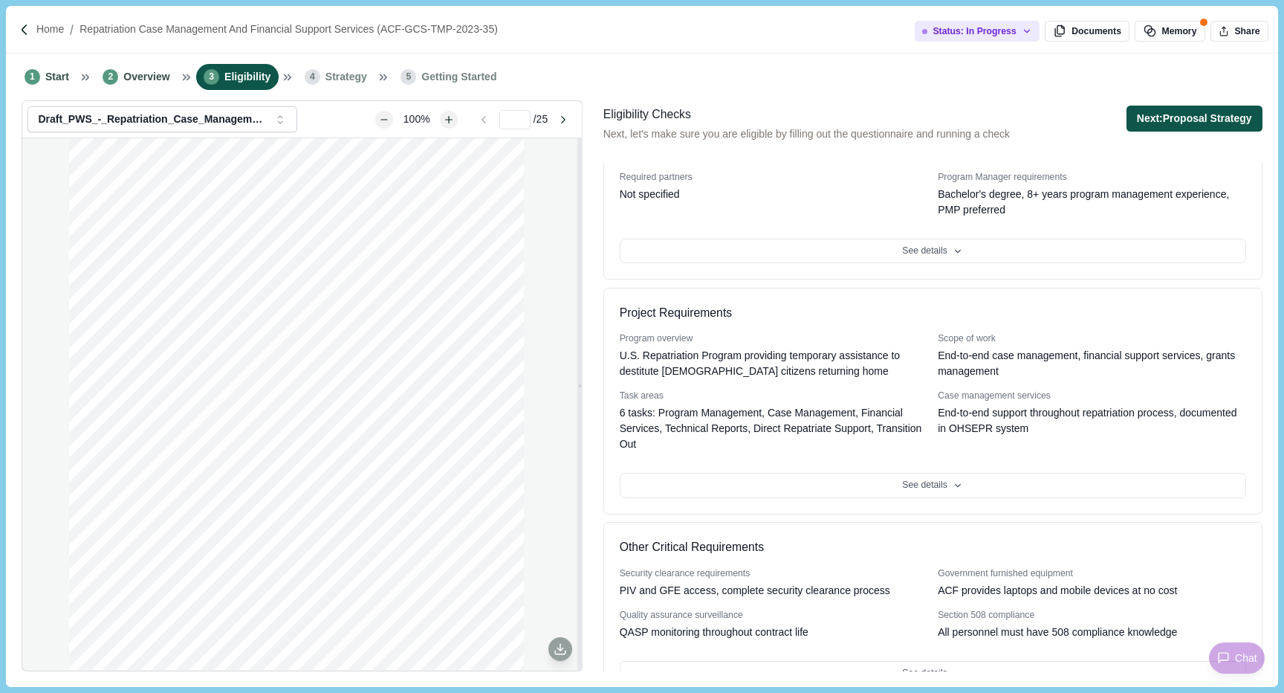
click at [1194, 122] on button "Next: Proposal Strategy" at bounding box center [1194, 119] width 136 height 26
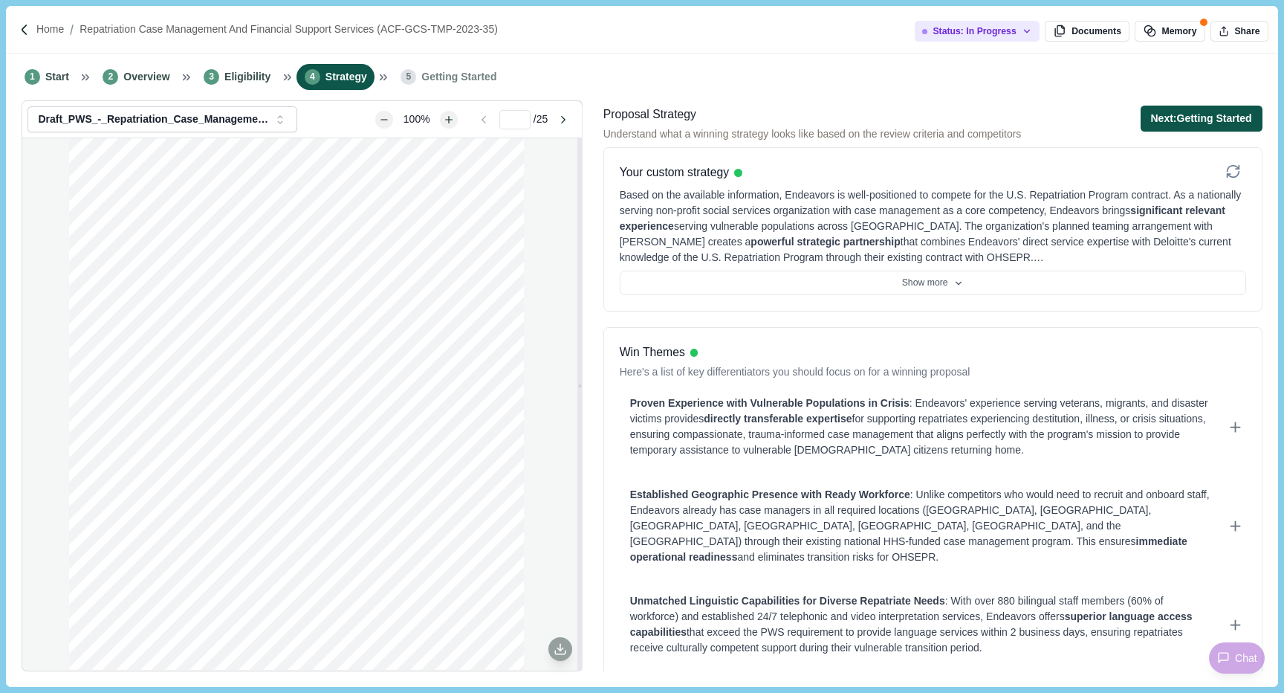
click at [1162, 115] on button "Next: Getting Started" at bounding box center [1202, 119] width 122 height 26
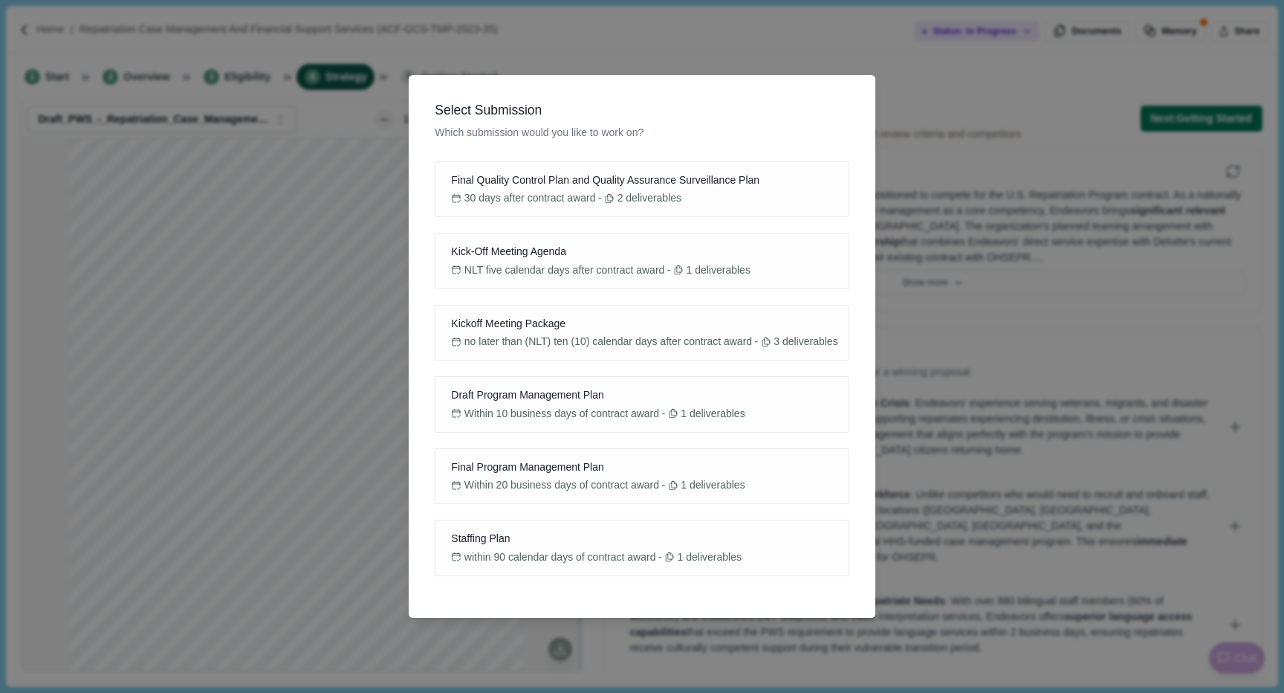
click at [791, 127] on span "Which submission would you like to work on?" at bounding box center [642, 133] width 414 height 16
click at [732, 182] on span "Final Quality Control Plan and Quality Assurance Surveillance Plan" at bounding box center [605, 180] width 308 height 16
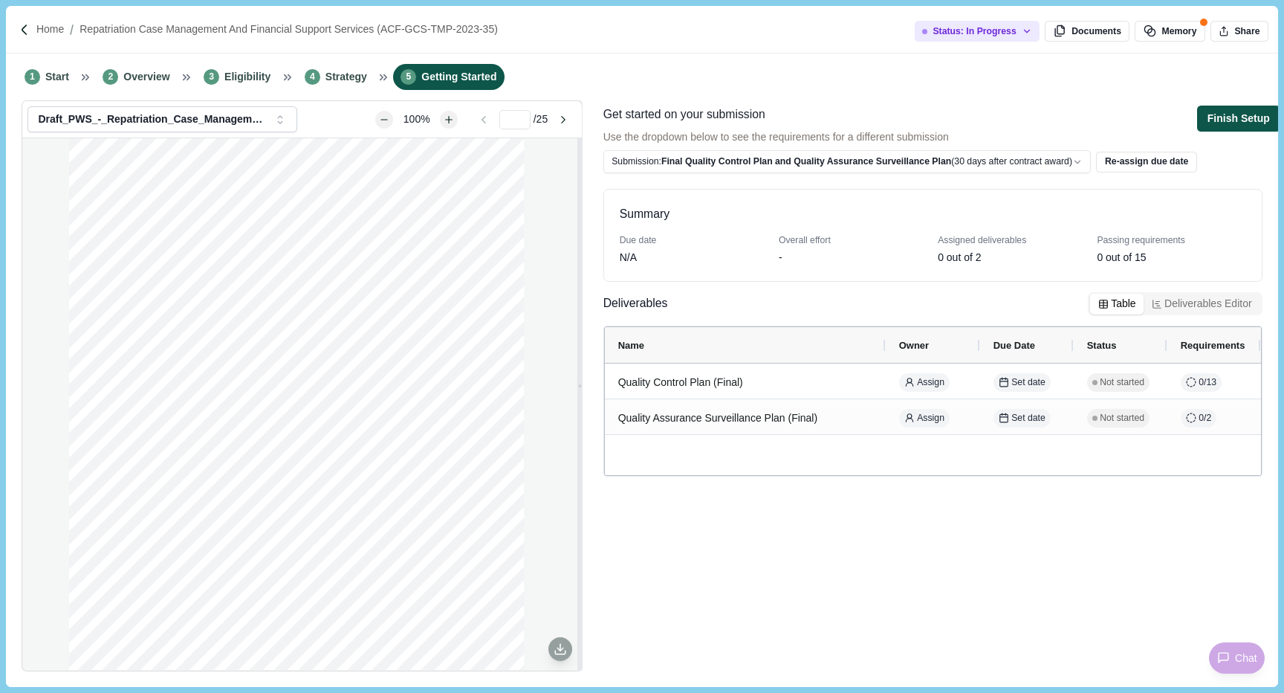
click at [1248, 126] on button "Finish Setup" at bounding box center [1238, 119] width 83 height 26
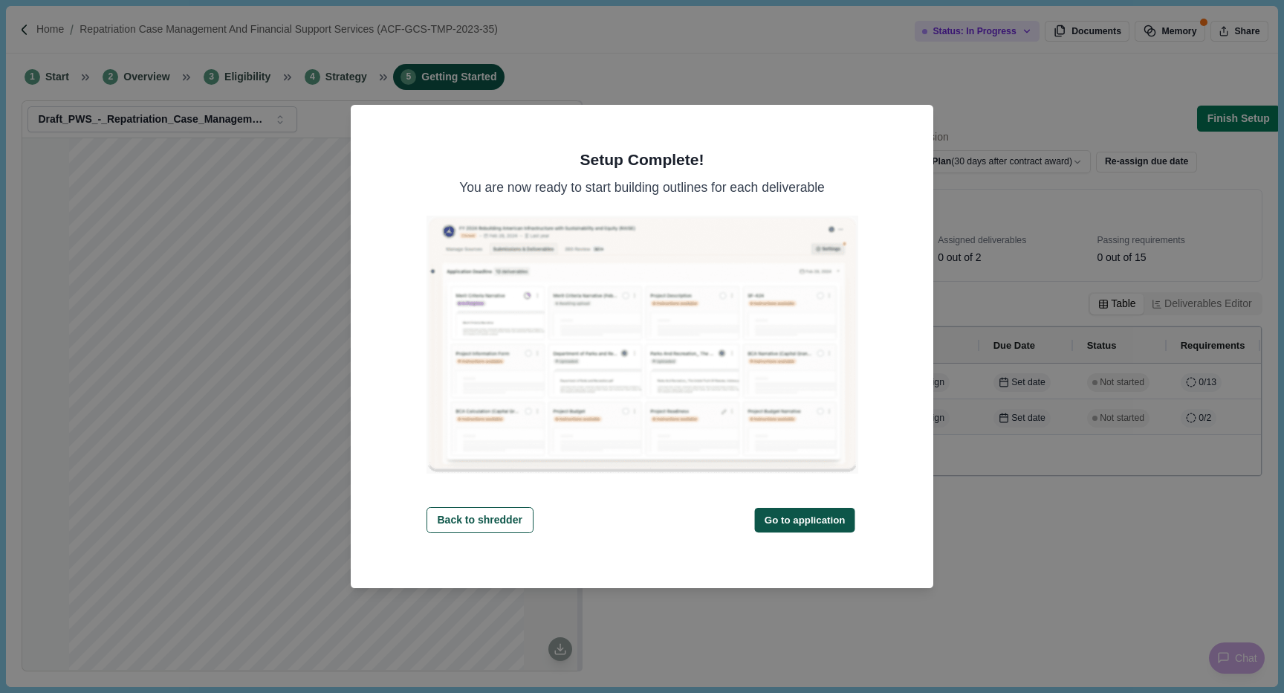
click at [797, 518] on button "Go to application" at bounding box center [805, 520] width 100 height 25
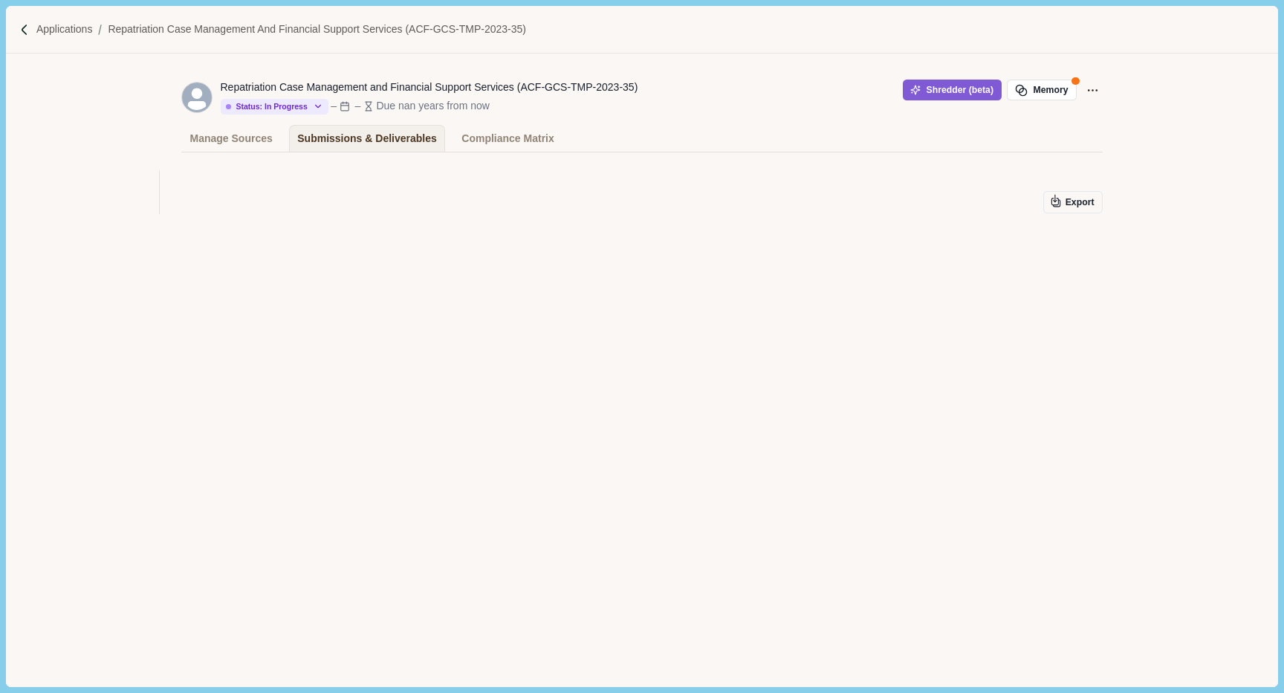
click at [666, 45] on div "Applications Repatriation Case Management and Financial Support Services (ACF-G…" at bounding box center [641, 30] width 1271 height 48
click at [945, 95] on button "Shredder (beta)" at bounding box center [952, 90] width 99 height 21
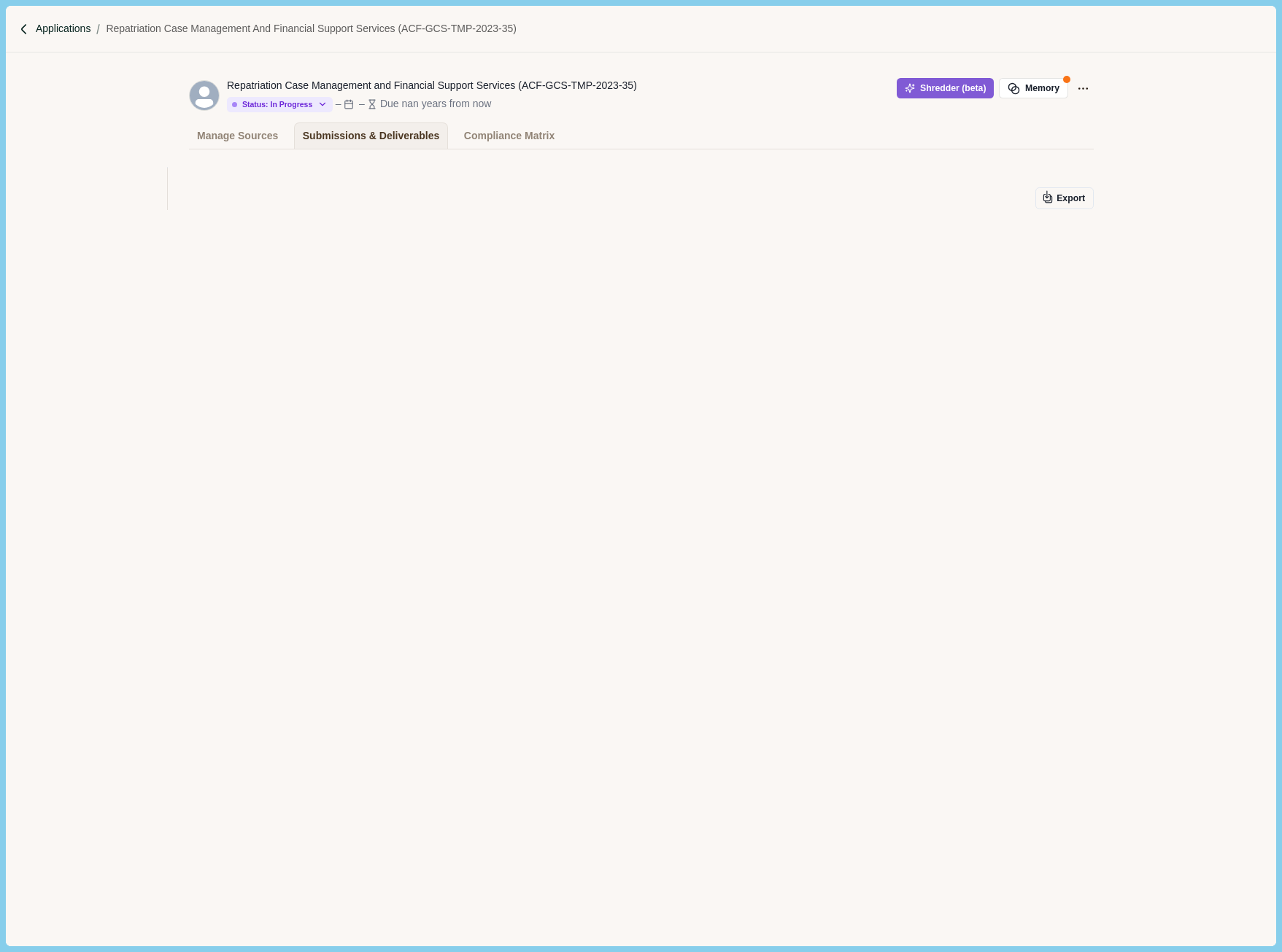
click at [51, 28] on p "Applications" at bounding box center [63, 29] width 55 height 16
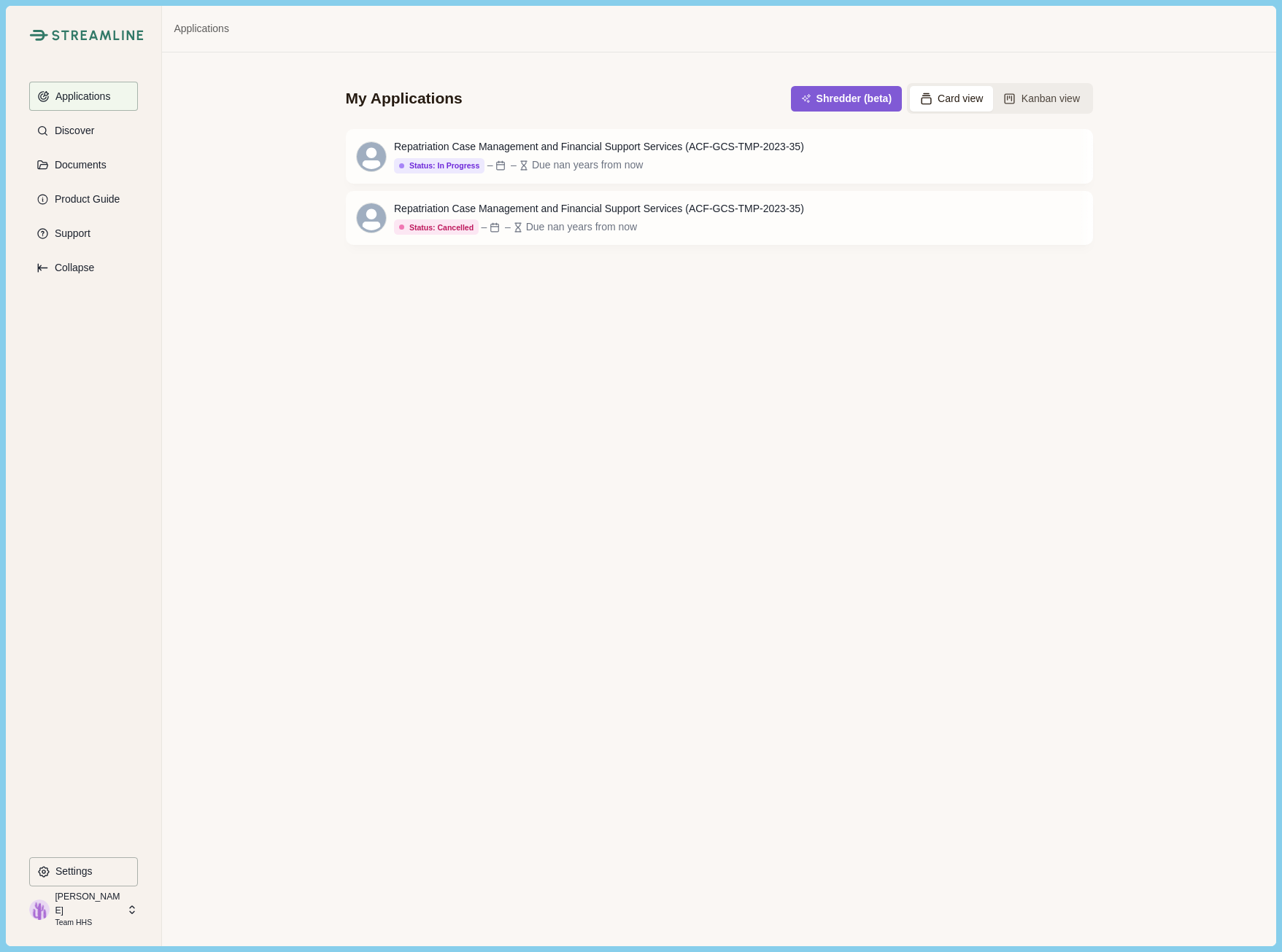
click at [73, 679] on p "Team HHS" at bounding box center [88, 924] width 67 height 12
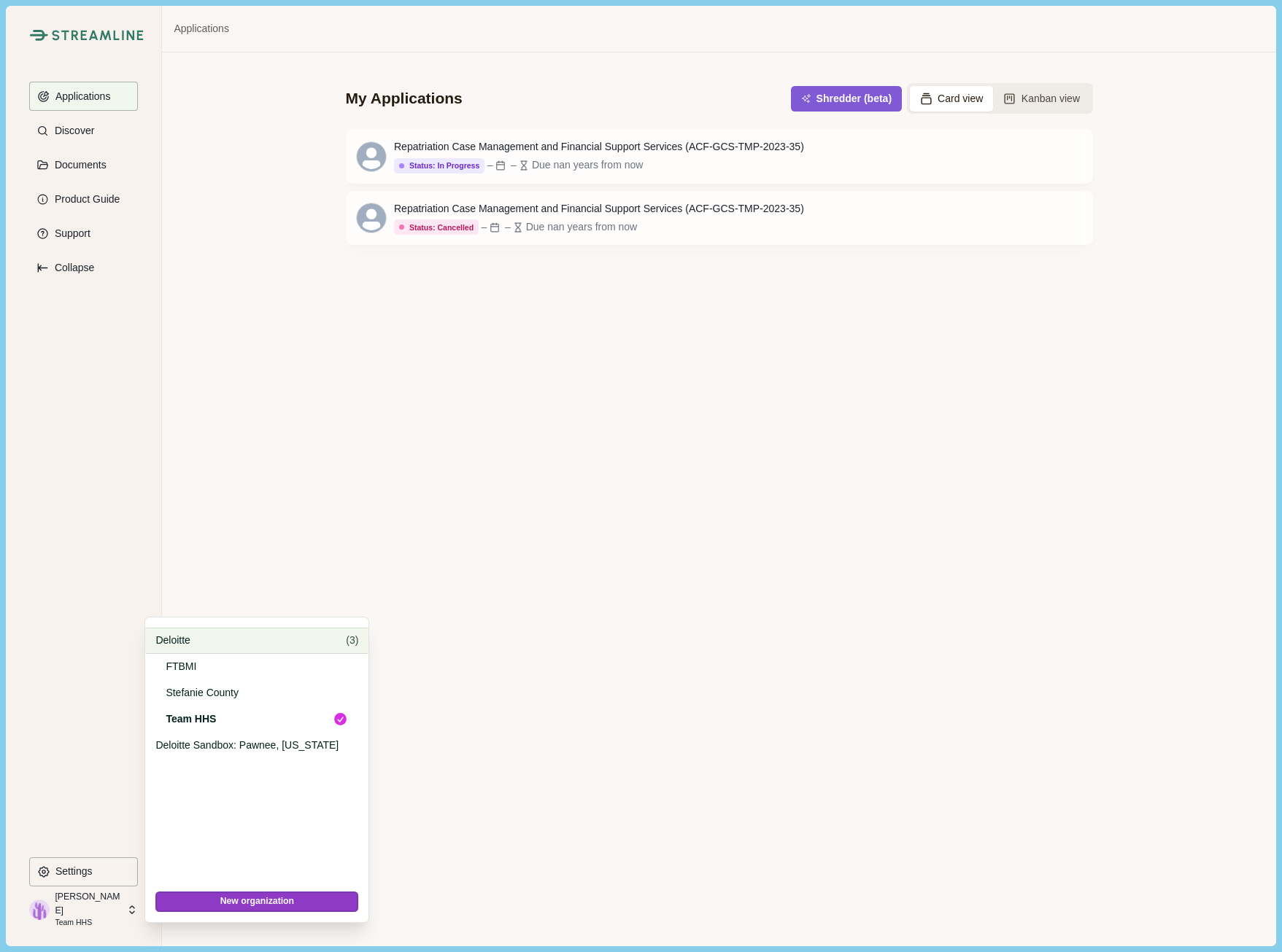
click at [184, 646] on p "Deloitte" at bounding box center [247, 641] width 186 height 16
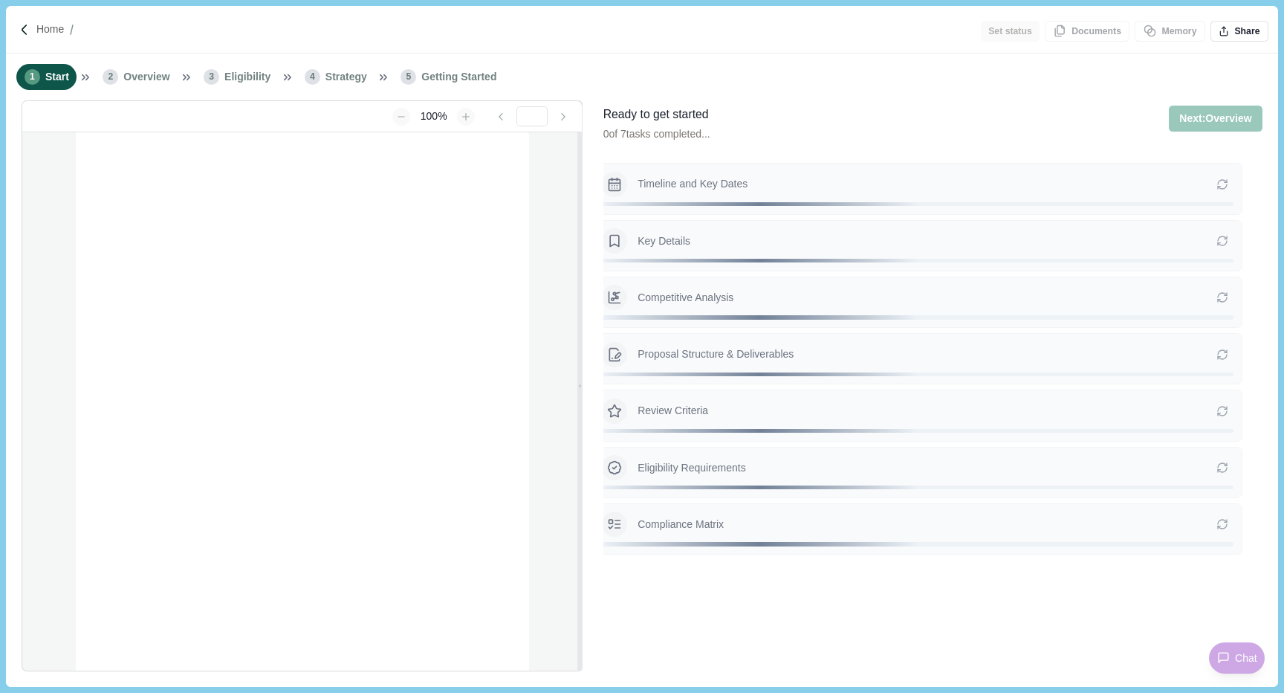
type input "**********"
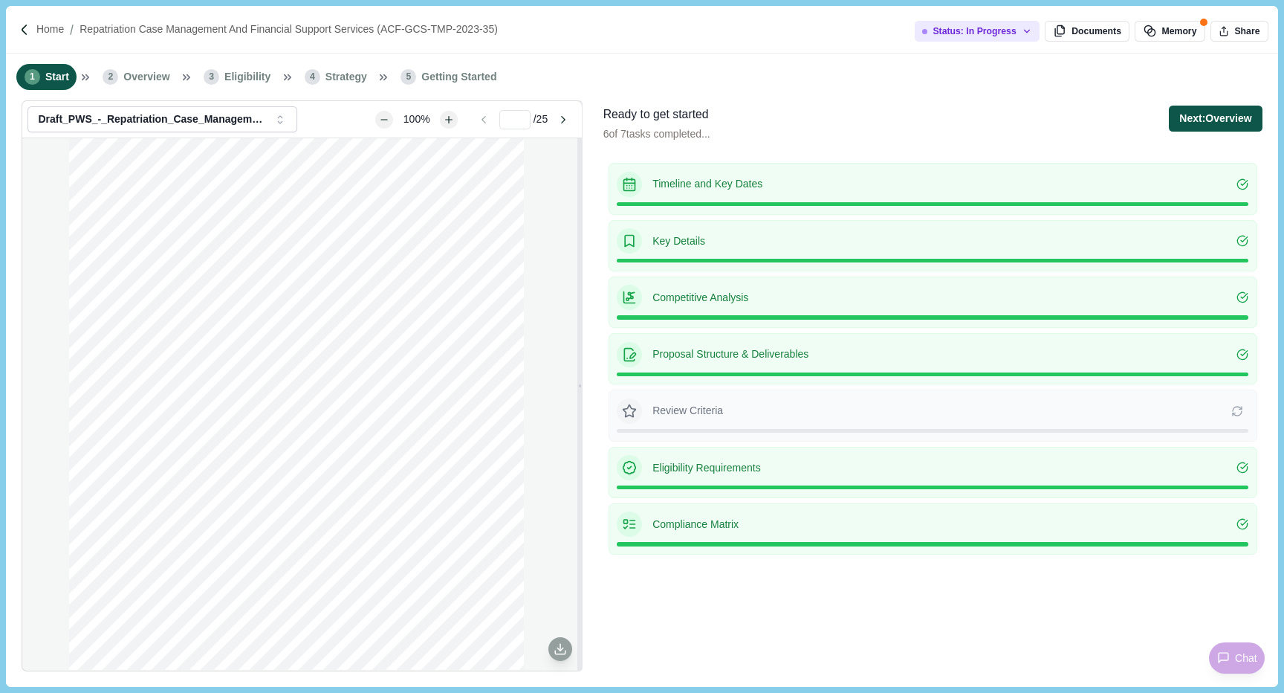
click at [1209, 122] on button "Next: Overview" at bounding box center [1215, 119] width 93 height 26
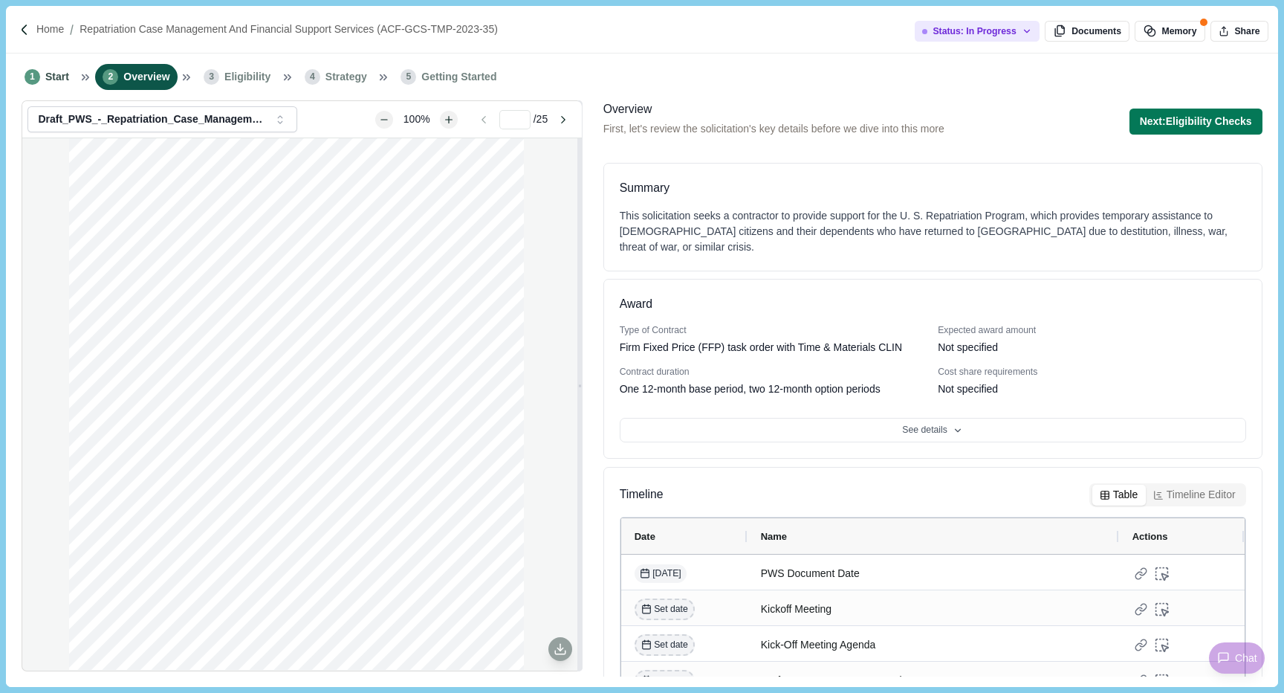
click at [1209, 122] on button "Next: Eligibility Checks" at bounding box center [1195, 121] width 133 height 26
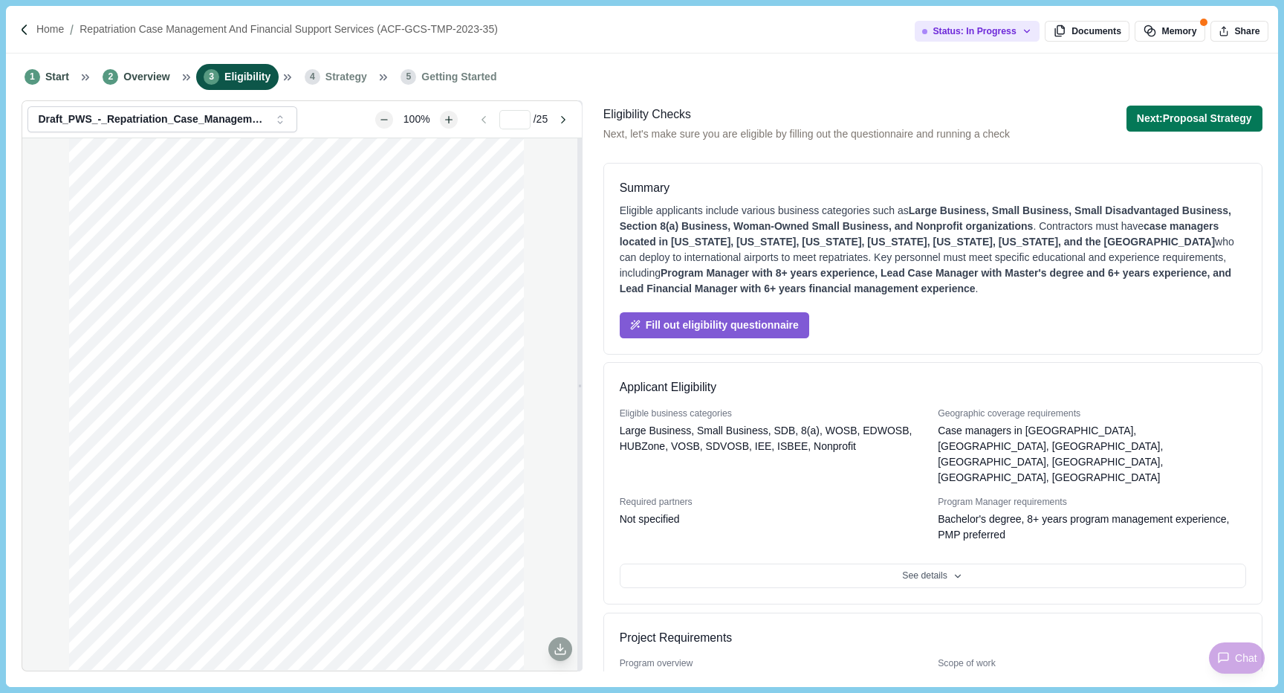
click at [1209, 122] on button "Next: Proposal Strategy" at bounding box center [1194, 119] width 136 height 26
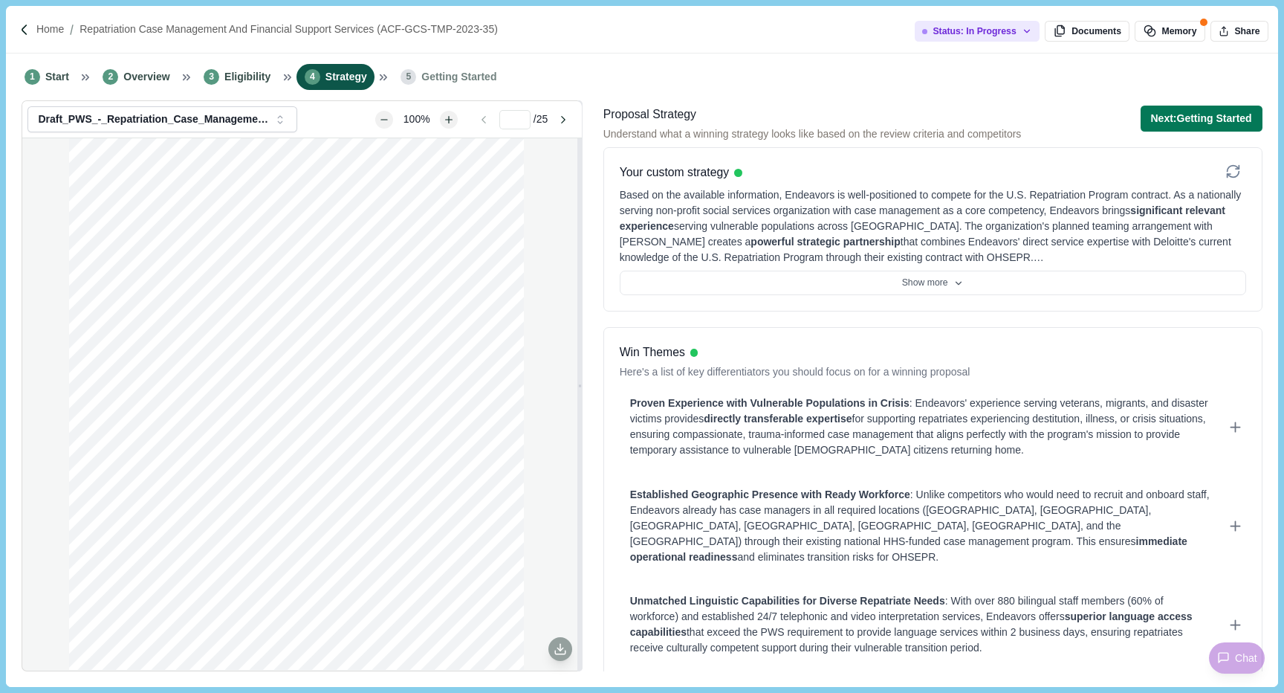
click at [1209, 122] on button "Next: Getting Started" at bounding box center [1202, 119] width 122 height 26
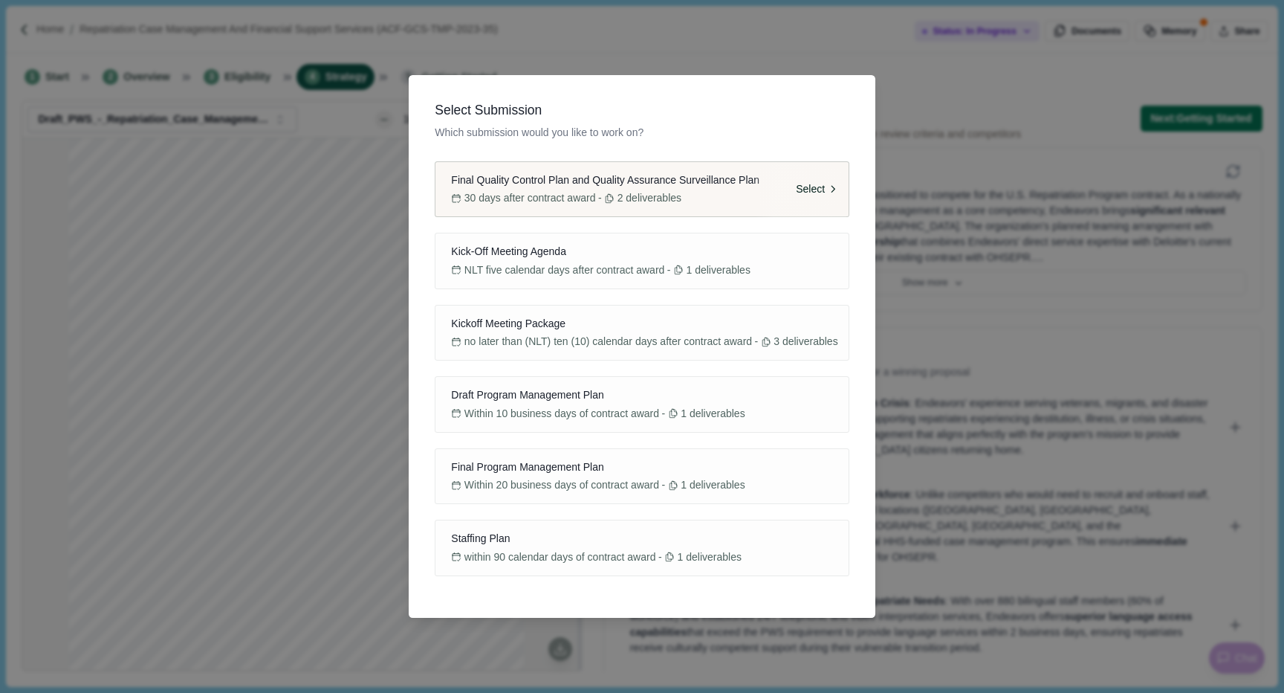
click at [618, 211] on button "Final Quality Control Plan and Quality Assurance Surveillance Plan 30 days afte…" at bounding box center [642, 189] width 414 height 56
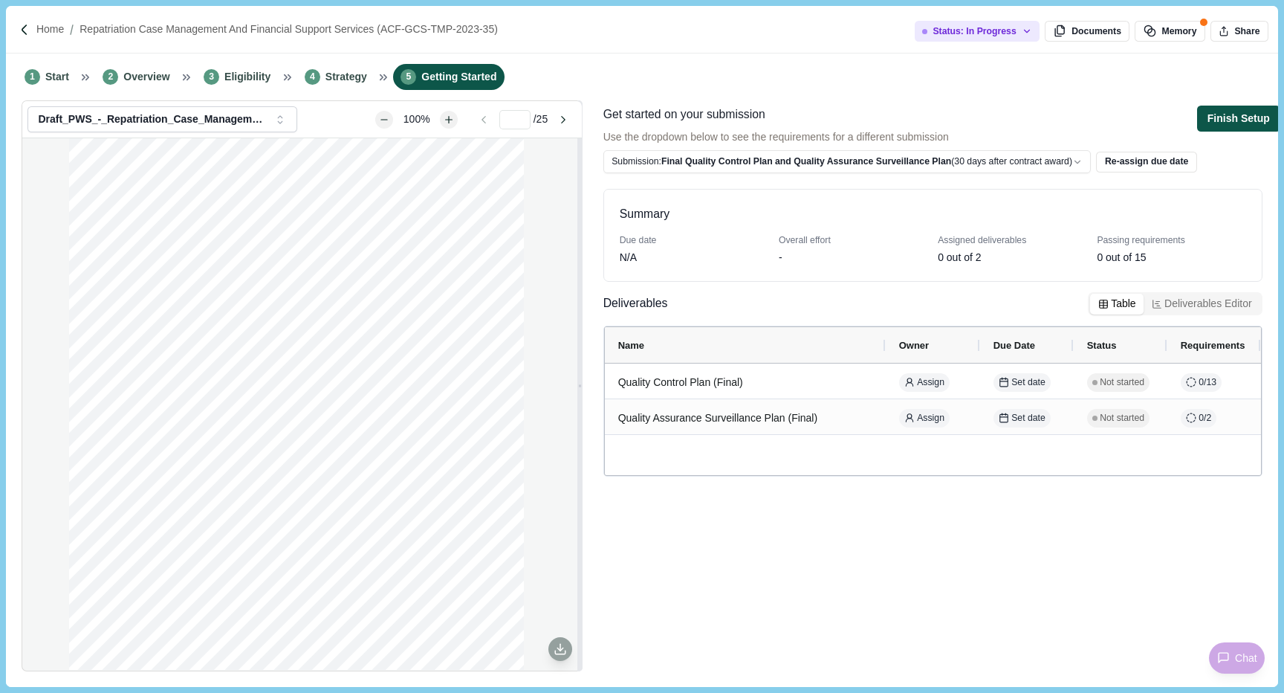
click at [1243, 121] on button "Finish Setup" at bounding box center [1238, 119] width 83 height 26
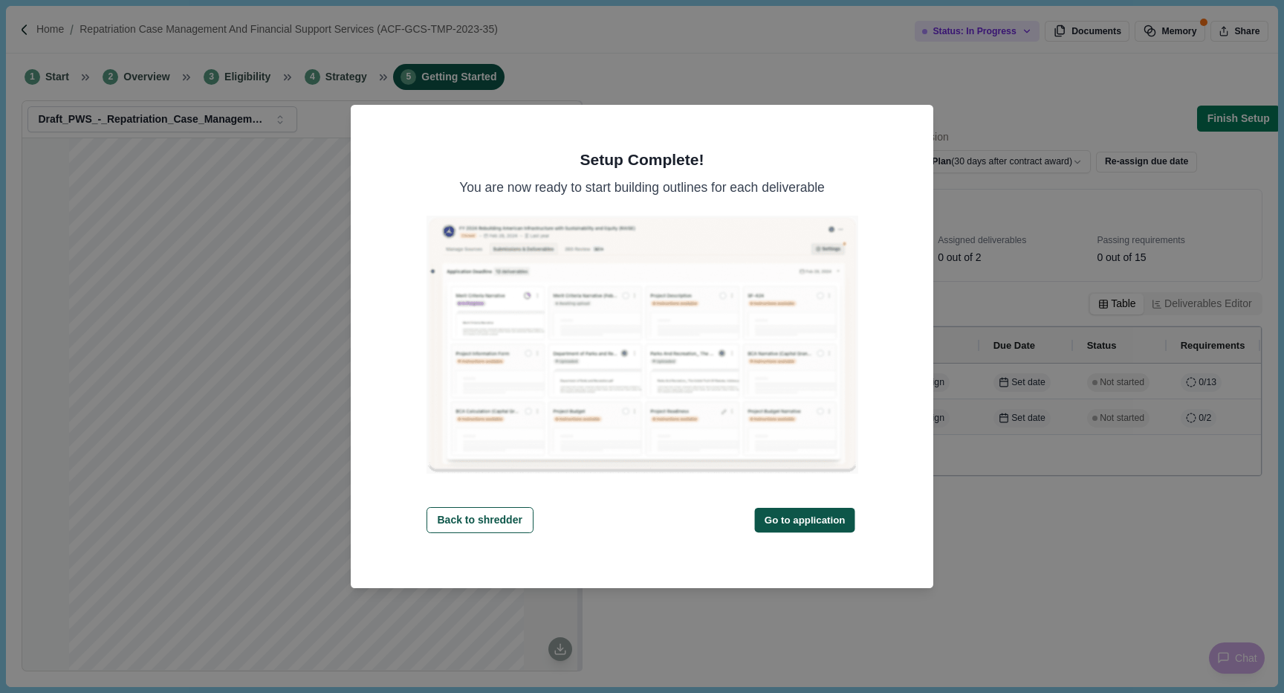
click at [781, 522] on button "Go to application" at bounding box center [805, 520] width 100 height 25
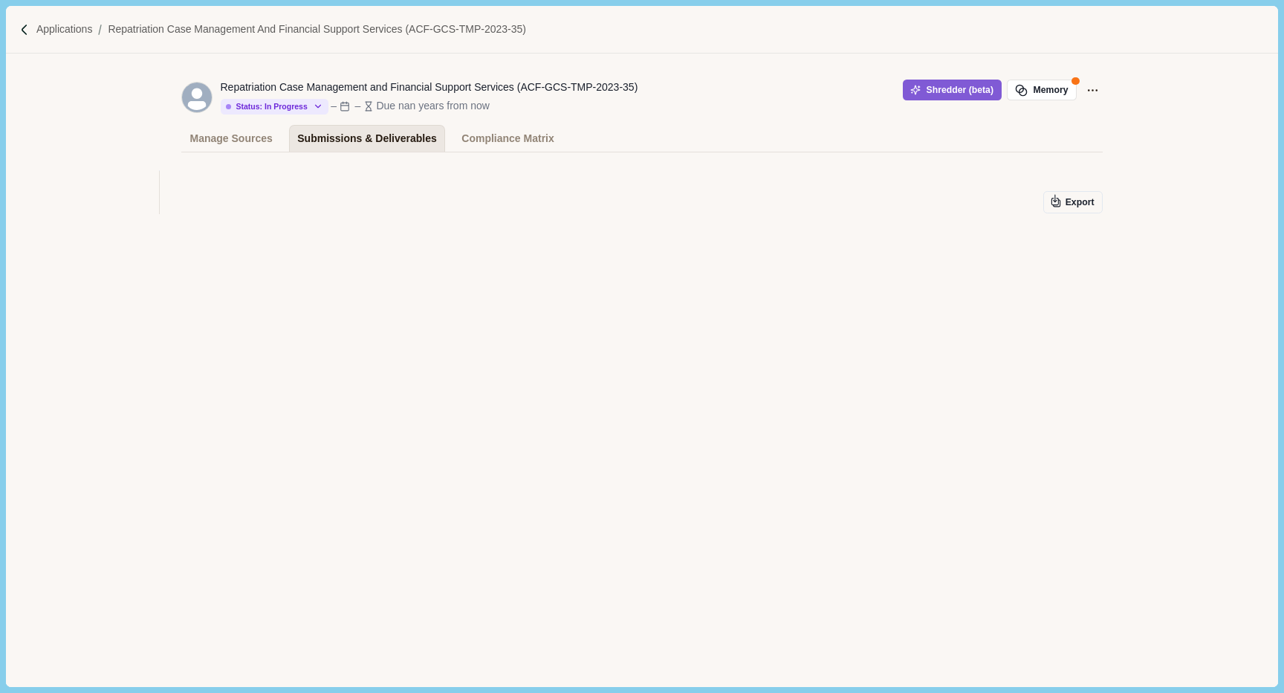
click at [375, 143] on div "Submissions & Deliverables" at bounding box center [367, 139] width 140 height 26
click at [526, 131] on div "Compliance Matrix" at bounding box center [507, 139] width 92 height 26
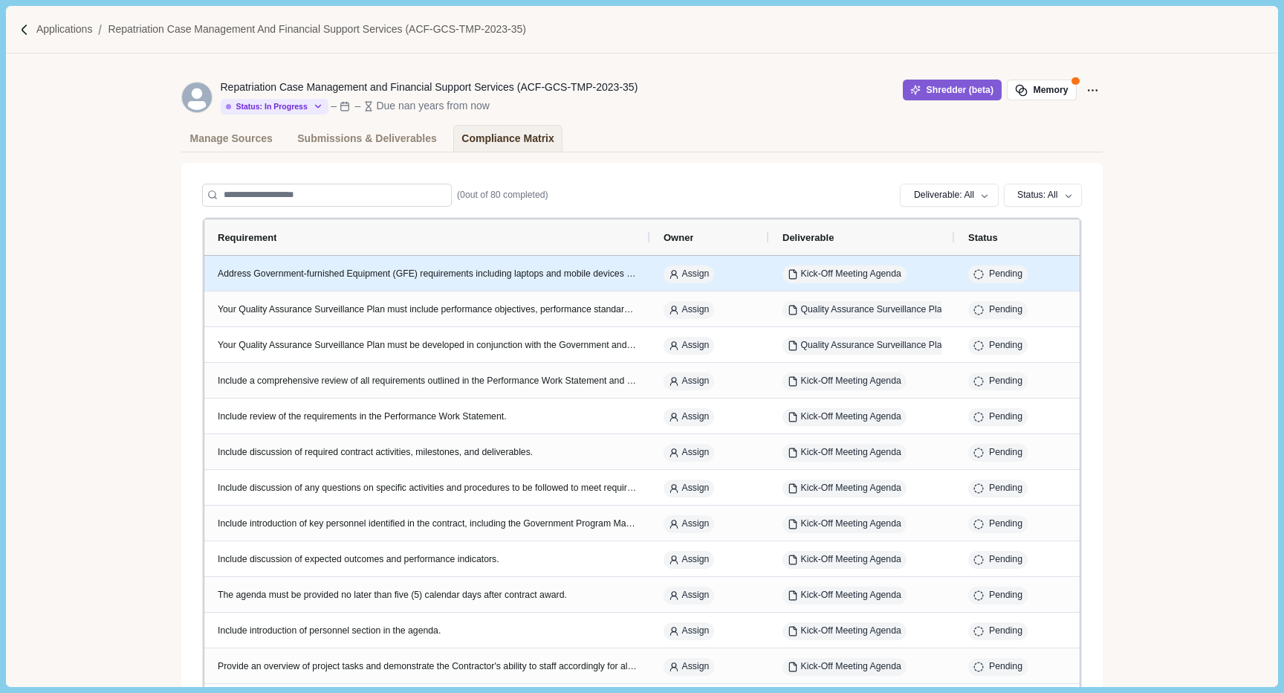
click at [387, 269] on div "Address Government-furnished Equipment (GFE) requirements including laptops and…" at bounding box center [427, 273] width 419 height 13
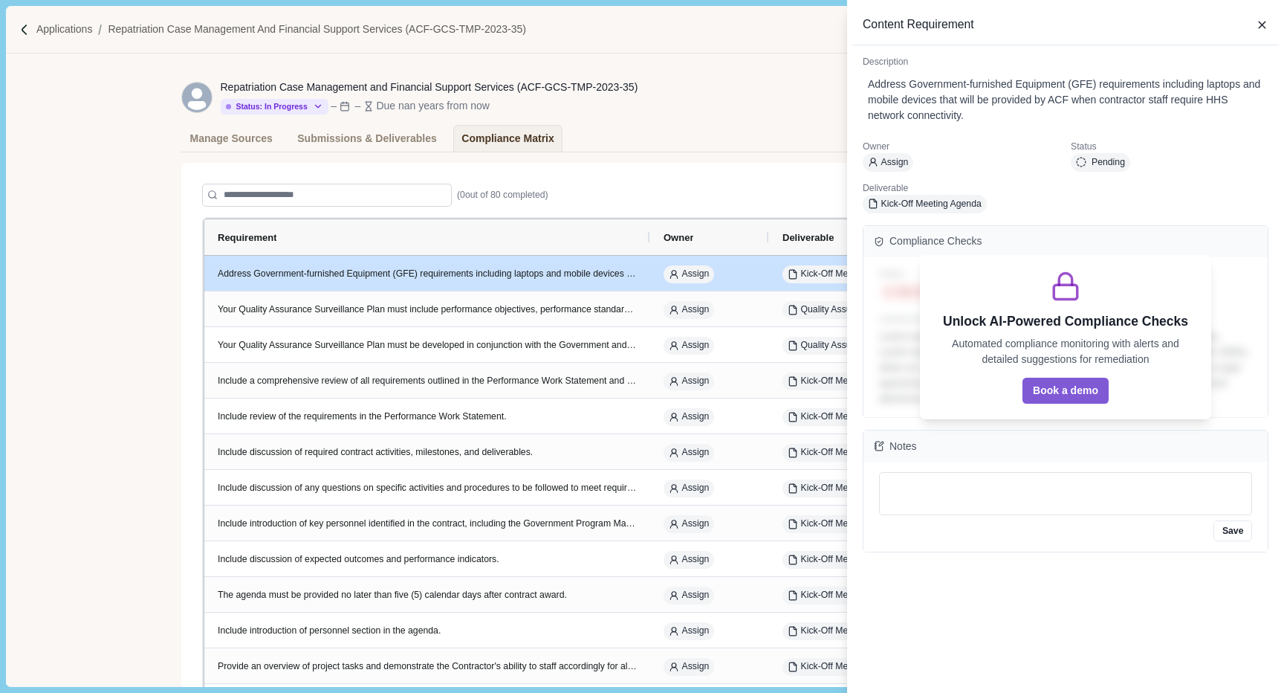
click at [1270, 23] on div "Content Requirement" at bounding box center [1065, 25] width 427 height 40
click at [1262, 24] on icon "button" at bounding box center [1262, 25] width 7 height 7
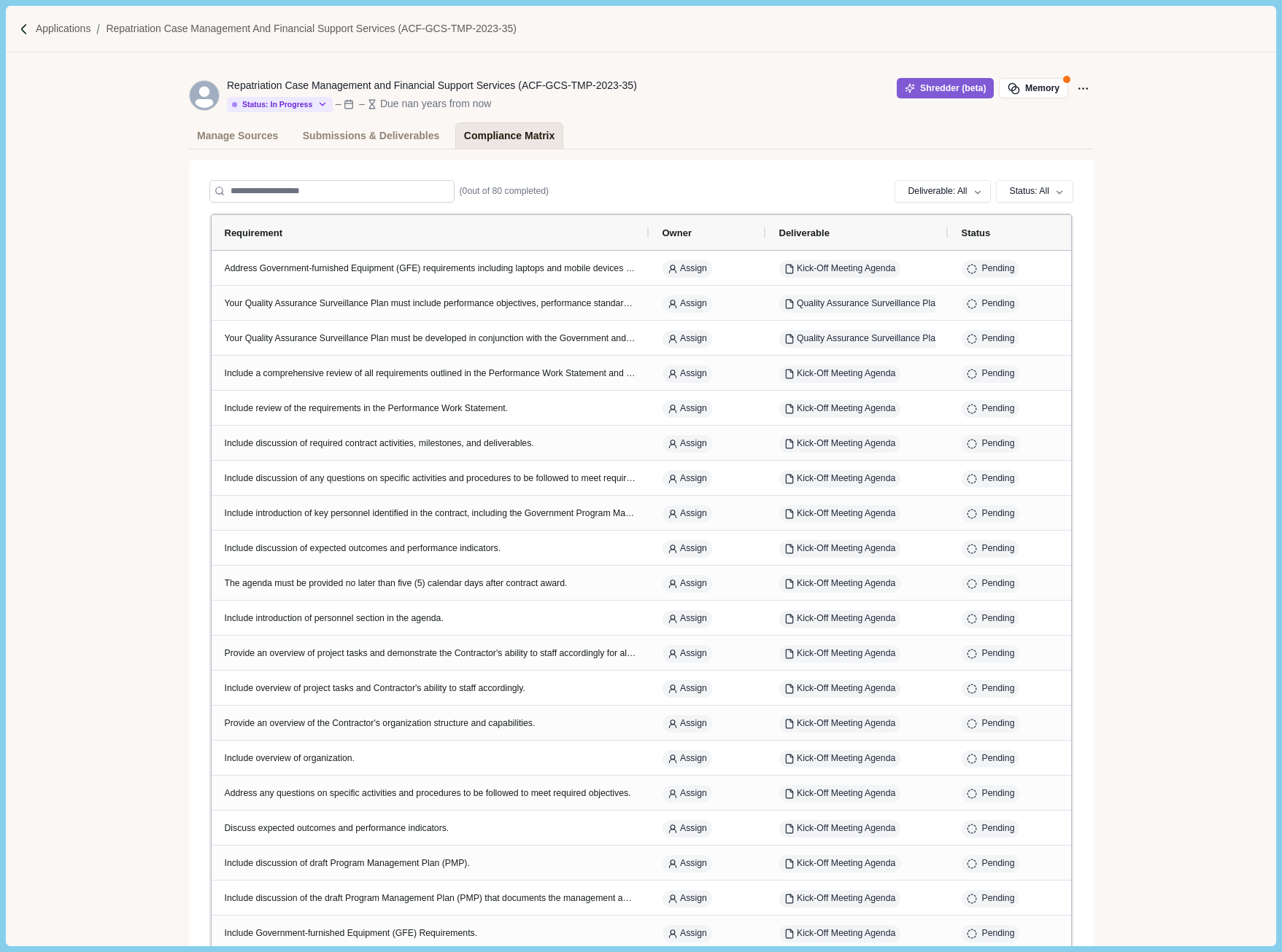
click at [499, 132] on div "Compliance Matrix" at bounding box center [509, 136] width 90 height 26
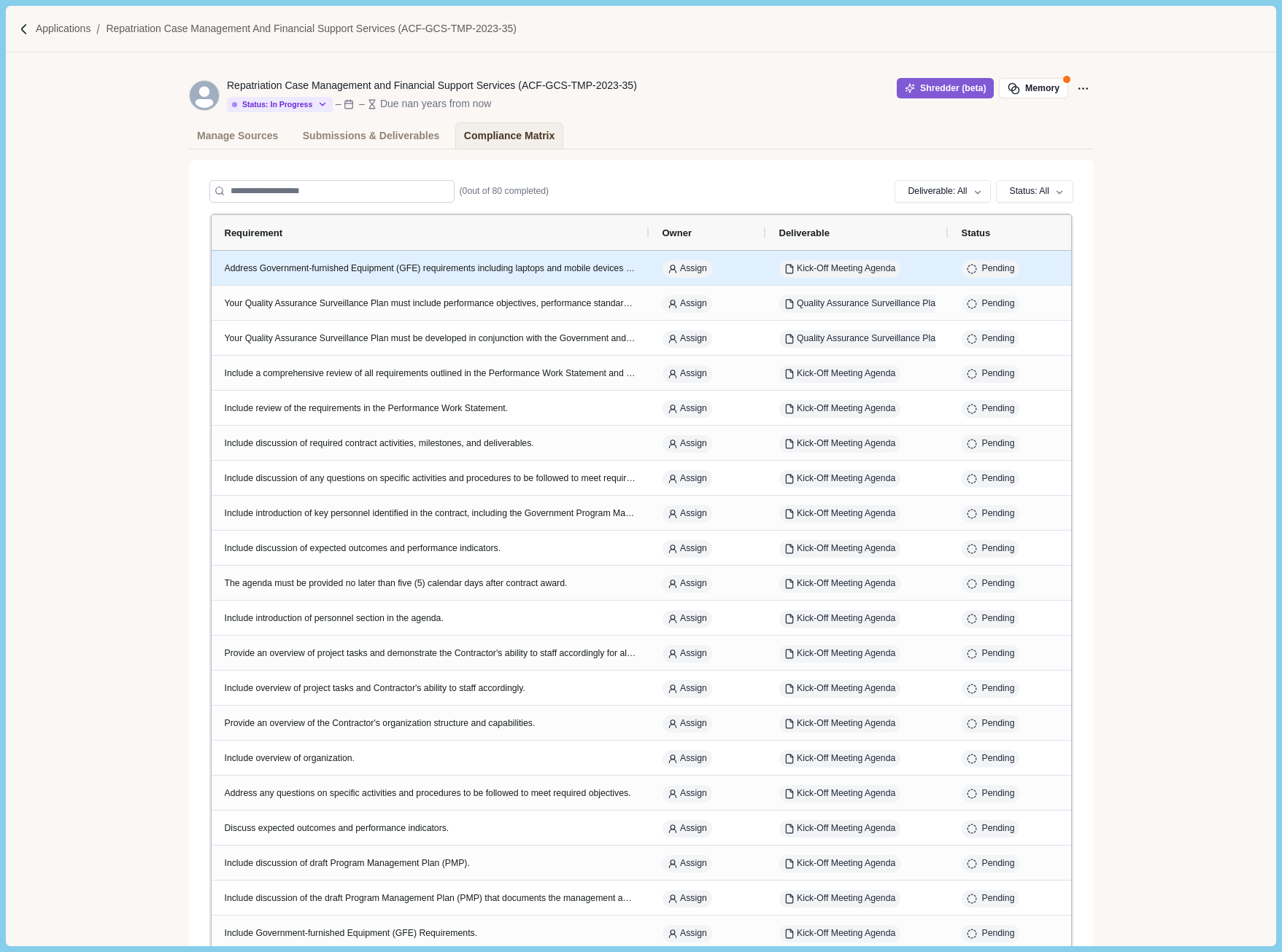
click at [493, 265] on div "Address Government-furnished Equipment (GFE) requirements including laptops and…" at bounding box center [430, 268] width 411 height 13
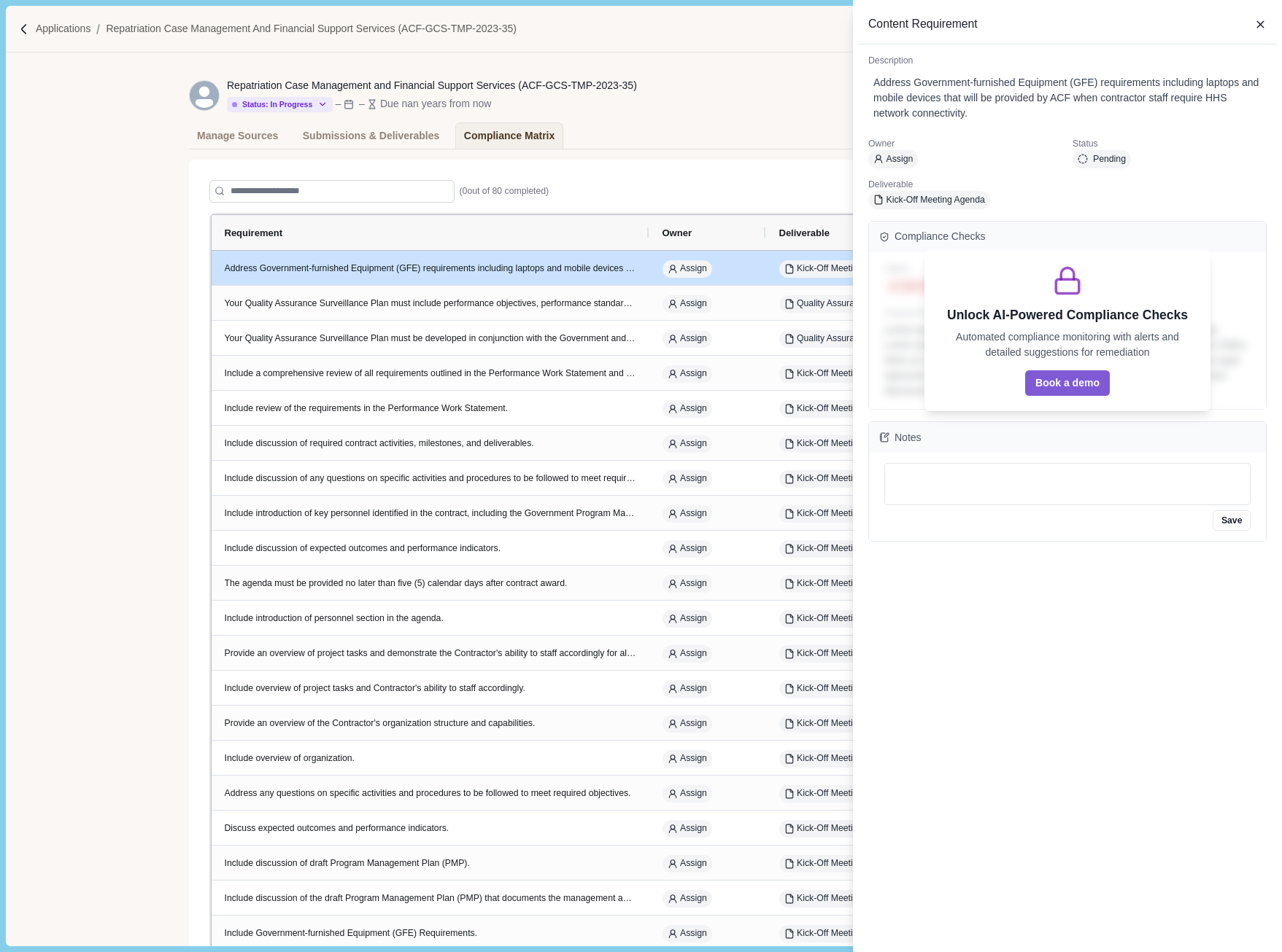
click at [1138, 346] on p "Automated compliance monitoring with alerts and detailed suggestions for remedi…" at bounding box center [1067, 344] width 255 height 30
click at [1226, 525] on button "Save" at bounding box center [1231, 520] width 38 height 21
click at [1259, 25] on icon "button" at bounding box center [1259, 25] width 7 height 7
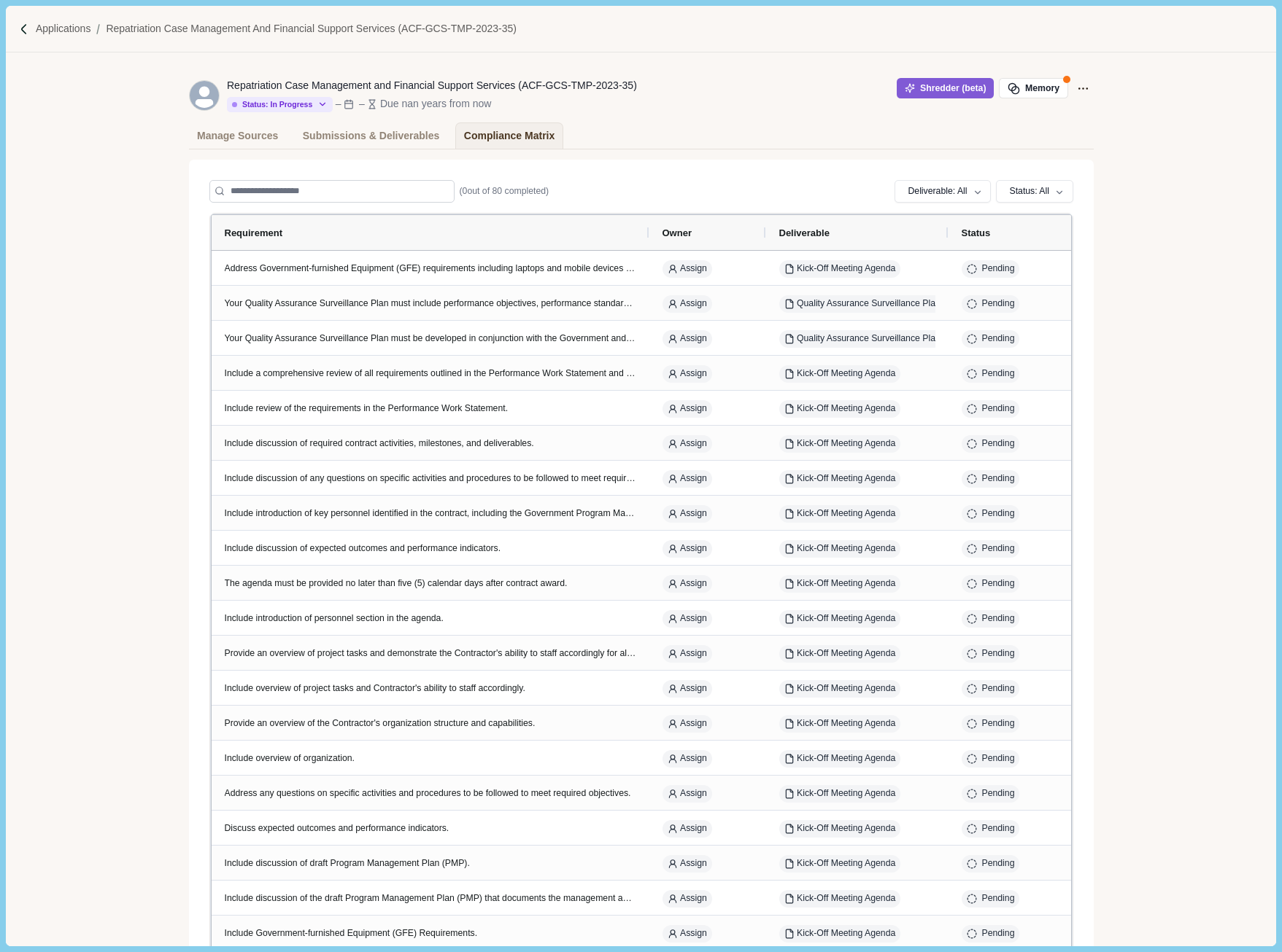
click at [790, 120] on div "Repatriation Case Management and Financial Support Services (ACF-GCS-TMP-2023-3…" at bounding box center [640, 94] width 904 height 54
click at [329, 133] on div "Submissions & Deliverables" at bounding box center [371, 136] width 137 height 26
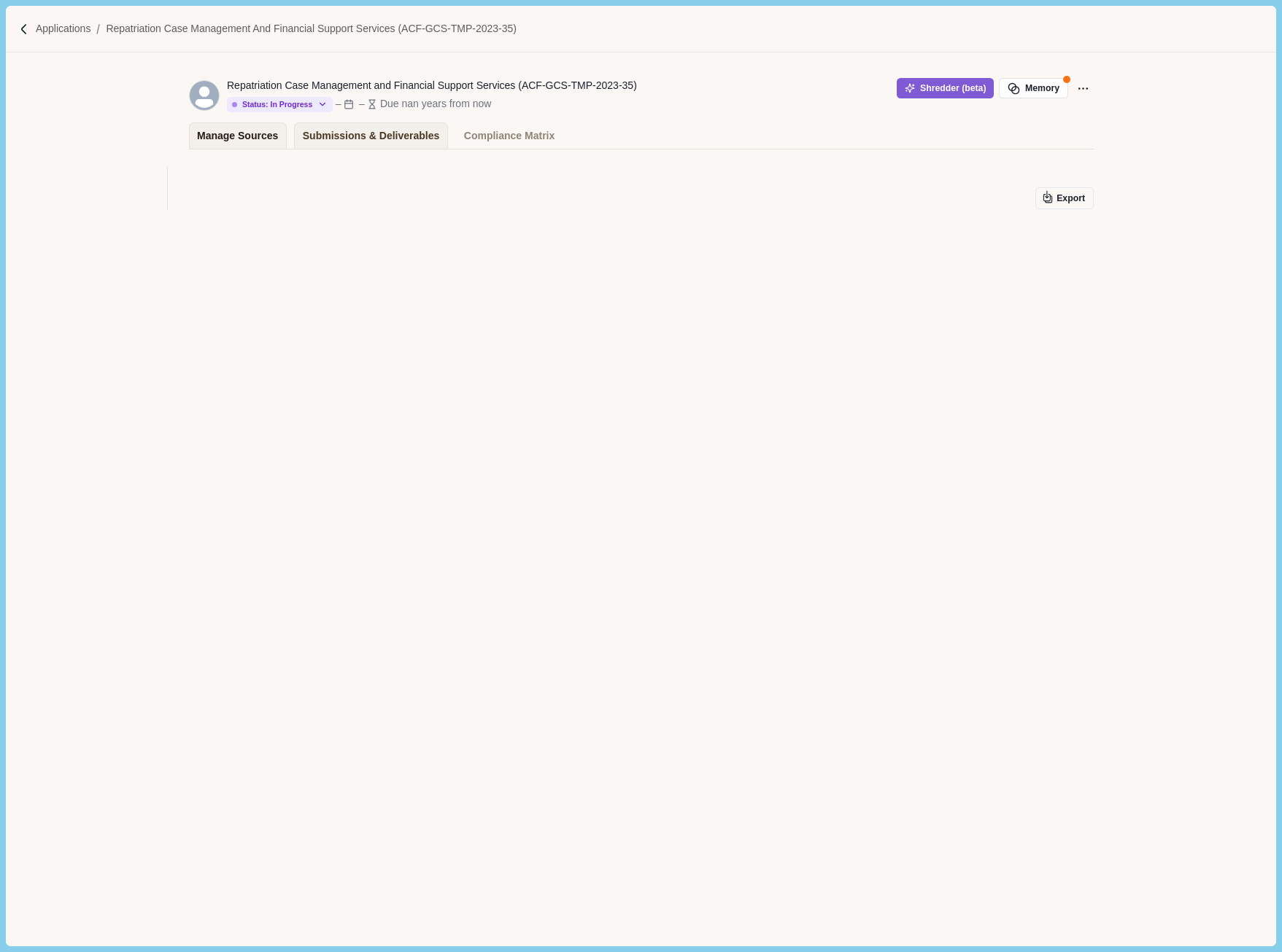
click at [222, 132] on div "Manage Sources" at bounding box center [238, 136] width 80 height 26
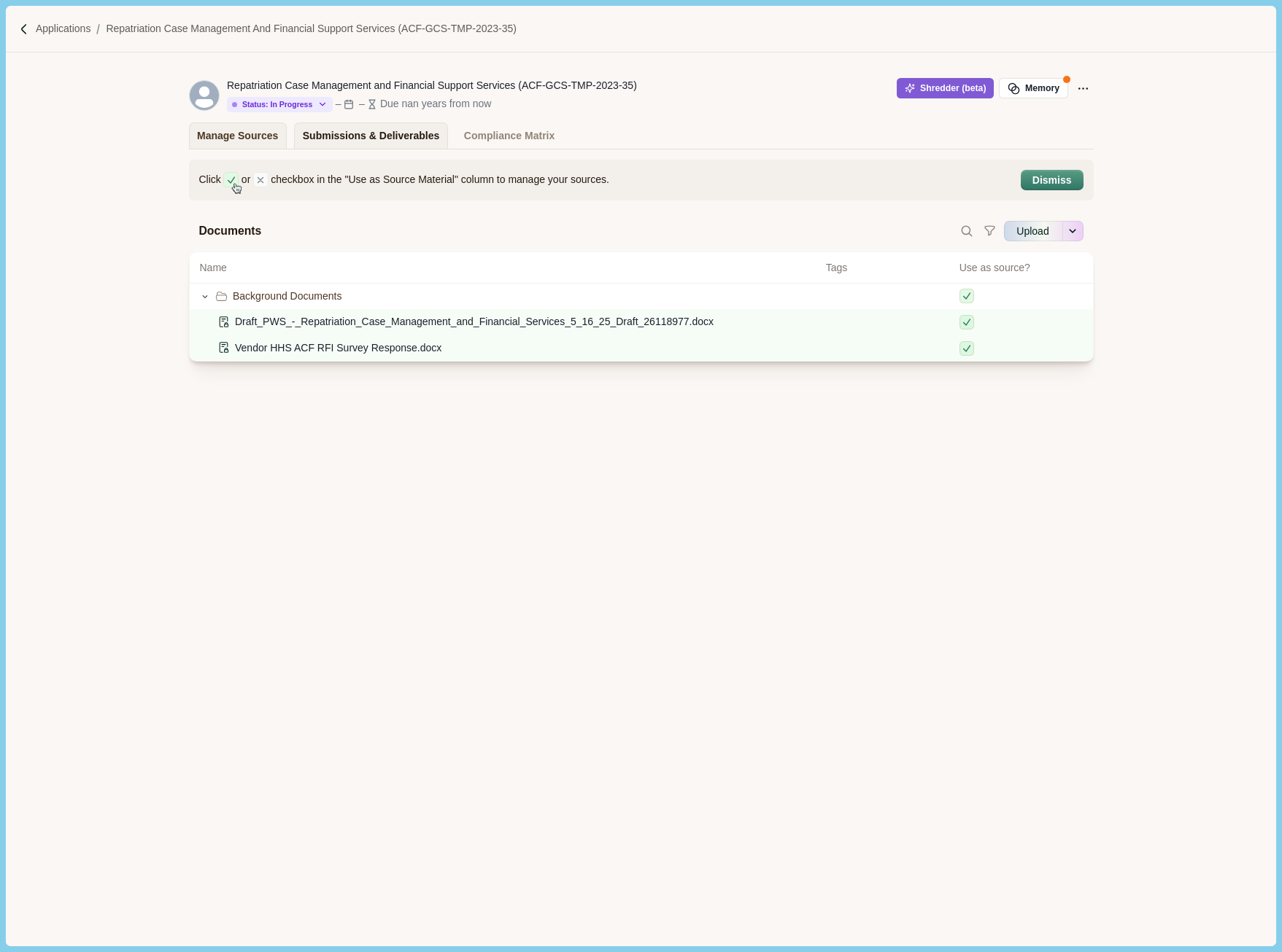
drag, startPoint x: 331, startPoint y: 134, endPoint x: 365, endPoint y: 138, distance: 34.2
click at [332, 134] on div "Submissions & Deliverables" at bounding box center [371, 136] width 137 height 26
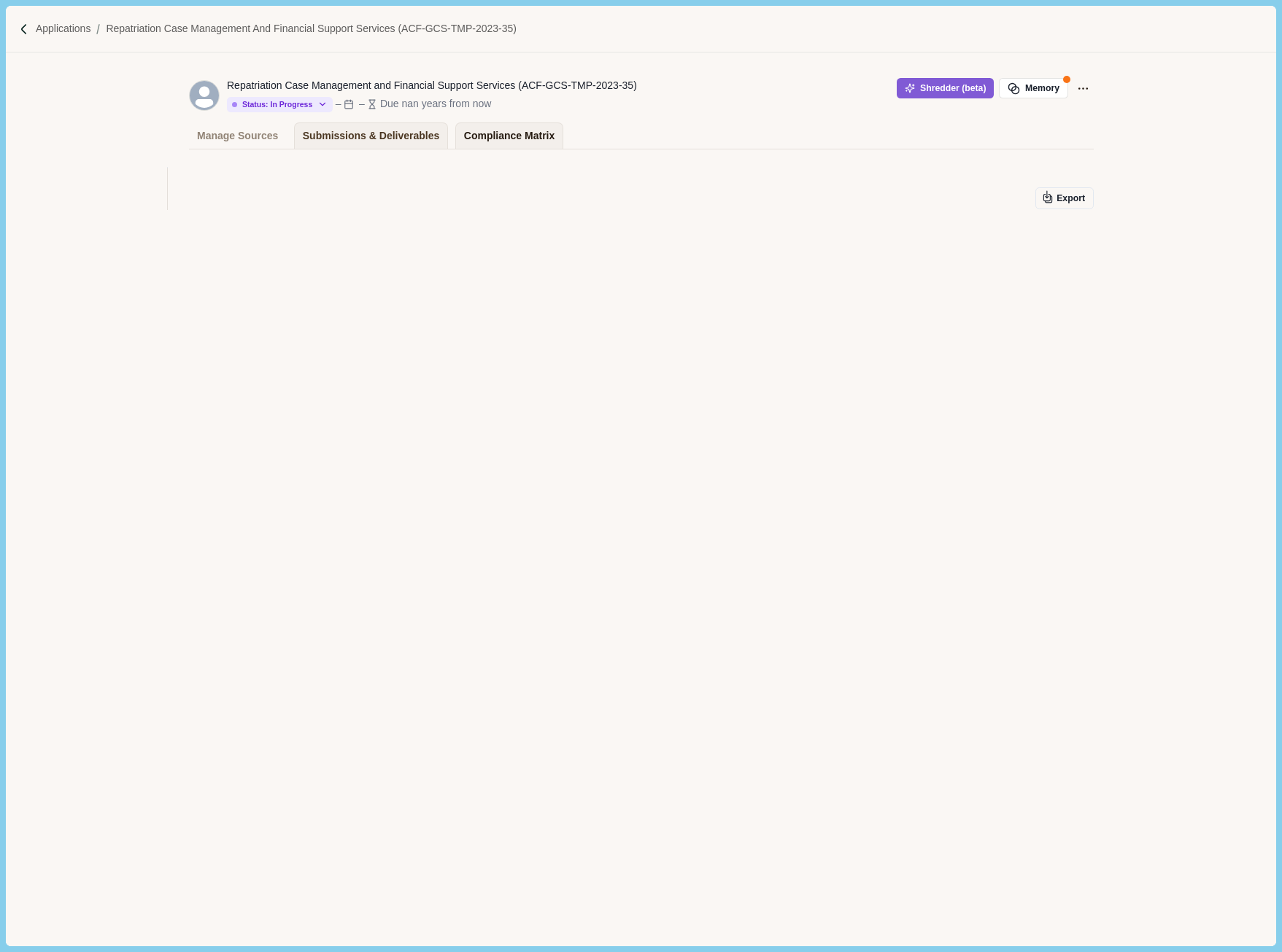
click at [516, 141] on div "Compliance Matrix" at bounding box center [509, 136] width 90 height 26
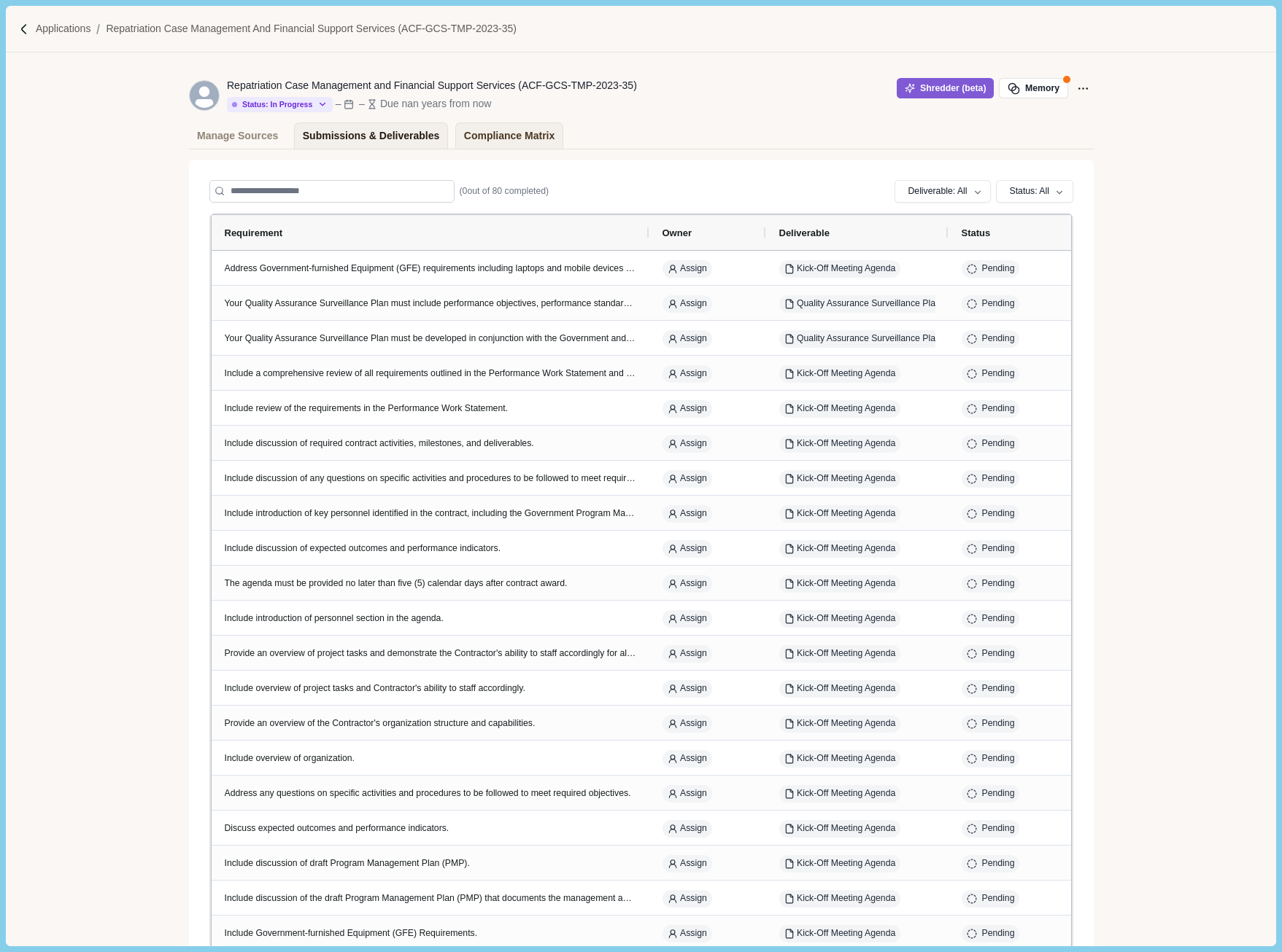
click at [353, 139] on div "Submissions & Deliverables" at bounding box center [371, 136] width 137 height 26
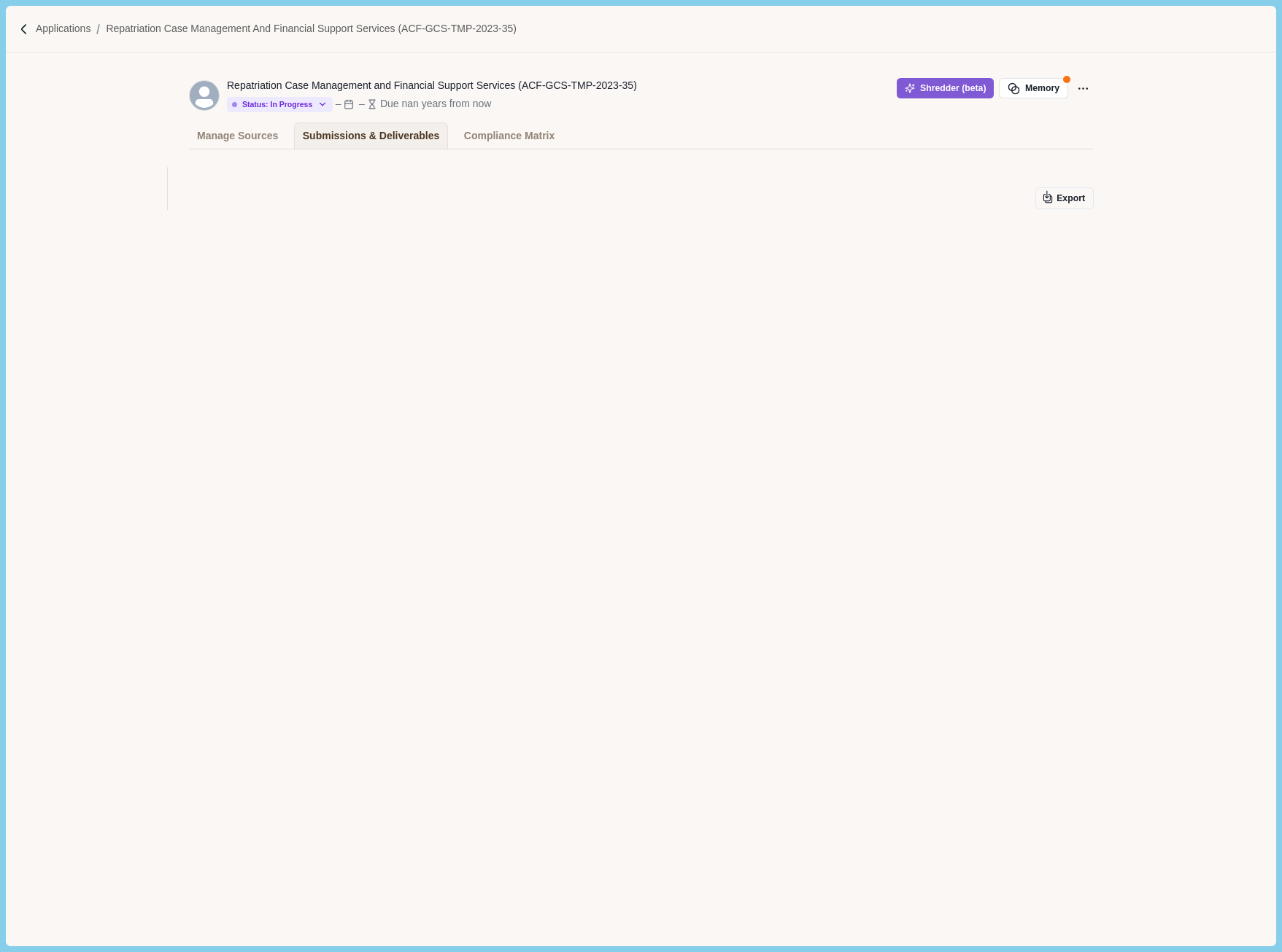
click at [320, 235] on div "Export" at bounding box center [640, 231] width 904 height 142
click at [380, 184] on div "Export" at bounding box center [640, 187] width 904 height 42
drag, startPoint x: 380, startPoint y: 184, endPoint x: 706, endPoint y: 200, distance: 326.4
click at [384, 184] on div "Export" at bounding box center [640, 187] width 904 height 42
click at [1051, 200] on icon "button" at bounding box center [1046, 196] width 13 height 13
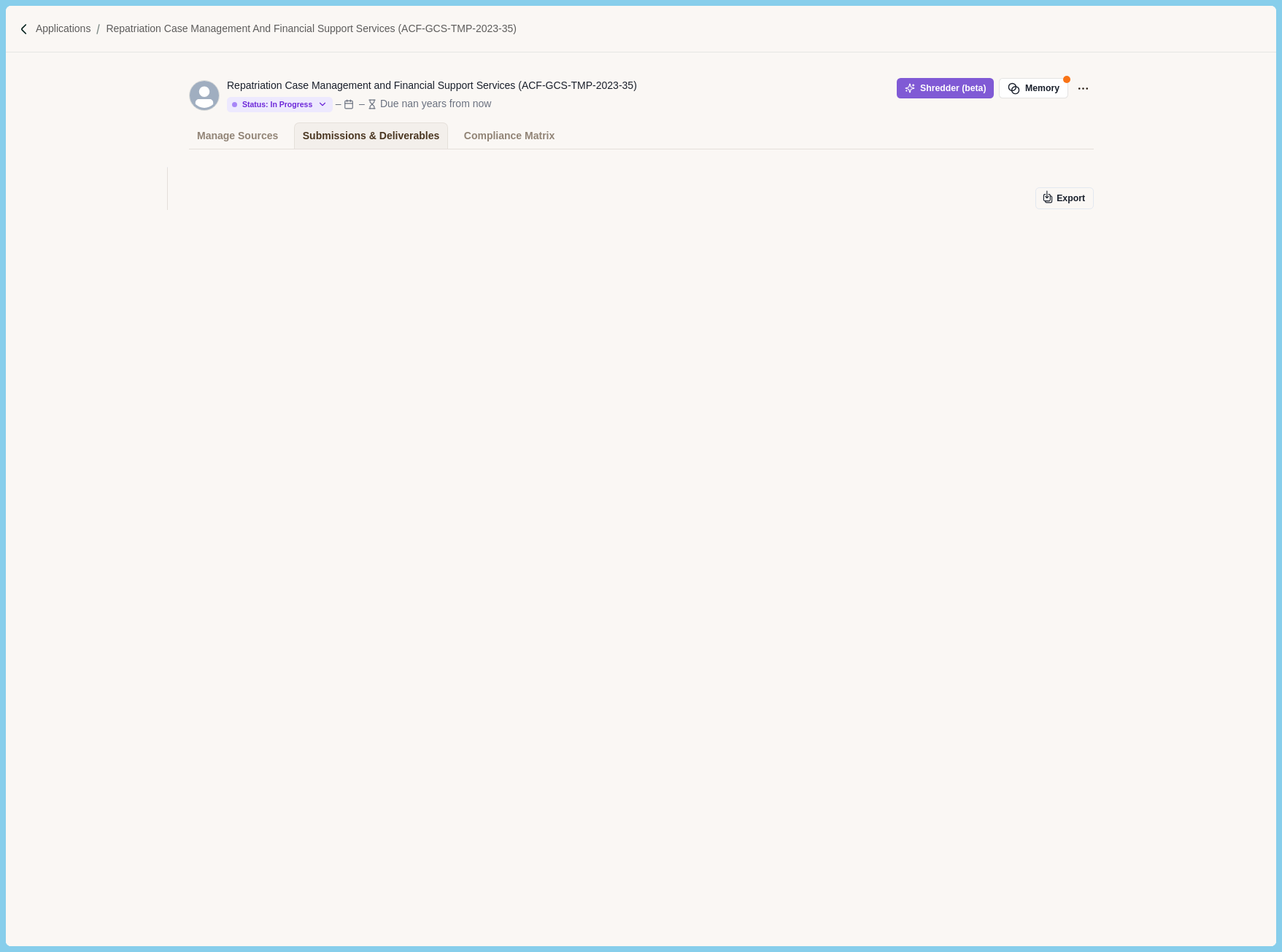
drag, startPoint x: 1171, startPoint y: 450, endPoint x: 602, endPoint y: 143, distance: 646.5
click at [1174, 450] on div "Repatriation Case Management and Financial Support Services (ACF-GCS-TMP-2023-3…" at bounding box center [640, 499] width 1269 height 893
click at [22, 29] on img at bounding box center [25, 29] width 13 height 13
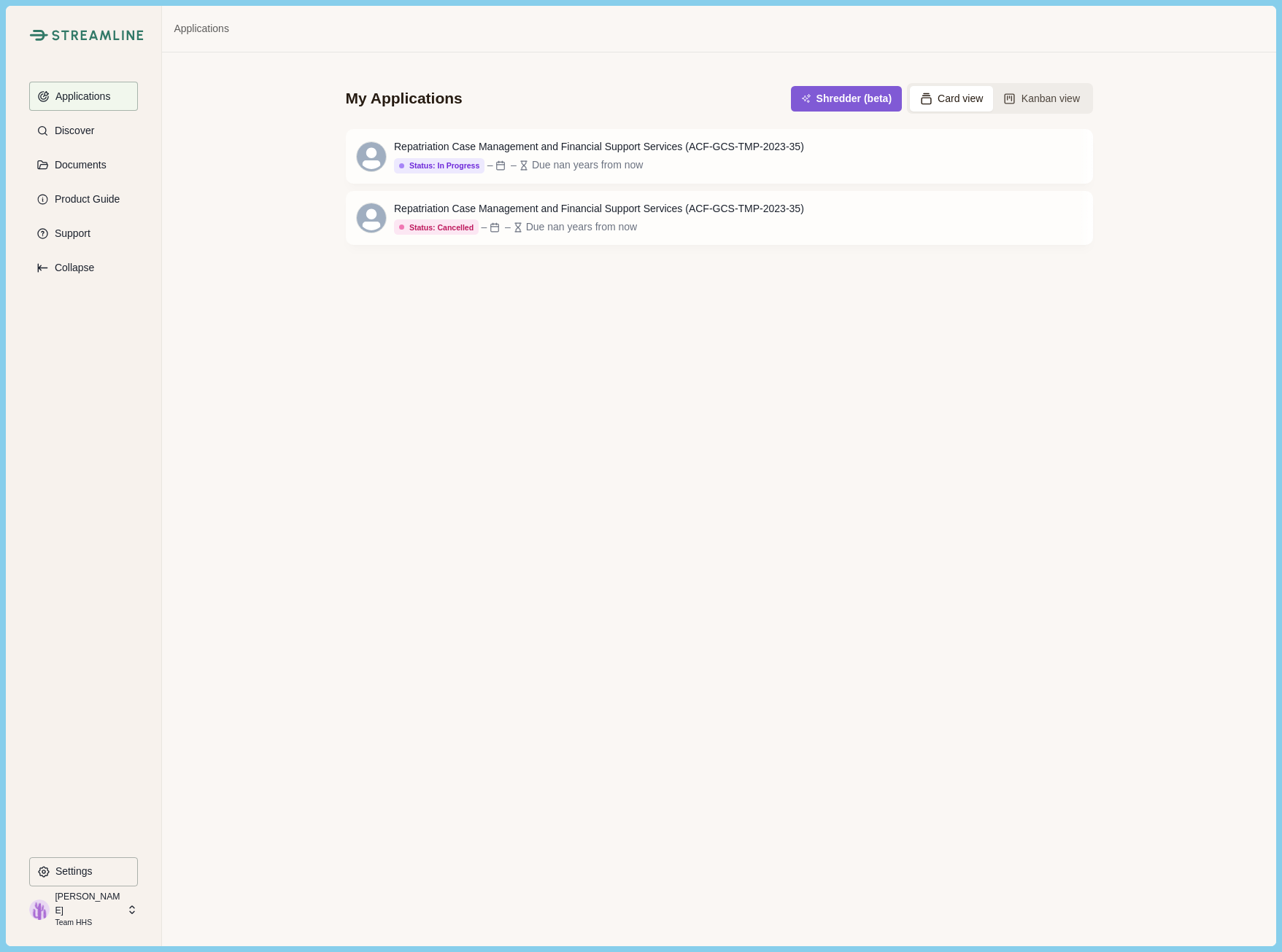
click at [259, 234] on div "My Applications Shredder (beta) Card view Kanban view Repatriation Case Managem…" at bounding box center [719, 499] width 1113 height 893
click at [420, 208] on div "Repatriation Case Management and Financial Support Services (ACF-GCS-TMP-2023-3…" at bounding box center [599, 209] width 410 height 16
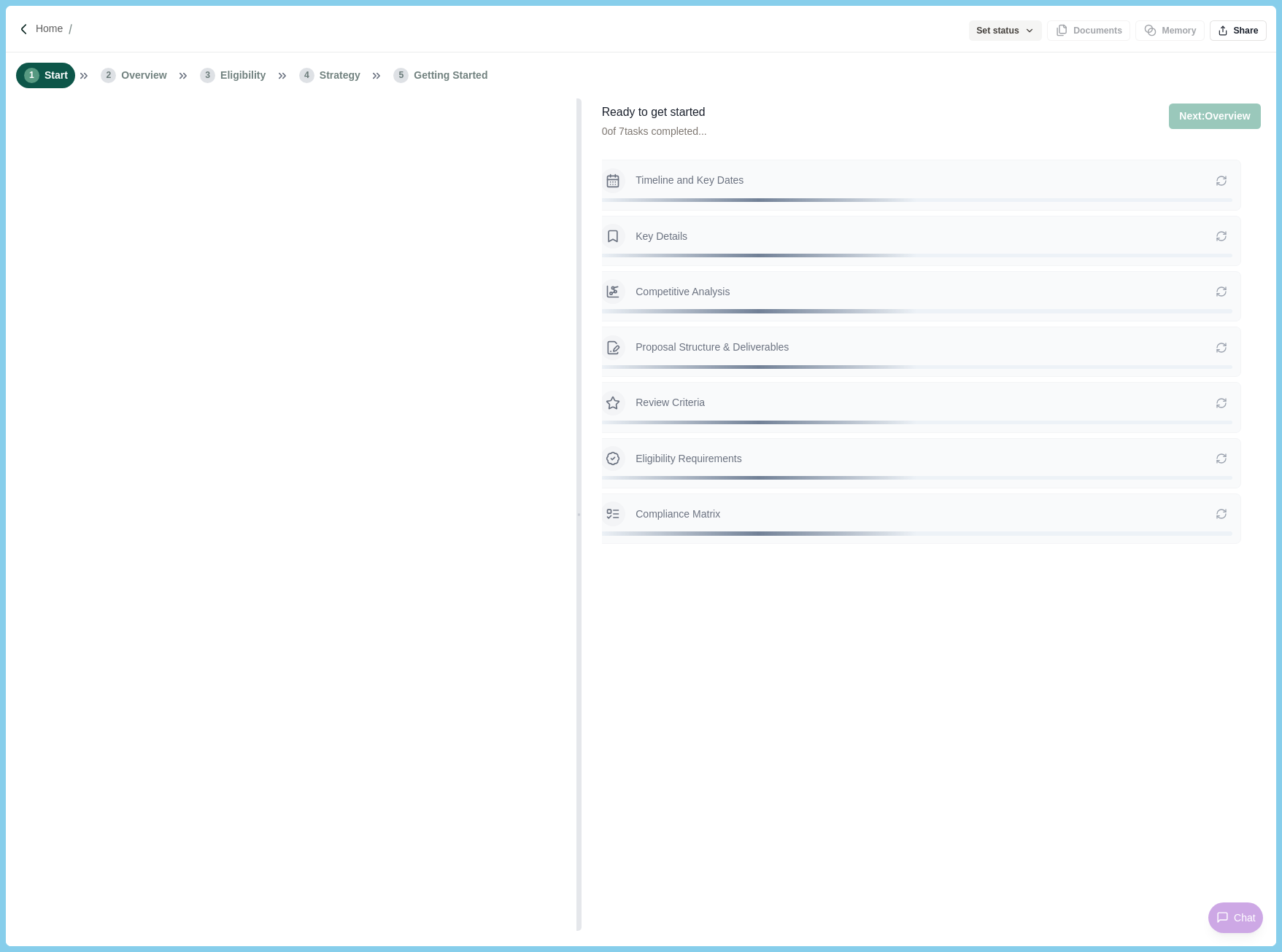
type input "**********"
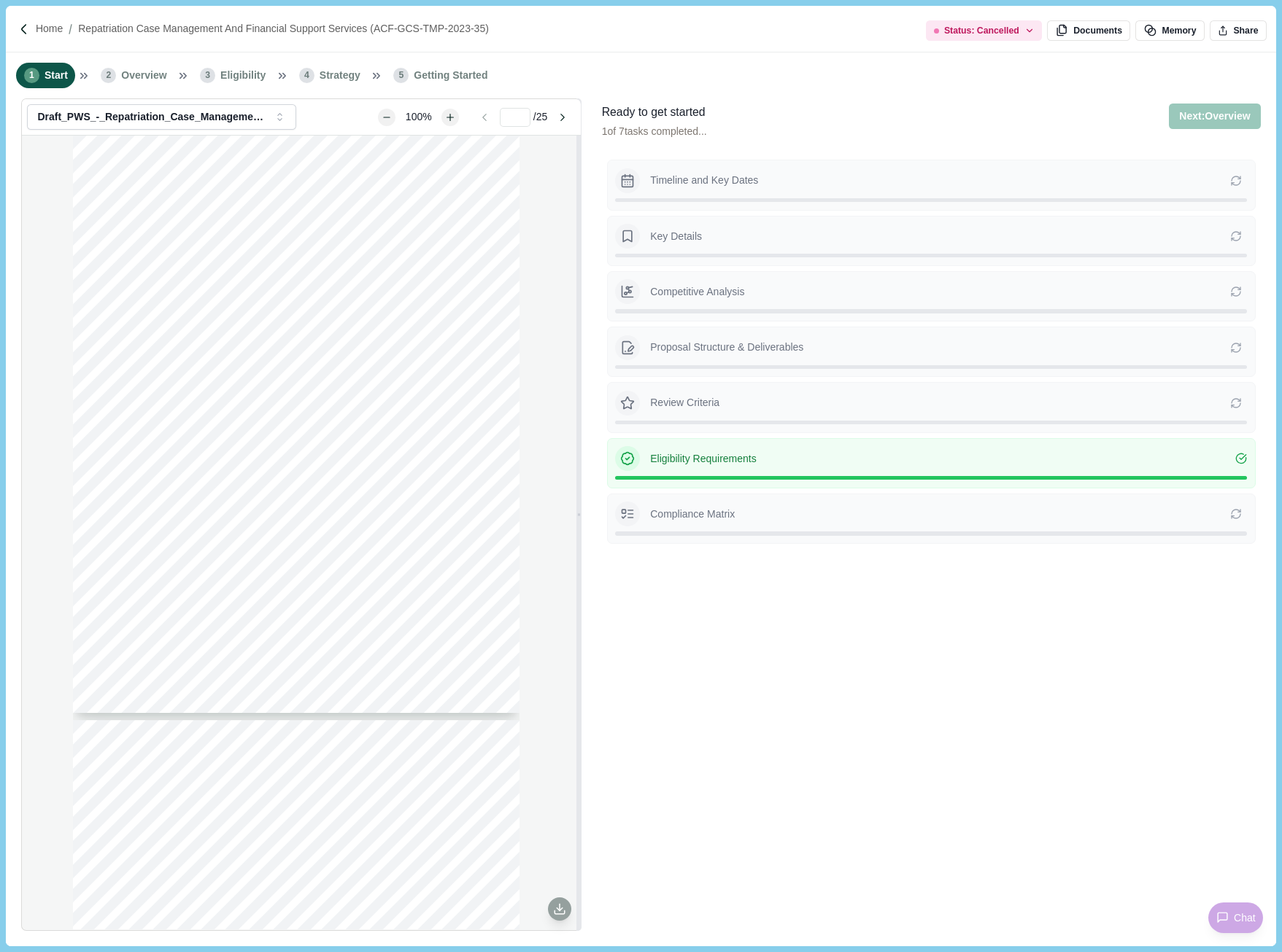
click at [1210, 124] on button "Next: Overview" at bounding box center [1213, 117] width 91 height 26
click at [819, 137] on div "Ready to get started 1 of 7 tasks completed... Next: Overview Next step: Overvi…" at bounding box center [931, 130] width 659 height 51
click at [692, 179] on p "Timeline and Key Dates" at bounding box center [939, 181] width 580 height 16
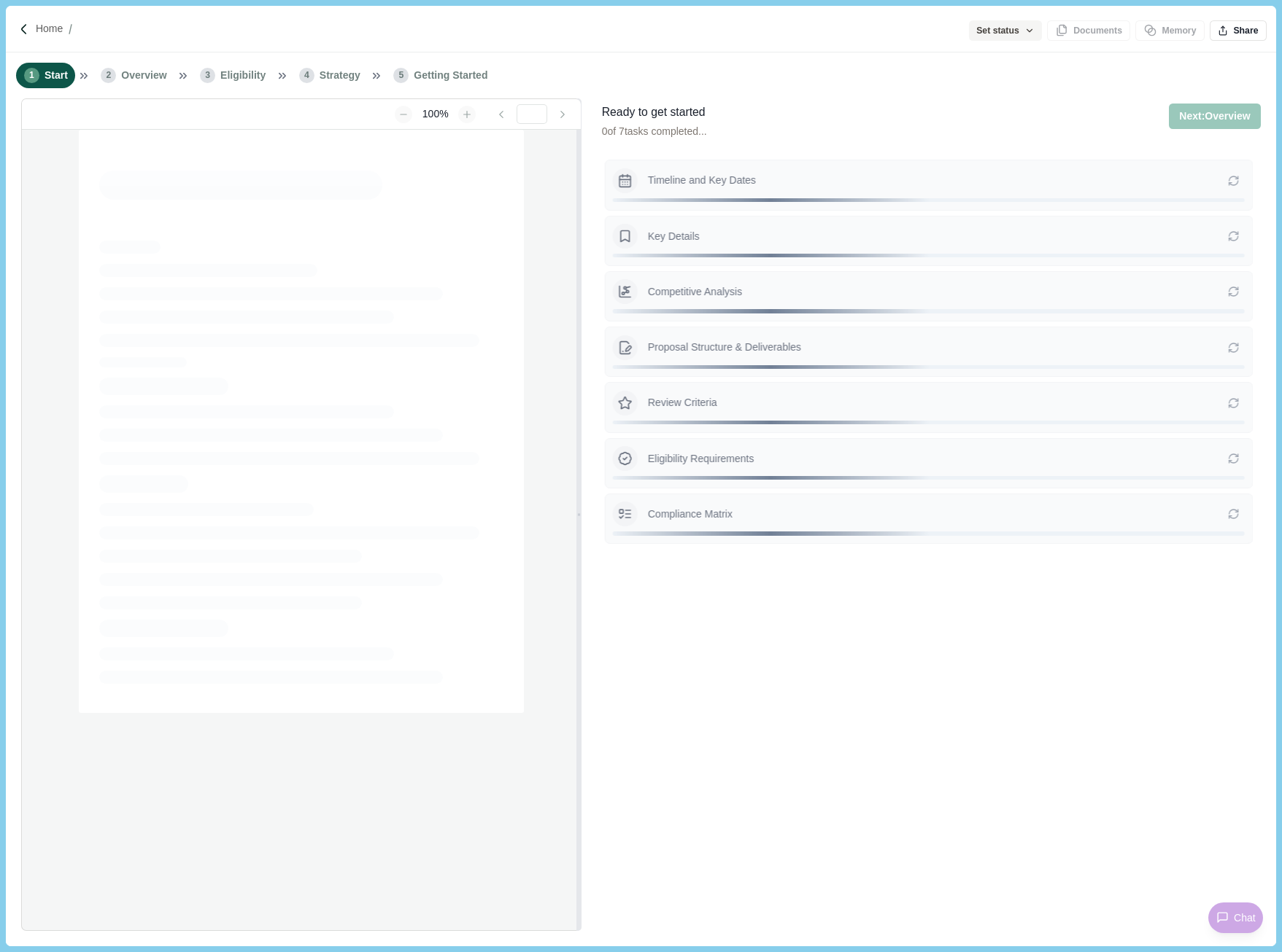
type input "**********"
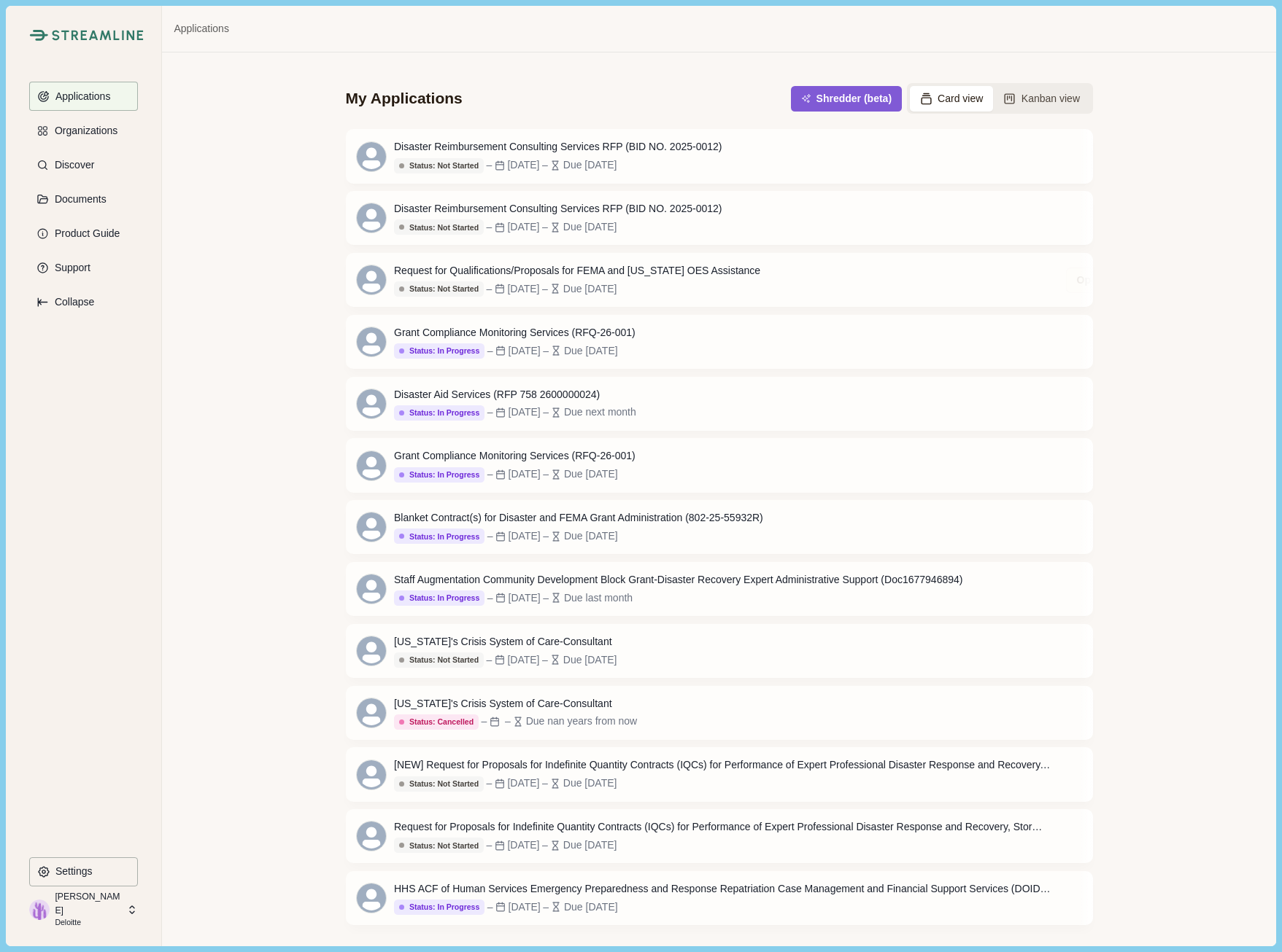
click at [247, 379] on div "My Applications Shredder (beta) Card view Kanban view Disaster Reimbursement Co…" at bounding box center [719, 499] width 1113 height 893
click at [566, 897] on div "HHS ACF of Human Services Emergency Preparedness and Response Repatriation Case…" at bounding box center [721, 889] width 657 height 16
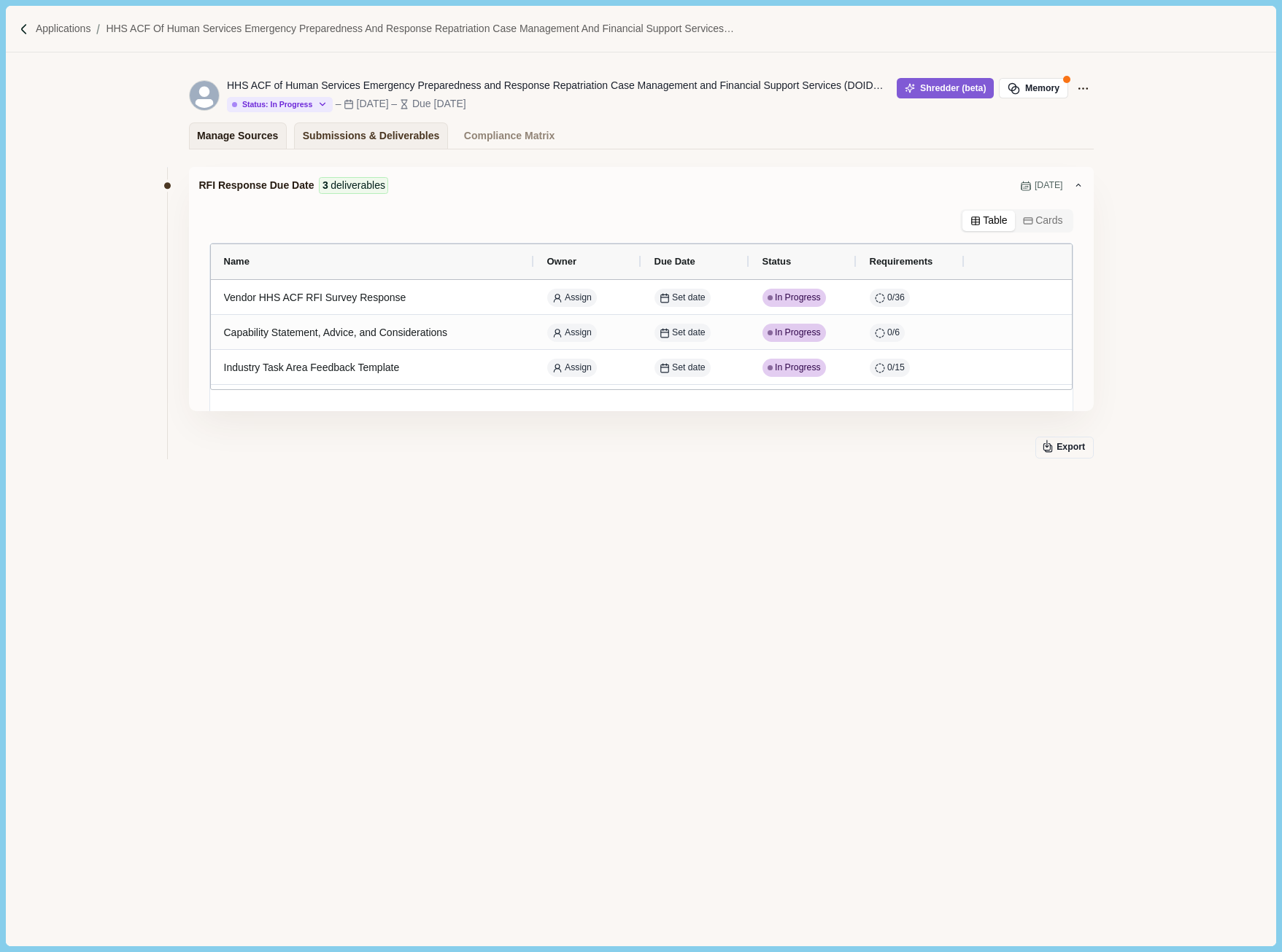
click at [250, 133] on div "Manage Sources" at bounding box center [238, 136] width 80 height 26
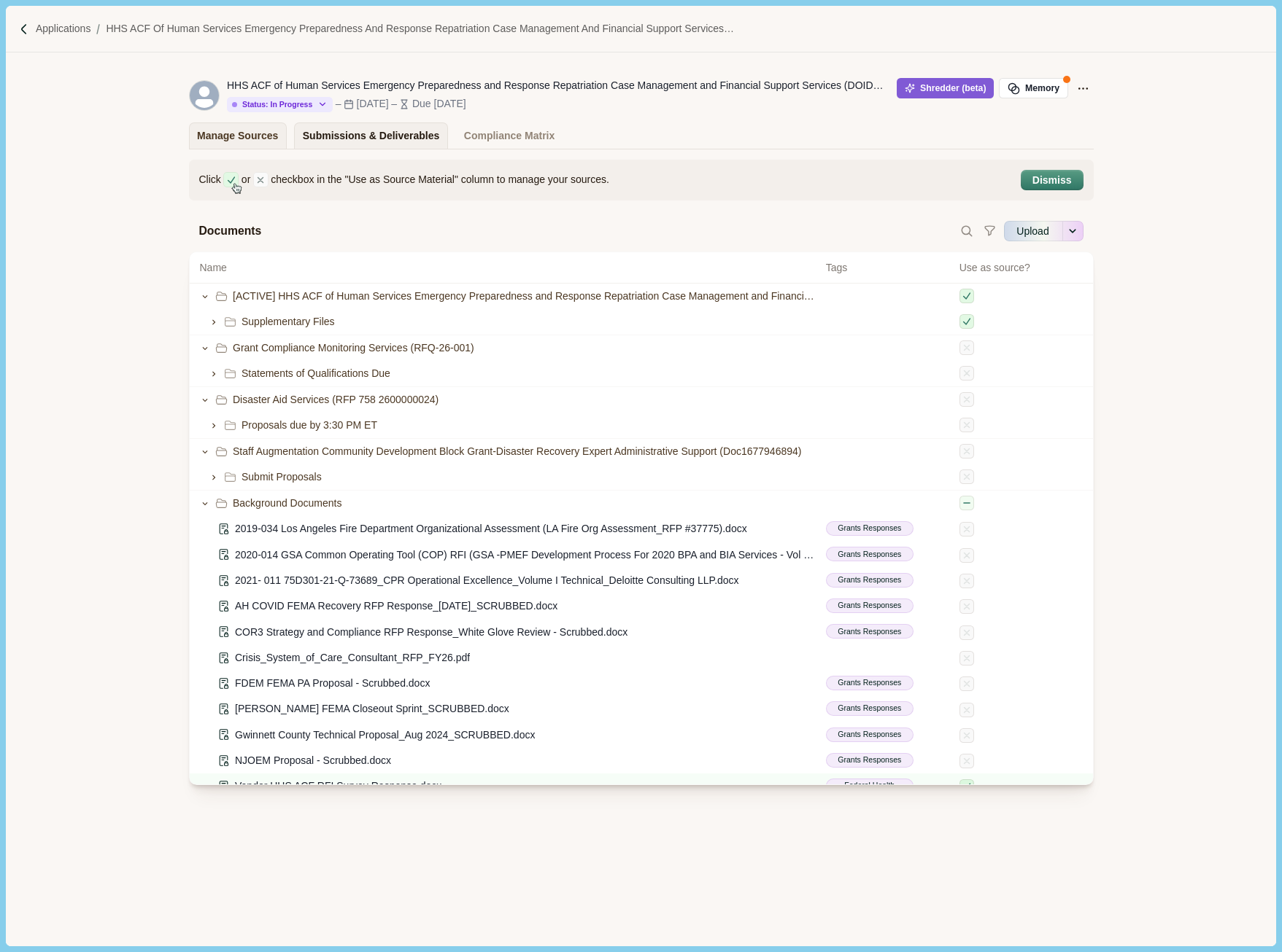
click at [344, 132] on div "Submissions & Deliverables" at bounding box center [371, 136] width 137 height 26
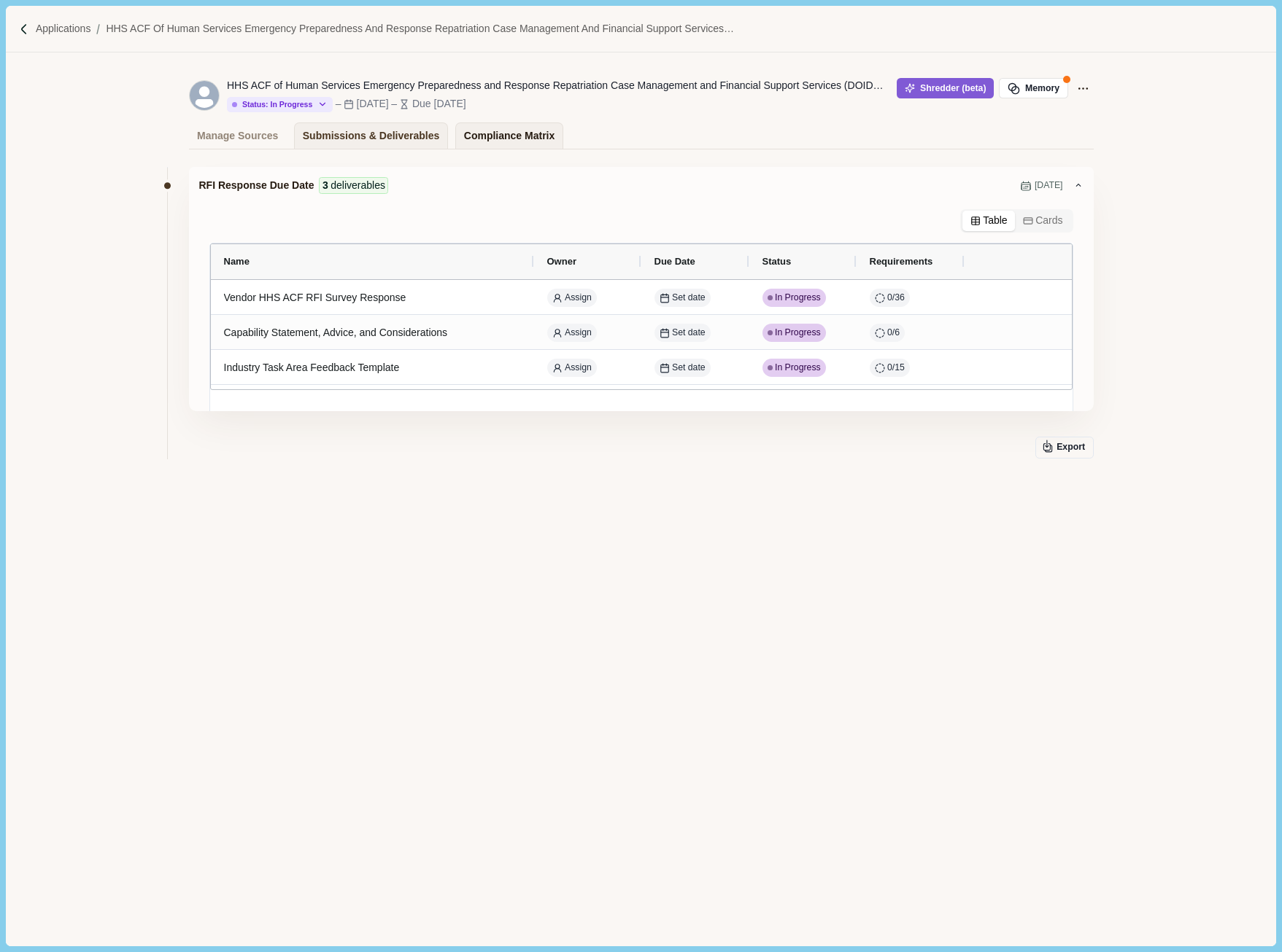
click at [509, 140] on div "Compliance Matrix" at bounding box center [509, 136] width 90 height 26
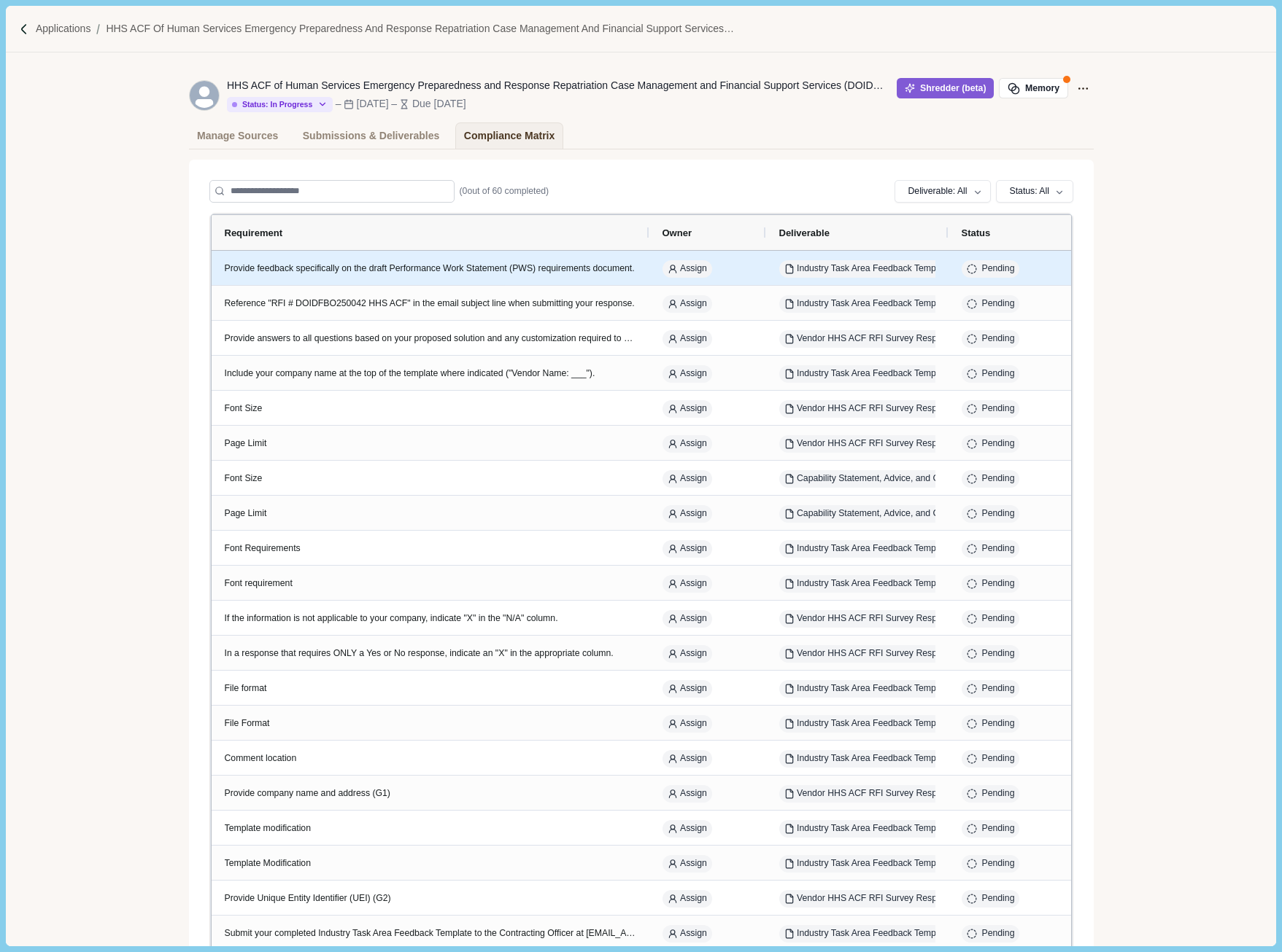
click at [454, 265] on div "Provide feedback specifically on the draft Performance Work Statement (PWS) req…" at bounding box center [430, 268] width 411 height 13
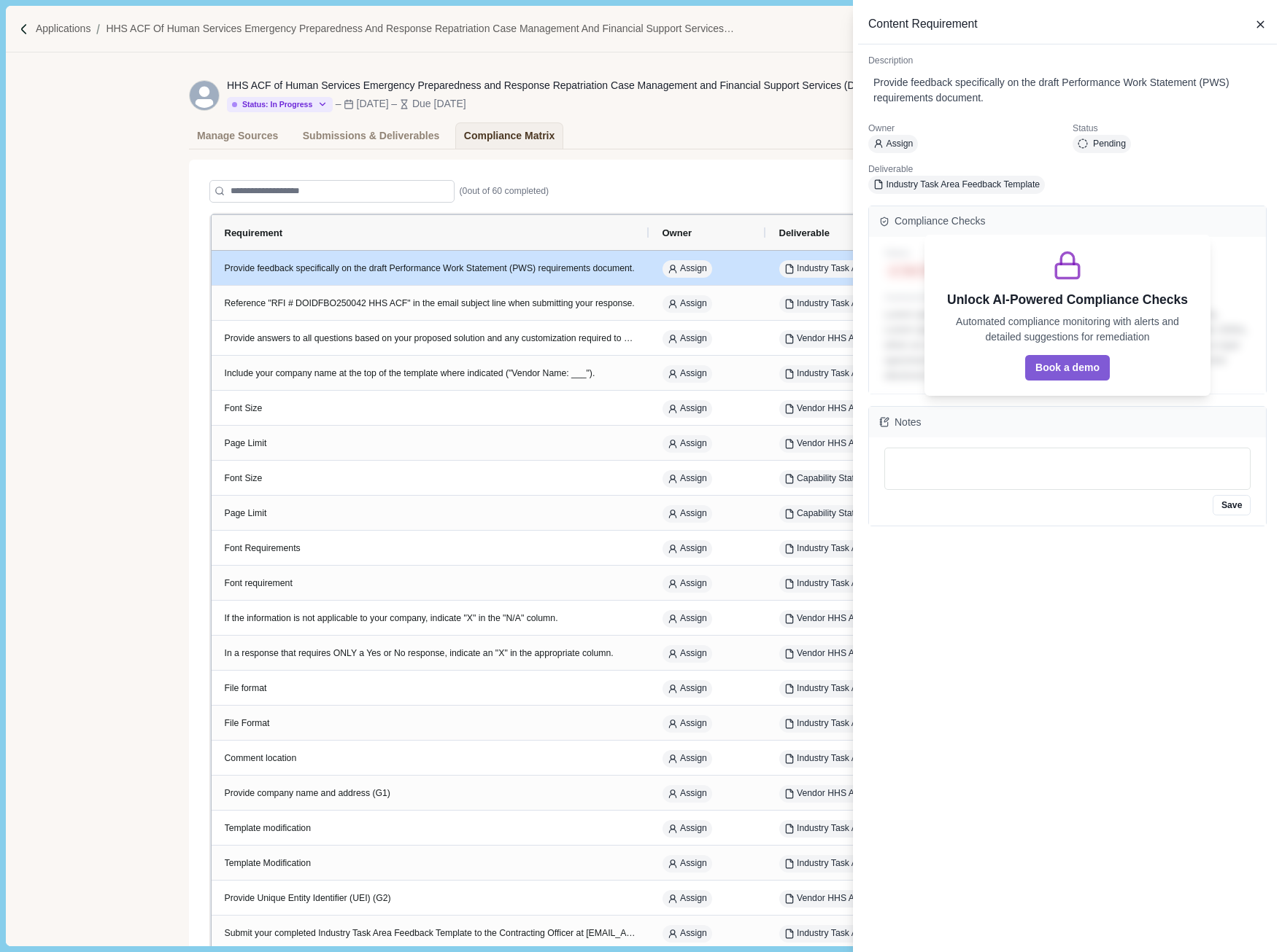
click at [360, 136] on div "Content Requirement Description Provide feedback specifically on the draft Perf…" at bounding box center [641, 476] width 1282 height 952
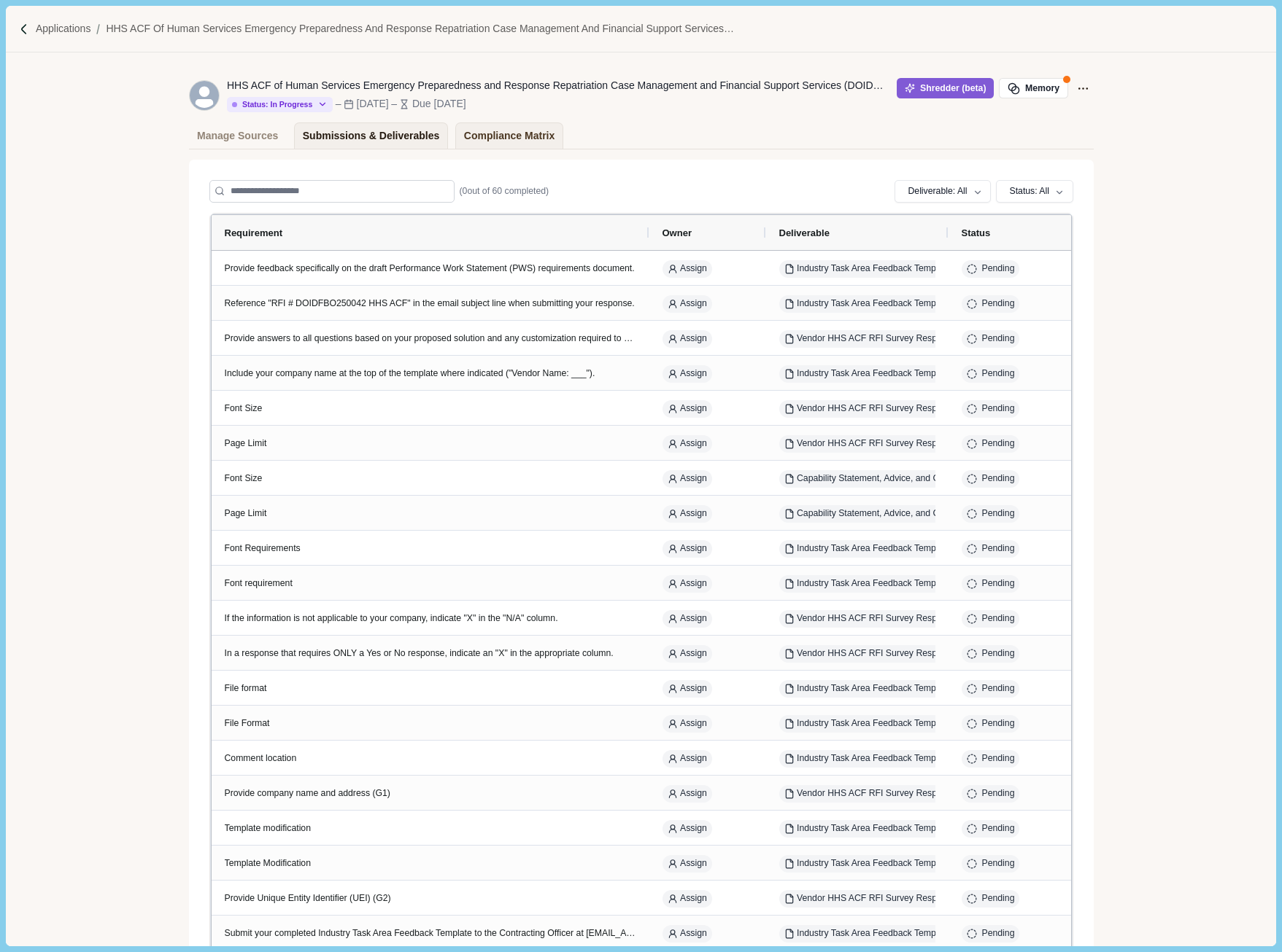
click at [365, 136] on div "Submissions & Deliverables" at bounding box center [371, 136] width 137 height 26
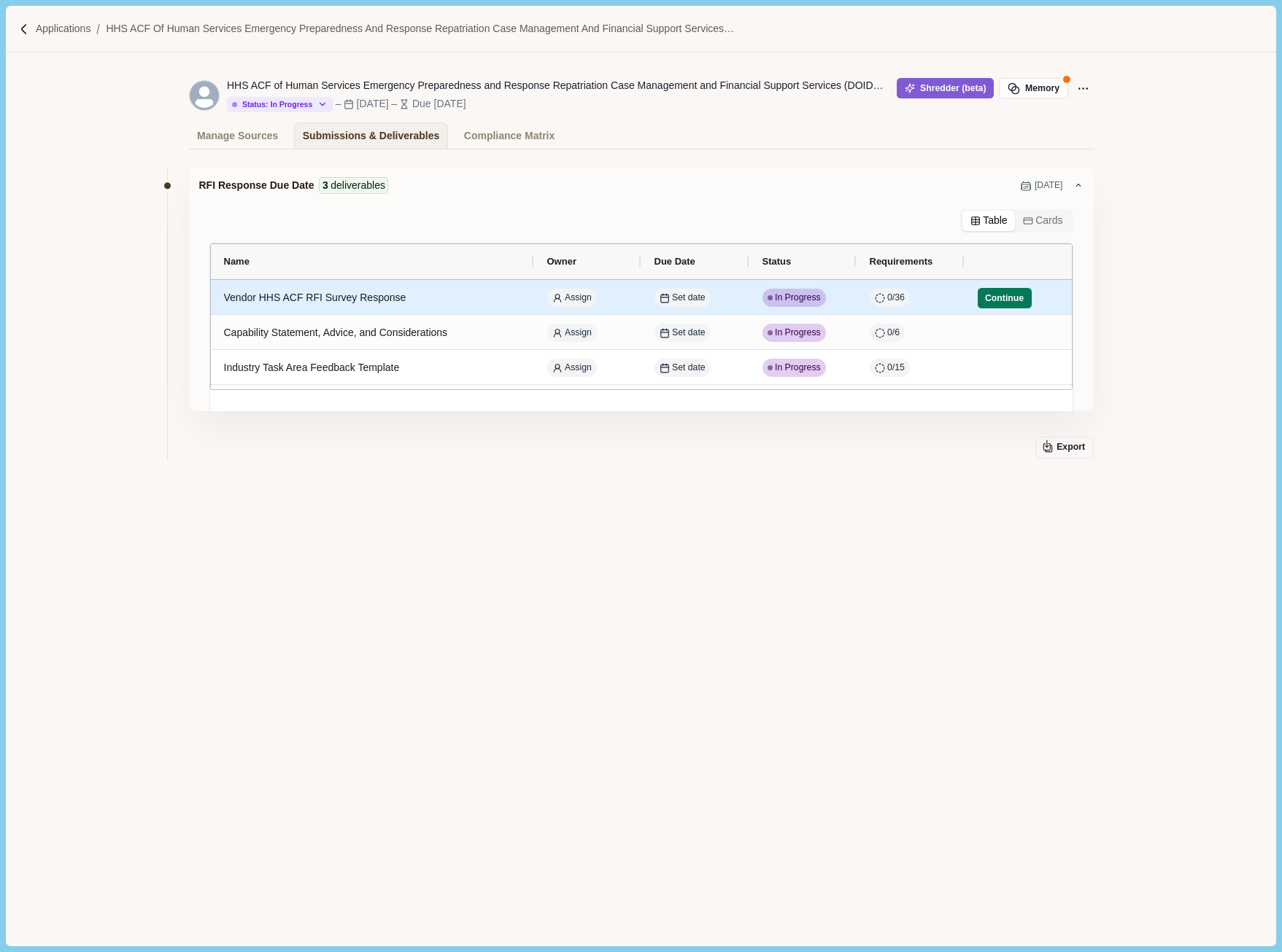
click at [348, 302] on div "Vendor HHS ACF RFI Survey Response" at bounding box center [372, 297] width 296 height 28
select select "********"
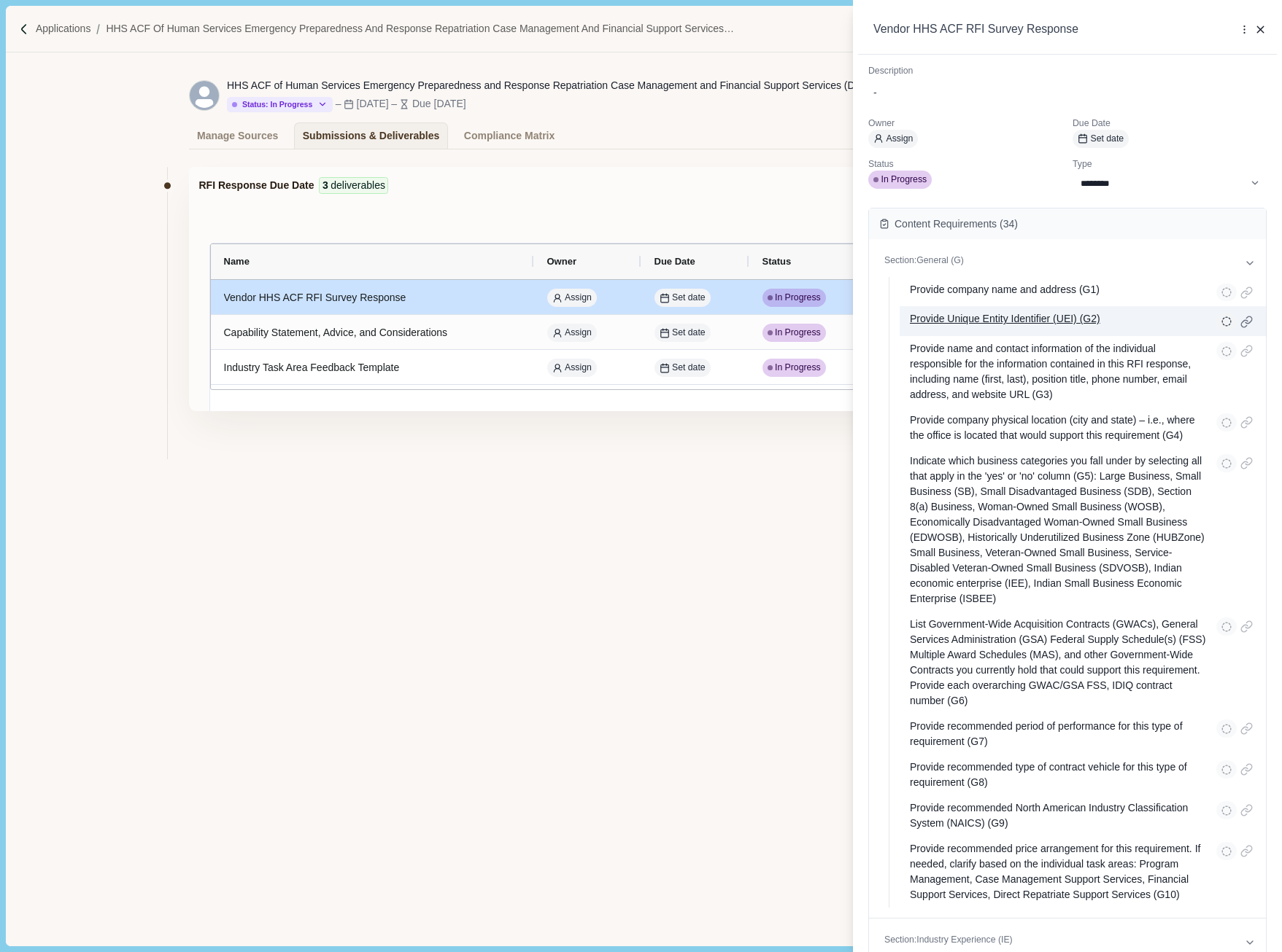
click at [1069, 322] on p "Provide Unique Entity Identifier (UEI) (G2)" at bounding box center [1005, 320] width 190 height 19
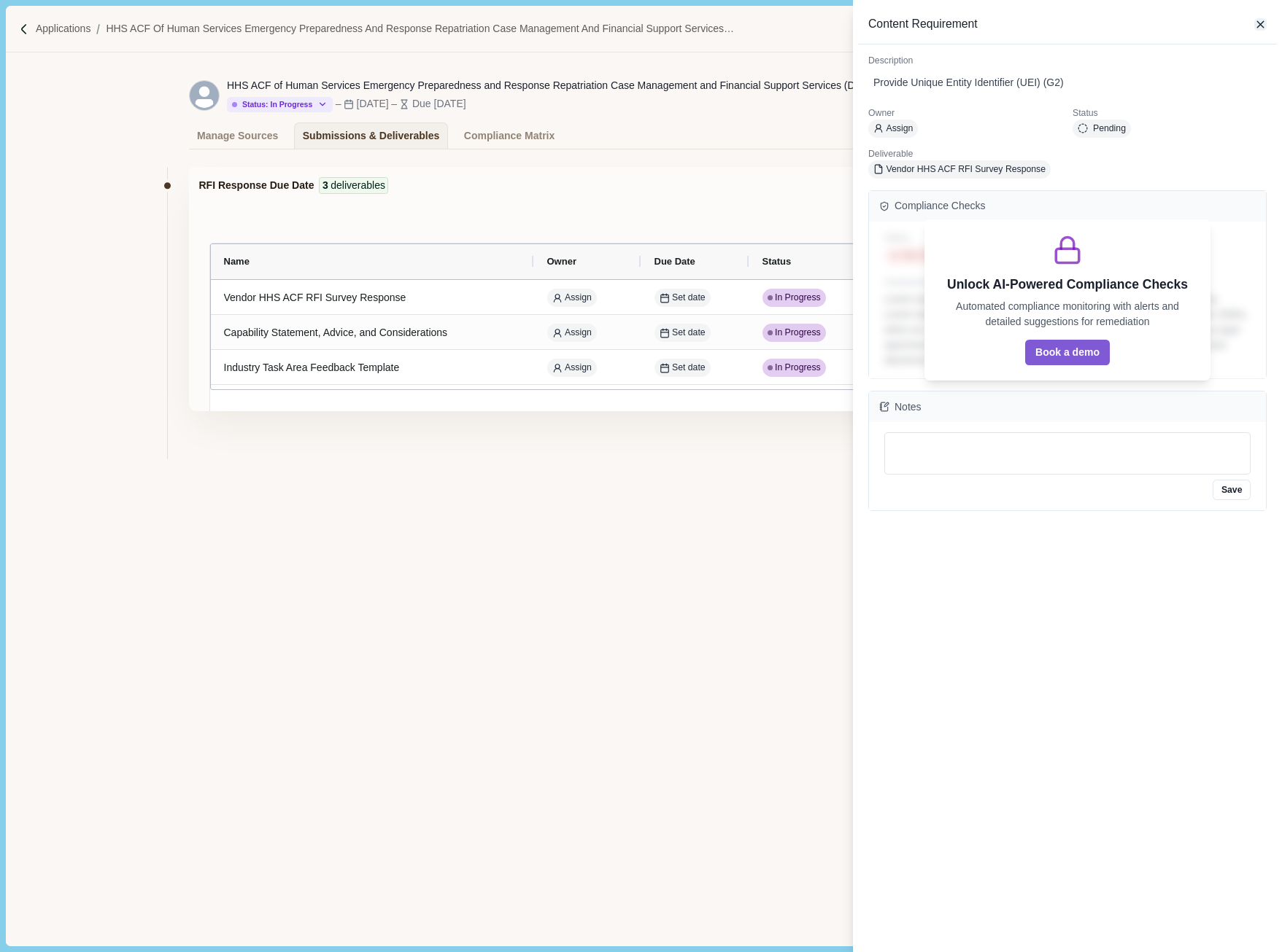
click at [1264, 25] on icon "button" at bounding box center [1259, 25] width 13 height 13
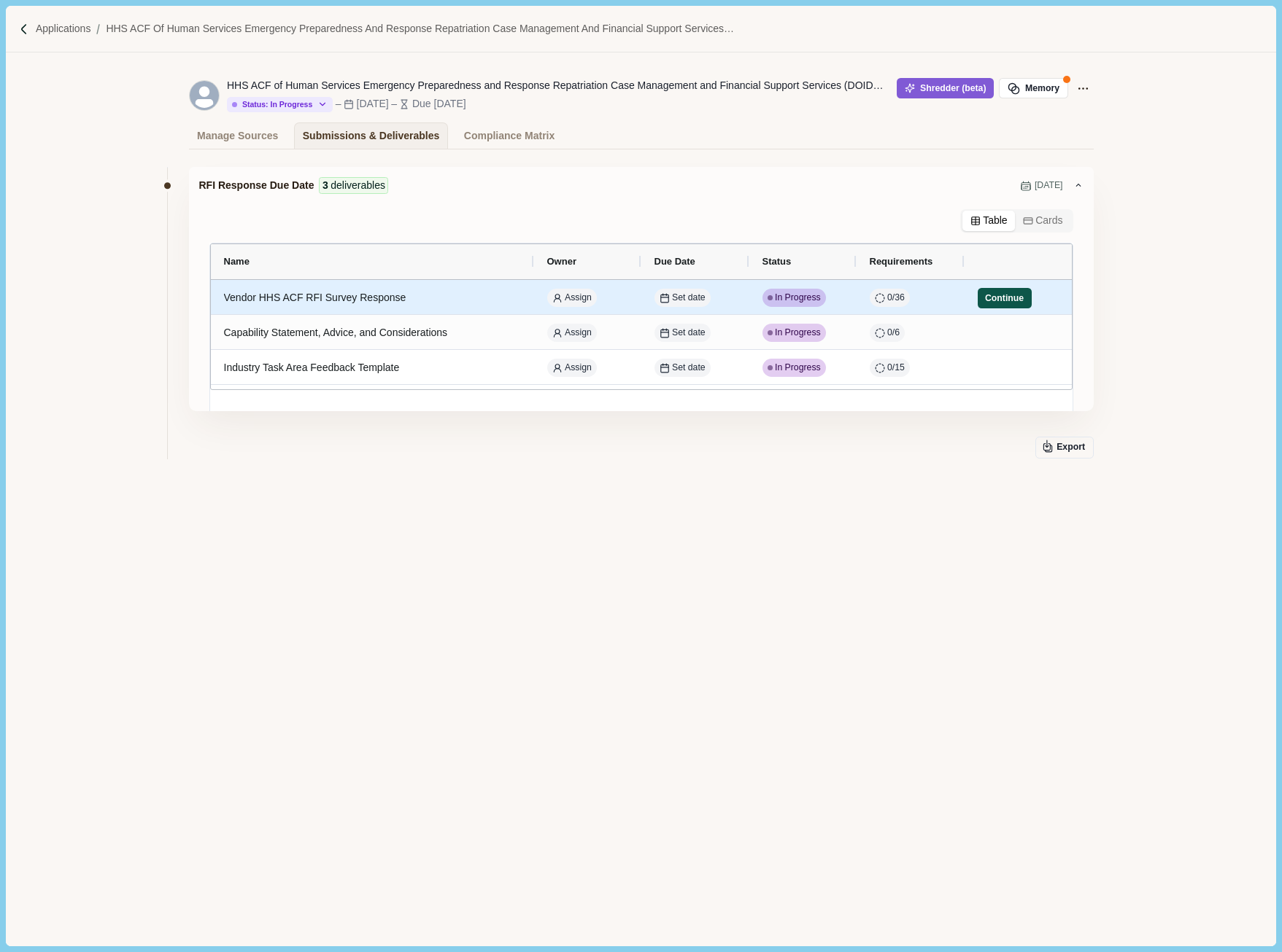
click at [1002, 300] on button "Continue" at bounding box center [1004, 298] width 54 height 21
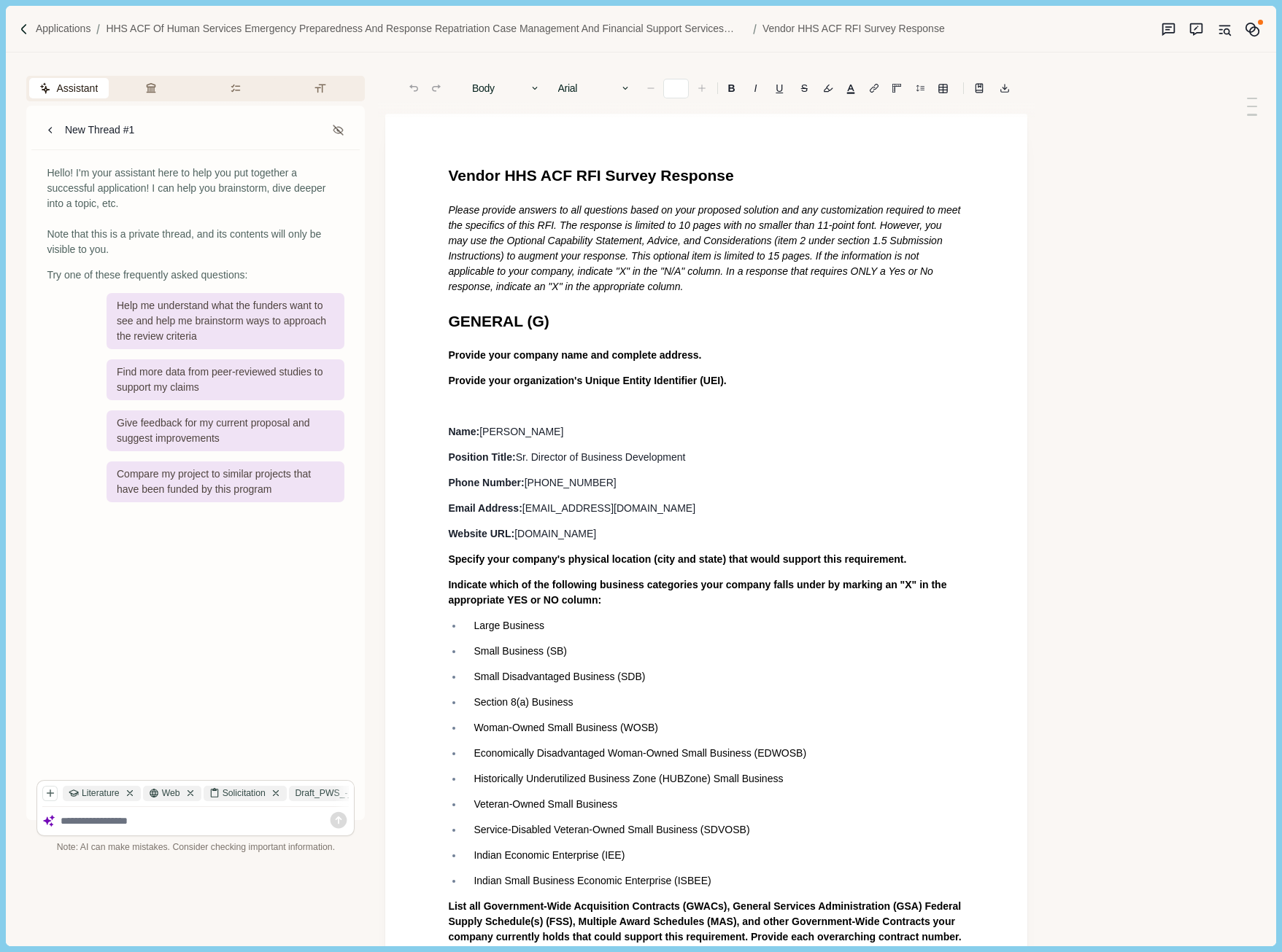
type input "**"
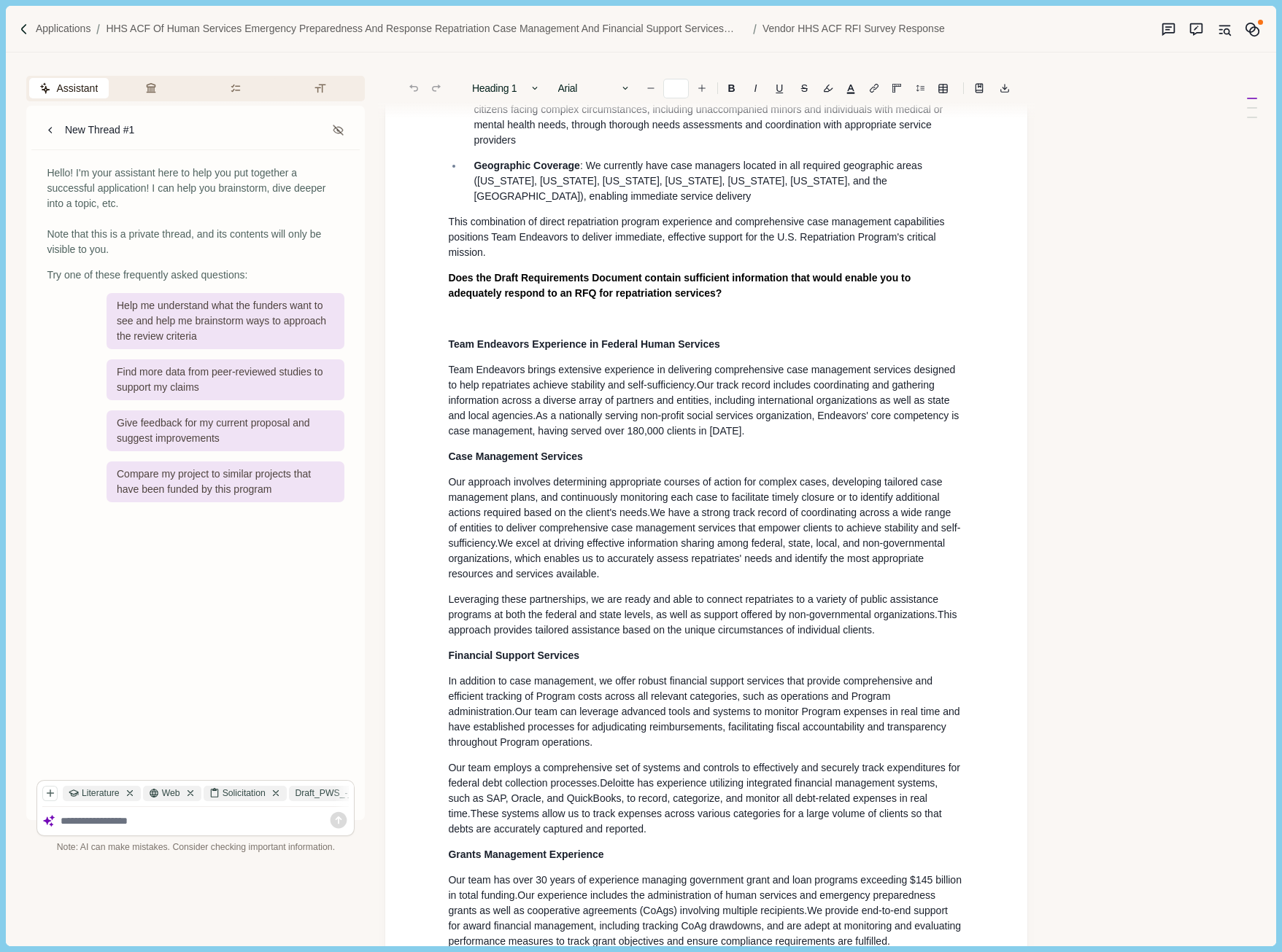
scroll to position [2419, 0]
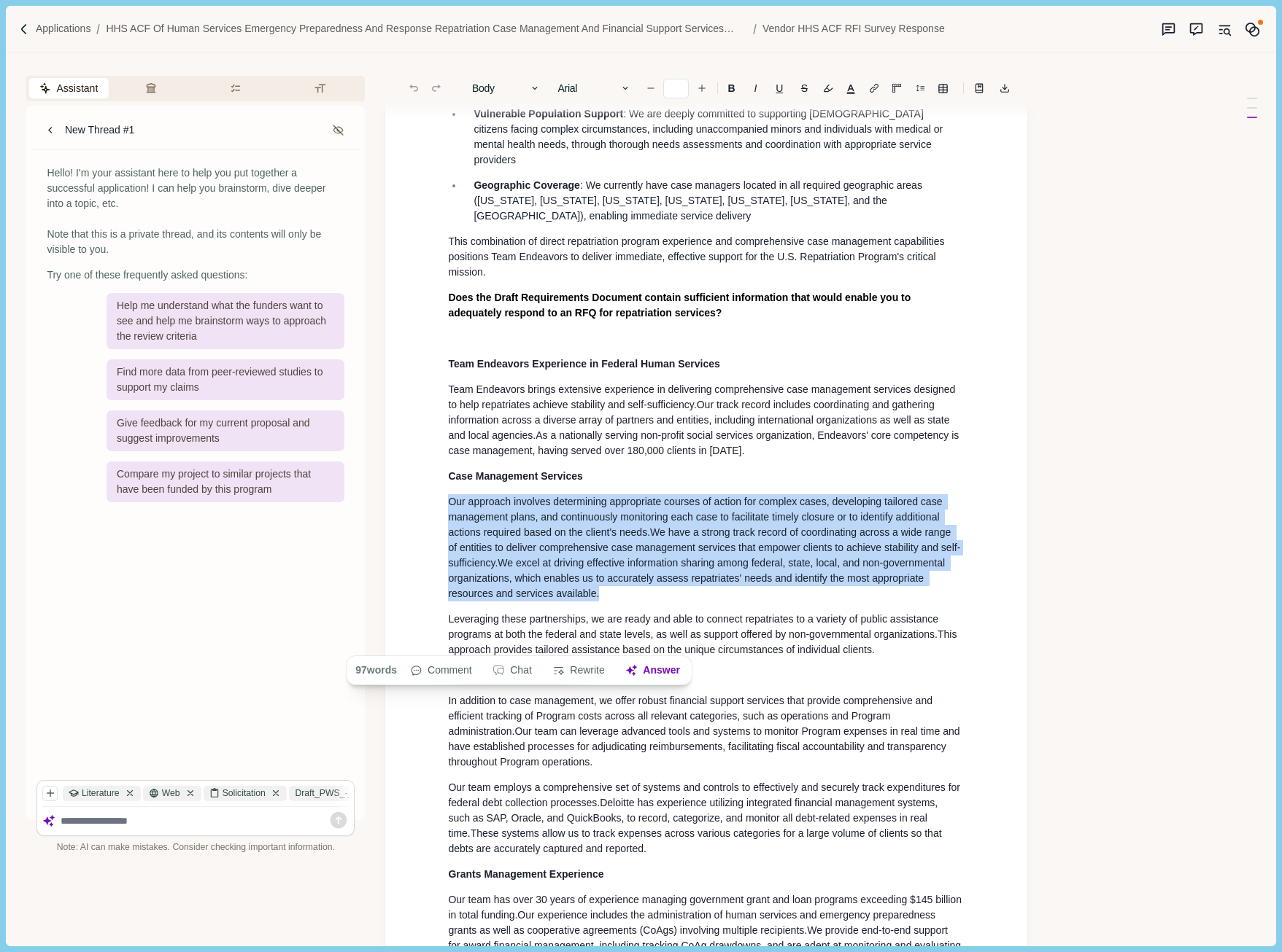
drag, startPoint x: 447, startPoint y: 547, endPoint x: 624, endPoint y: 650, distance: 204.8
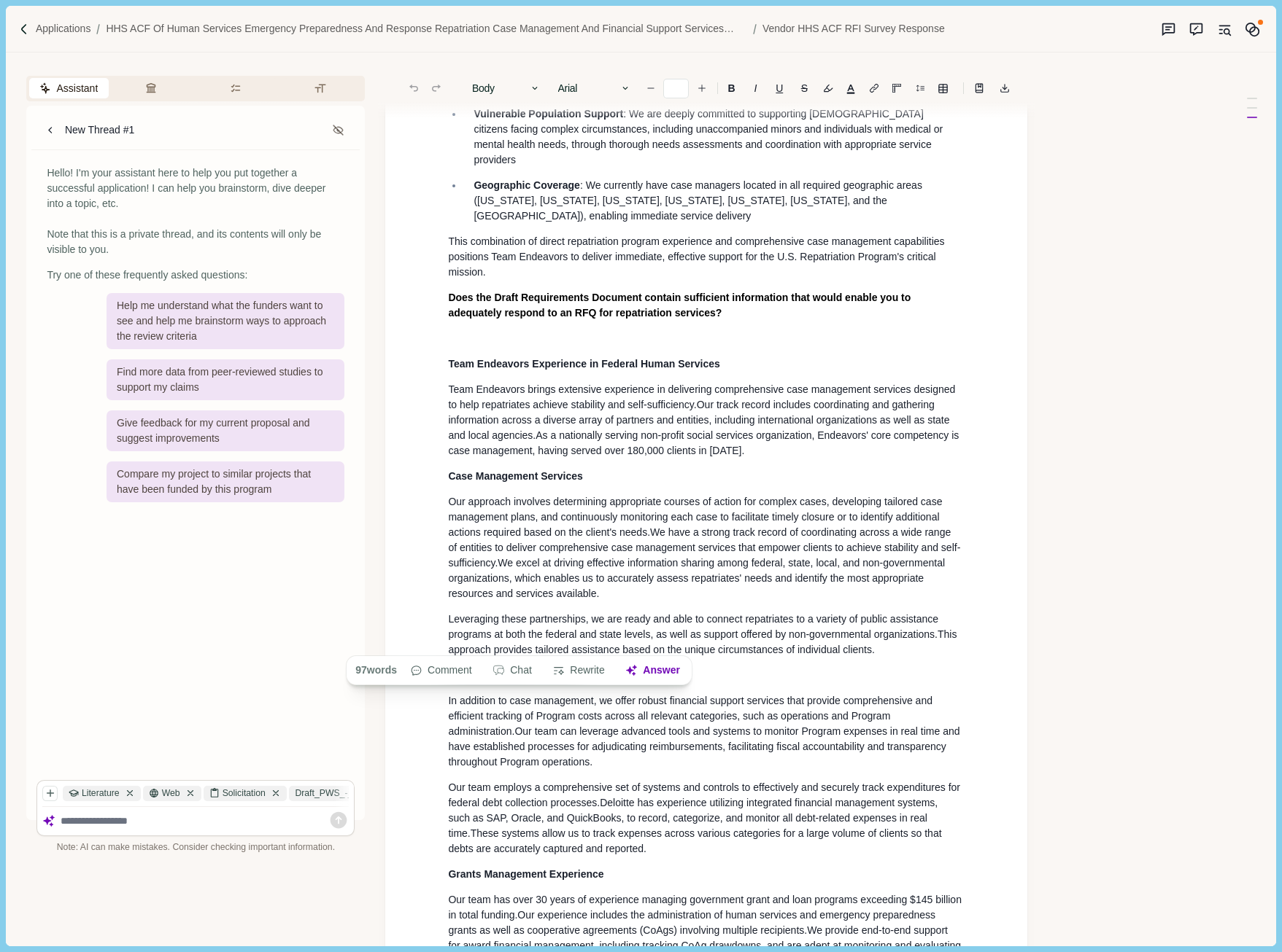
click at [499, 767] on span "Our team can leverage advanced tools and systems to monitor Program expenses in…" at bounding box center [705, 746] width 514 height 42
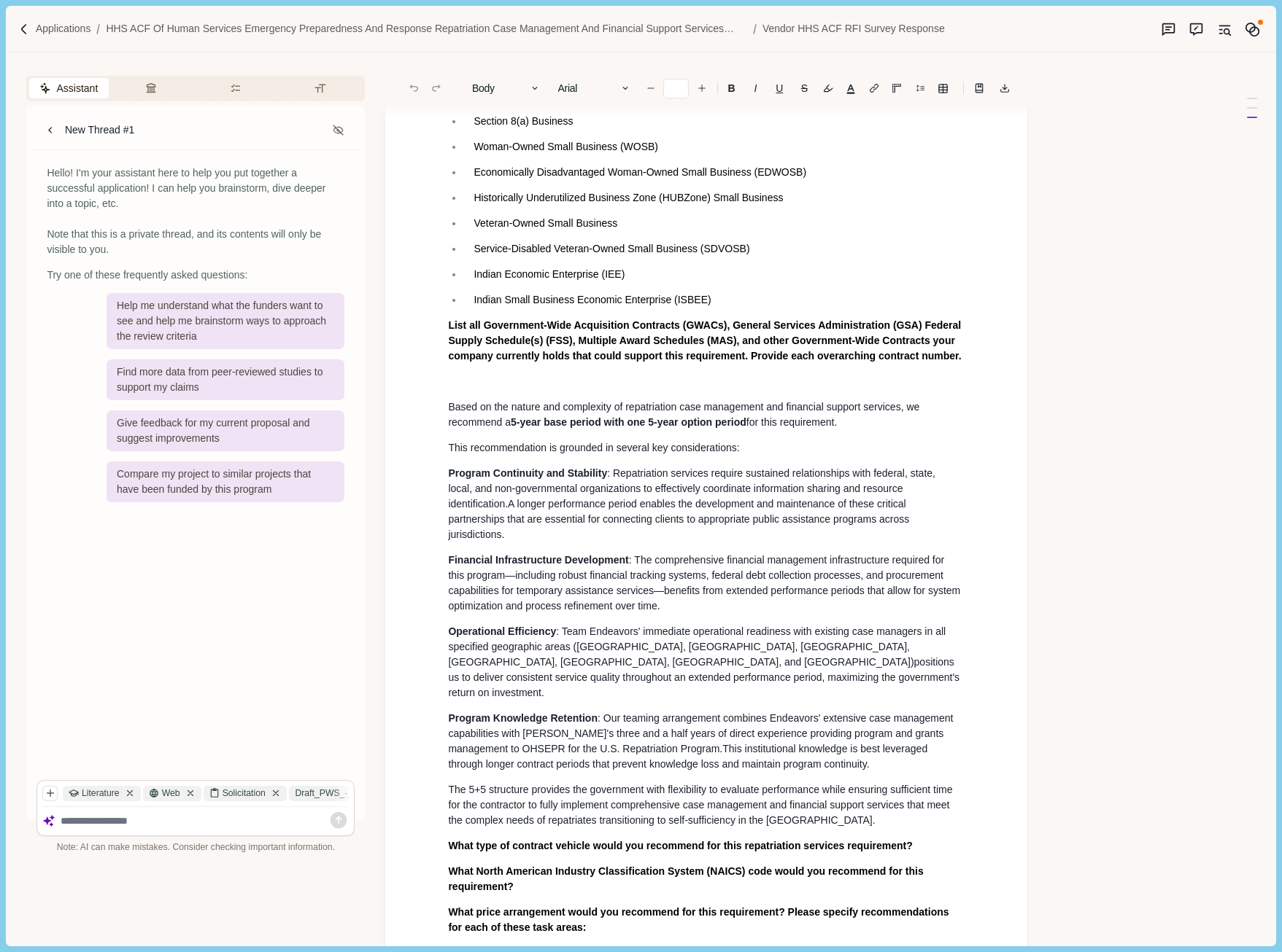
scroll to position [0, 0]
